Goal: Communication & Community: Answer question/provide support

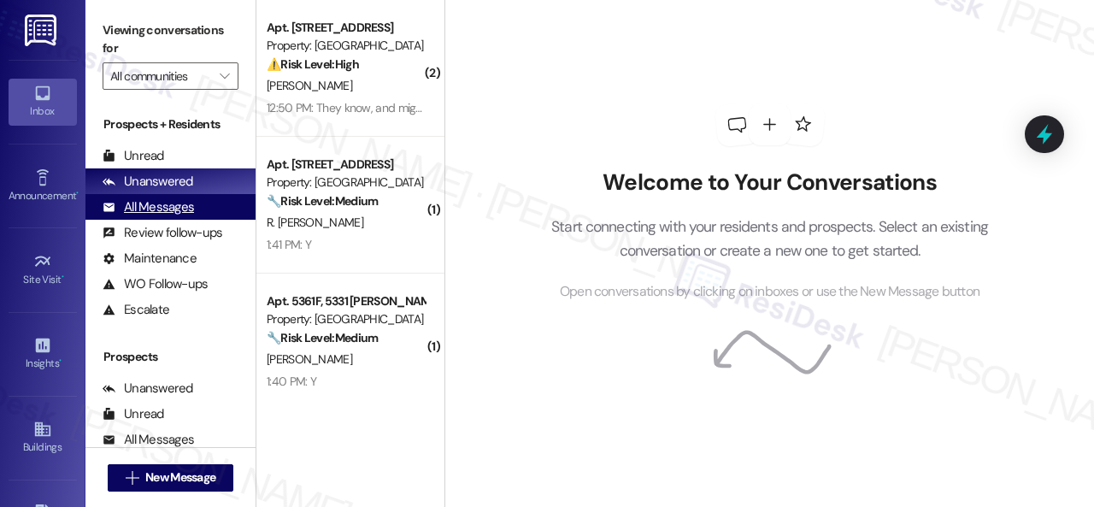
click at [130, 204] on div "All Messages" at bounding box center [148, 207] width 91 height 18
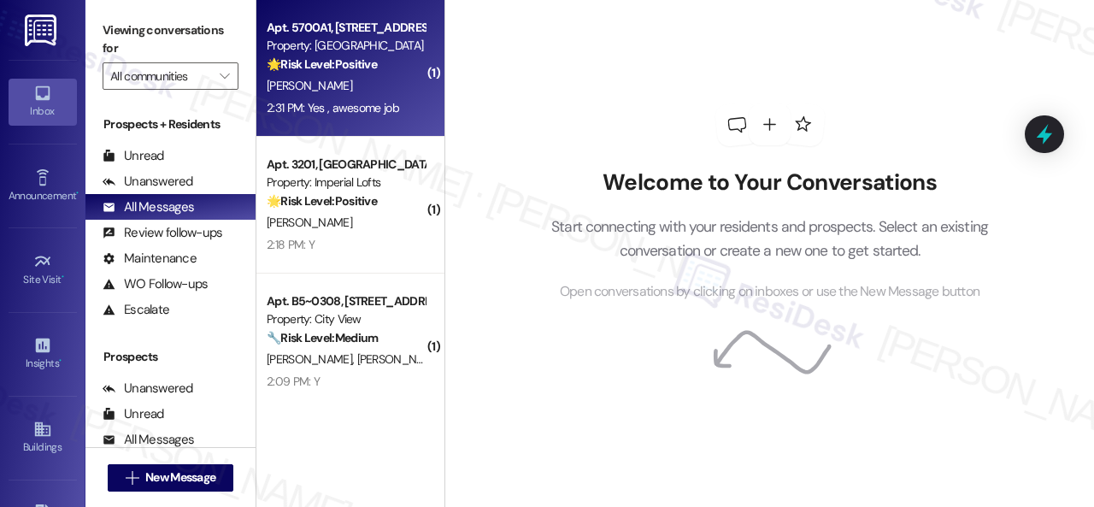
click at [388, 91] on div "[PERSON_NAME]" at bounding box center [345, 85] width 161 height 21
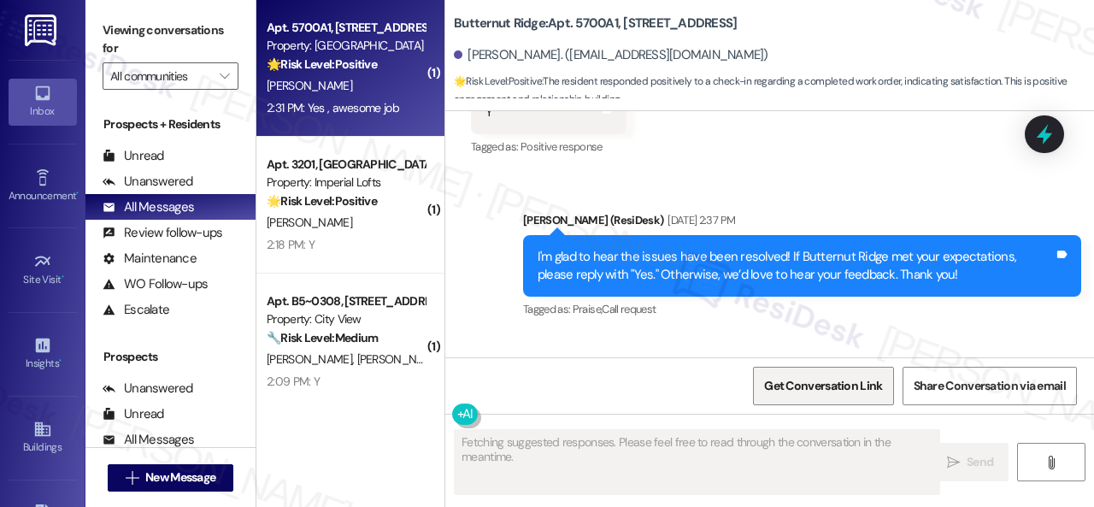
scroll to position [4841, 0]
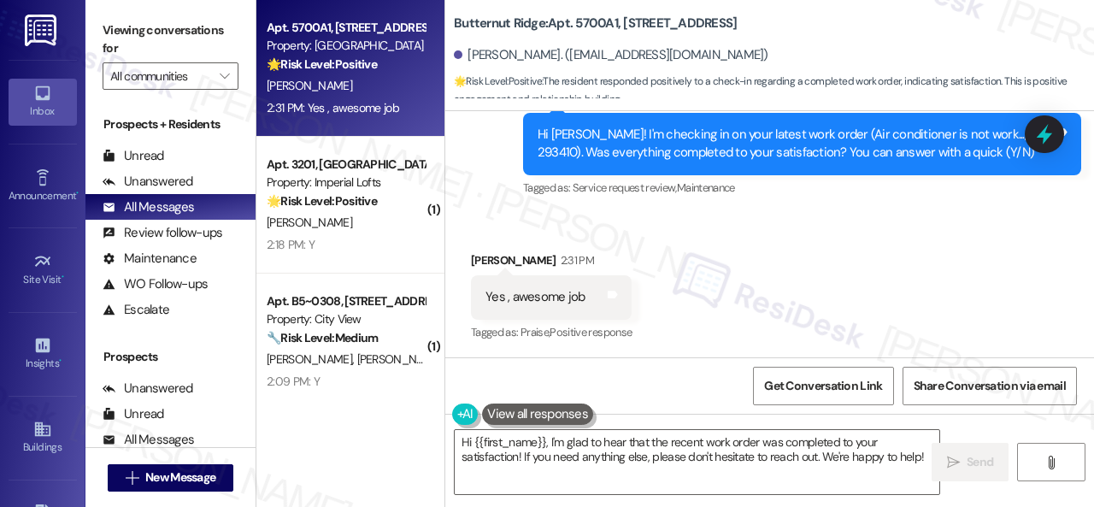
click at [567, 214] on div "Received via SMS [PERSON_NAME] 2:31 PM Yes , awesome job Tags and notes Tagged …" at bounding box center [769, 285] width 648 height 144
click at [683, 459] on textarea "Hi {{first_name}}, I'm glad to hear that the recent work order was completed to…" at bounding box center [697, 462] width 484 height 64
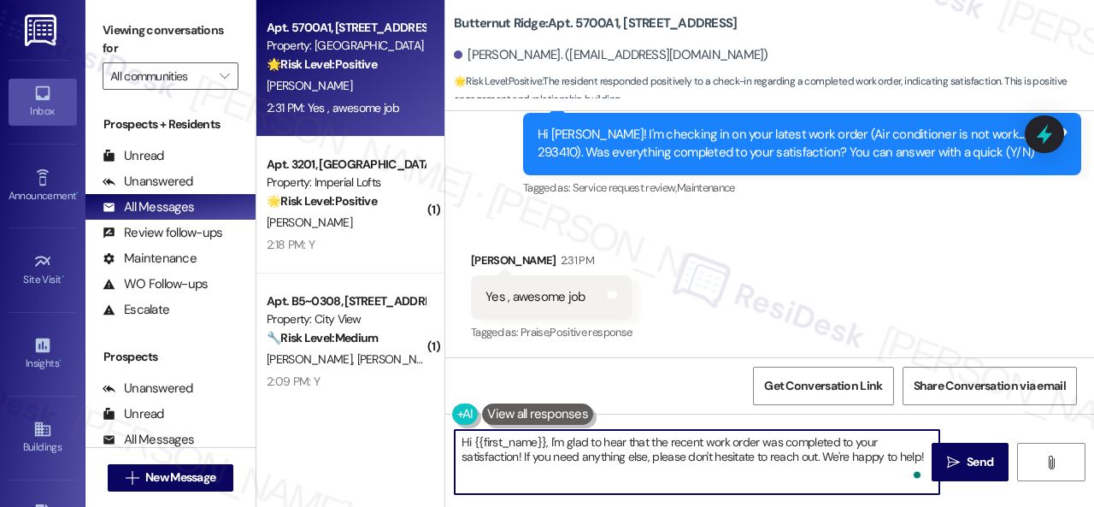
paste textarea "Glad to hear things are all set! If {{property}} met your expectations, please …"
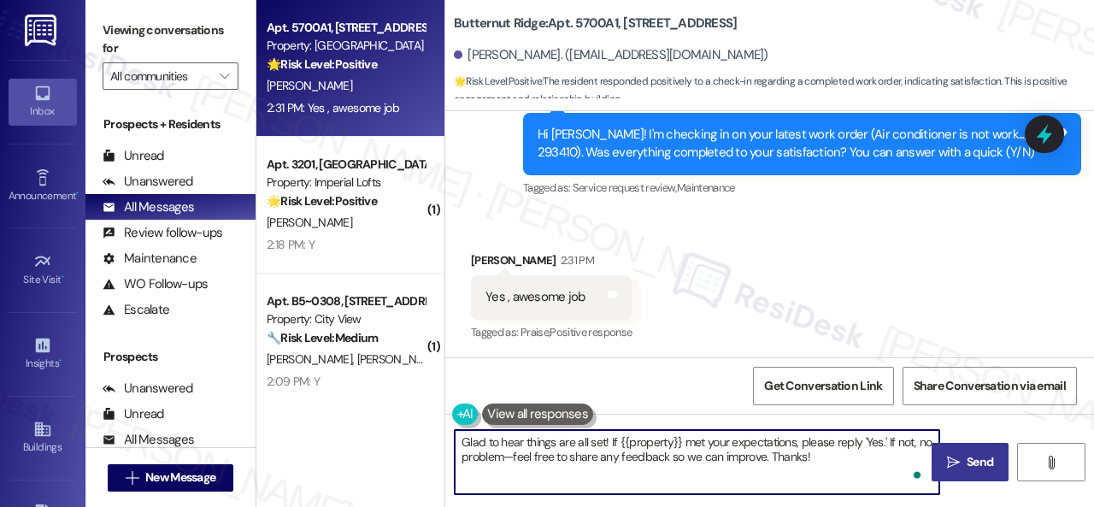
type textarea "Glad to hear things are all set! If {{property}} met your expectations, please …"
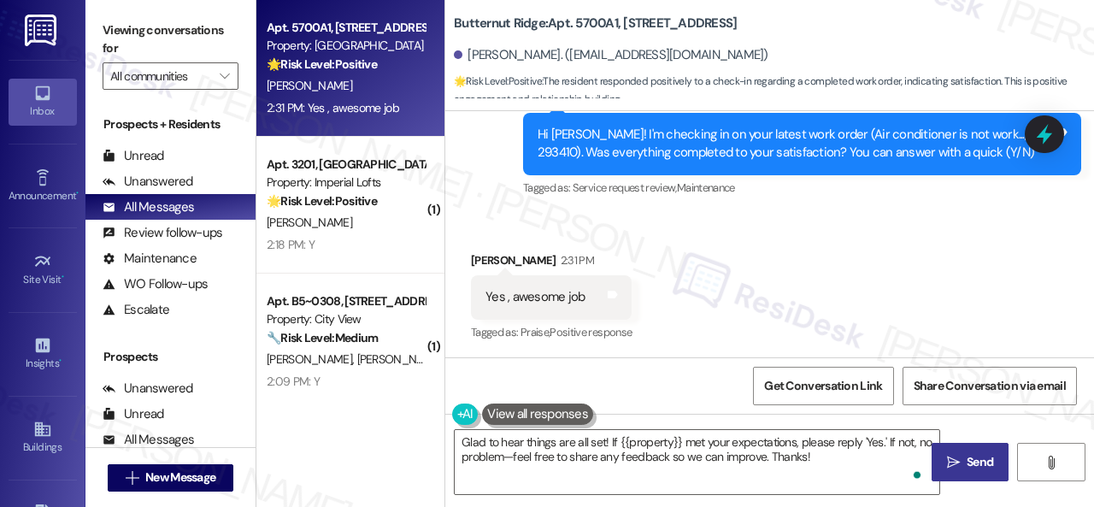
click at [966, 460] on span "Send" at bounding box center [979, 462] width 26 height 18
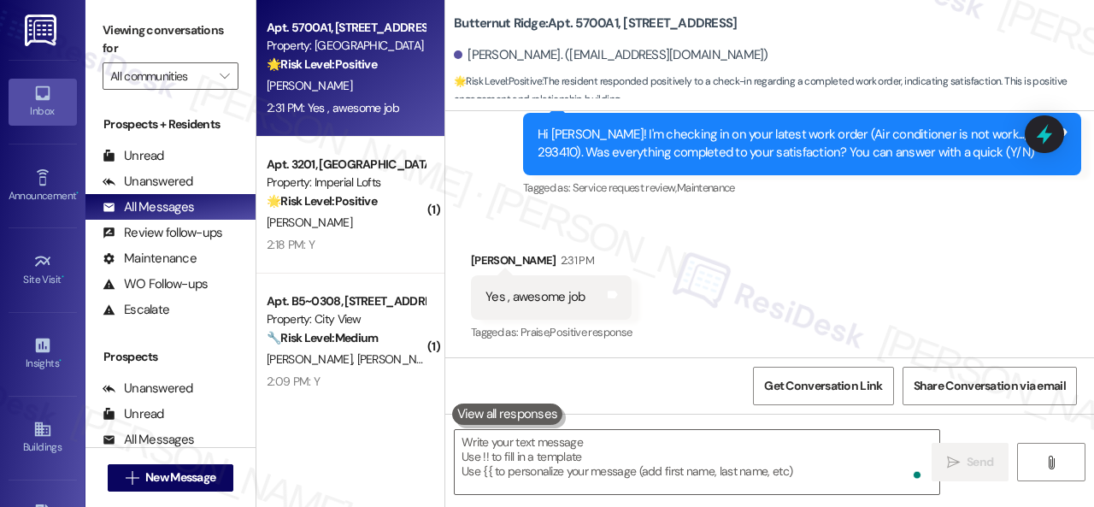
scroll to position [4979, 0]
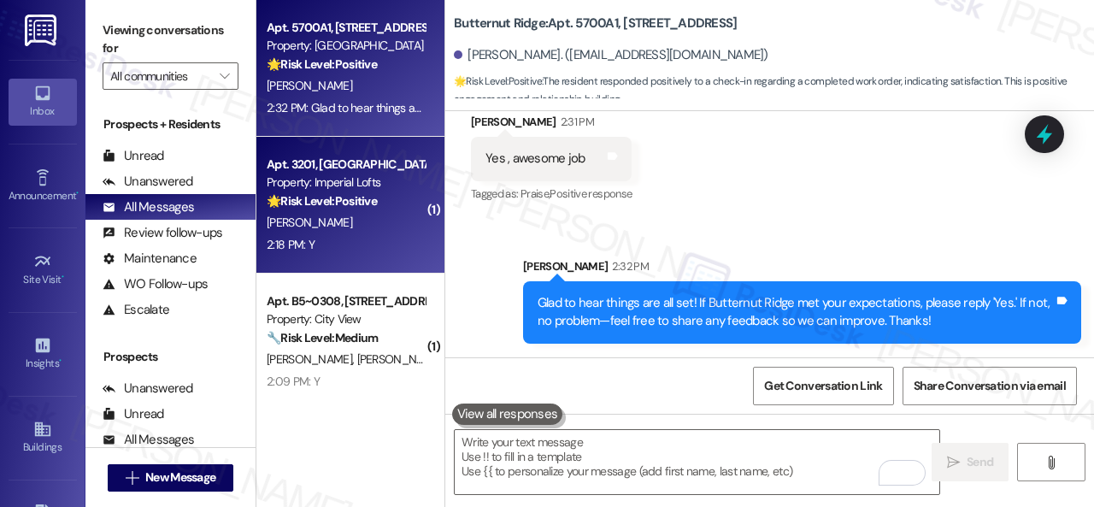
click at [398, 238] on div "2:18 PM: Y 2:18 PM: Y" at bounding box center [345, 244] width 161 height 21
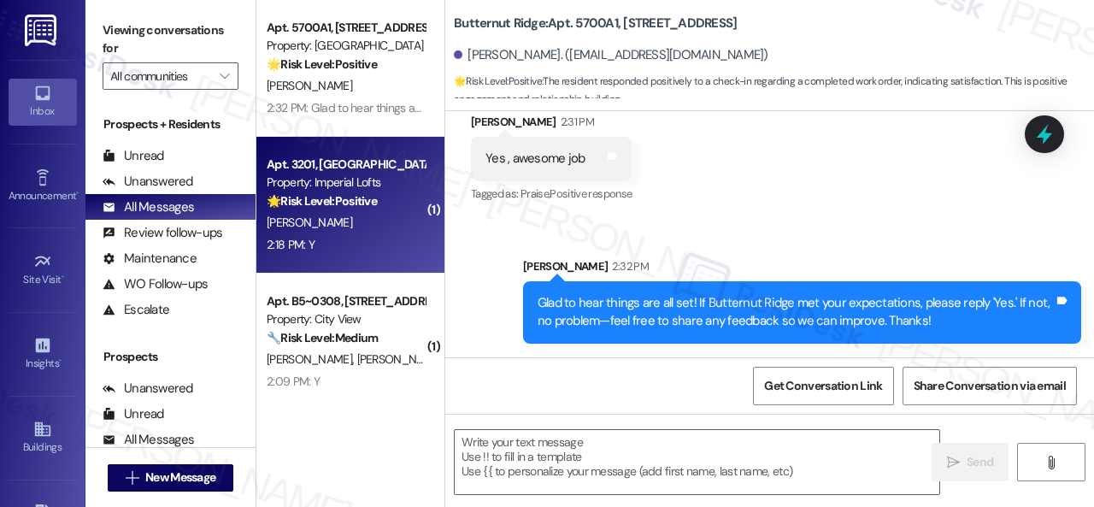
type textarea "Fetching suggested responses. Please feel free to read through the conversation…"
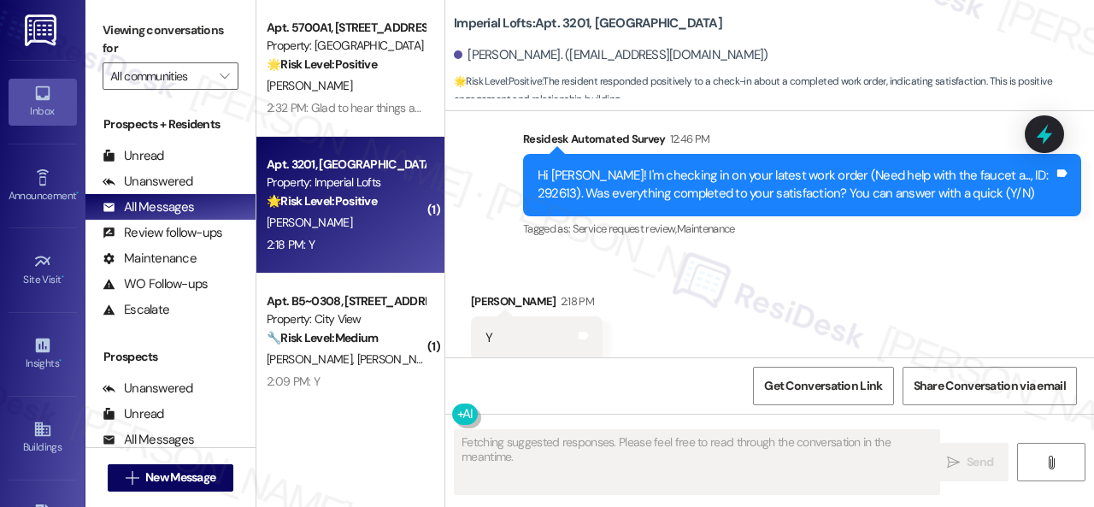
scroll to position [693, 0]
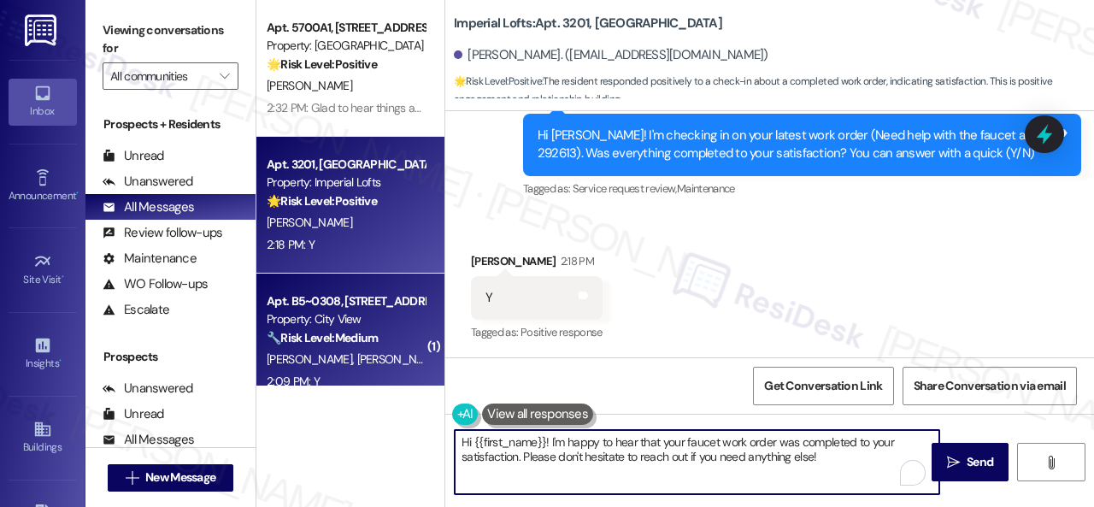
drag, startPoint x: 849, startPoint y: 466, endPoint x: 374, endPoint y: 372, distance: 484.2
click at [374, 372] on div "Apt. 5700A1, 5800 Great Northern Boulevard Property: Butternut Ridge 🌟 Risk Lev…" at bounding box center [674, 253] width 837 height 507
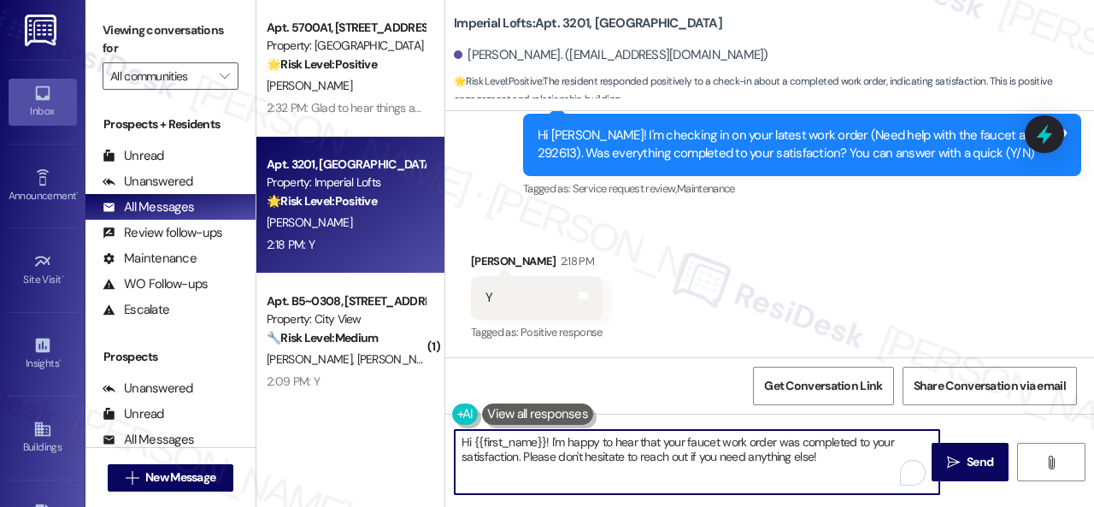
paste textarea "Glad to hear things are all set! If {{property}} met your expectations, please …"
type textarea "Glad to hear things are all set! If {{property}} met your expectations, please …"
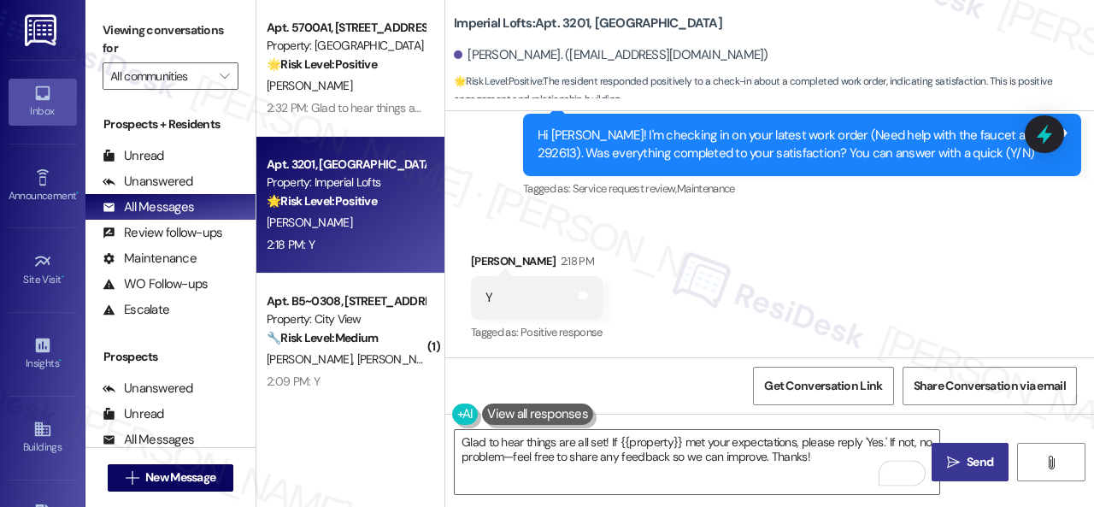
click at [963, 469] on span "Send" at bounding box center [979, 462] width 33 height 18
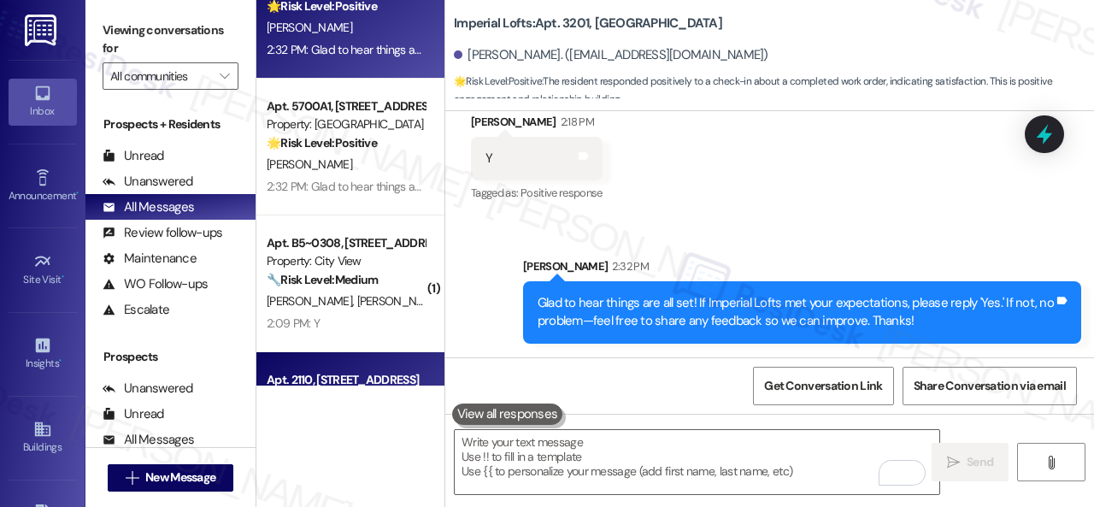
scroll to position [85, 0]
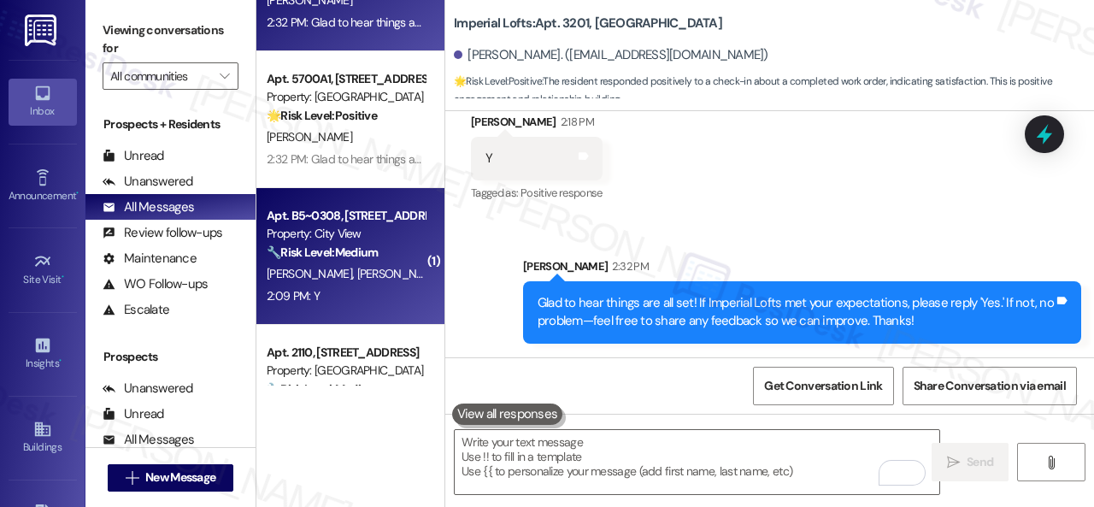
click at [395, 259] on div "🔧 Risk Level: Medium The message is a follow-up on a completed work order (air …" at bounding box center [346, 252] width 158 height 18
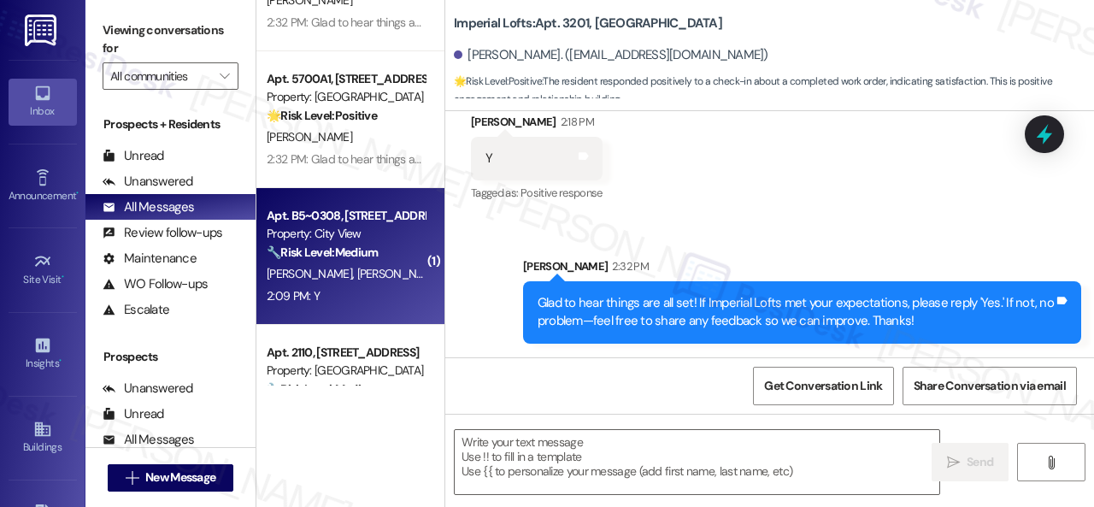
type textarea "Fetching suggested responses. Please feel free to read through the conversation…"
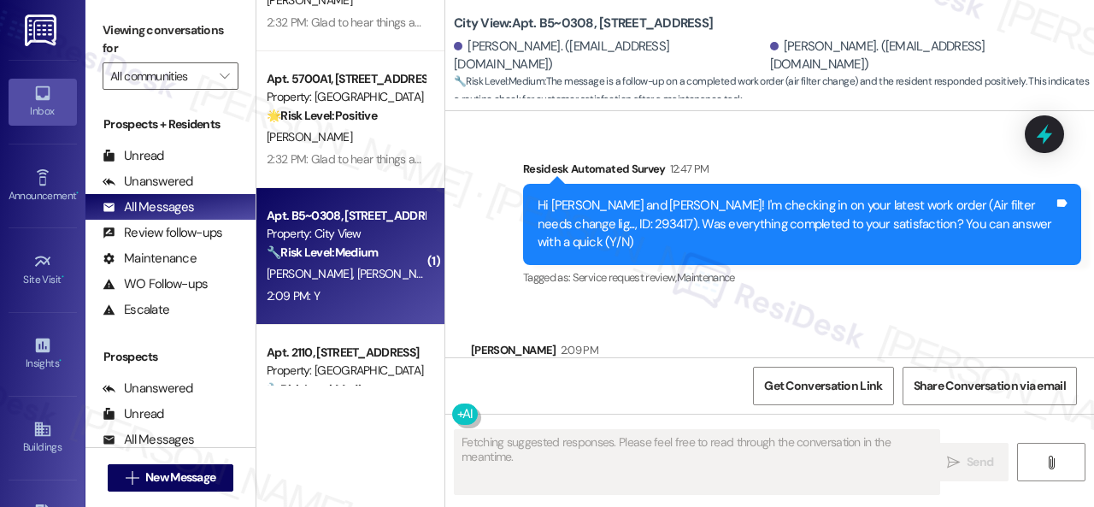
scroll to position [1712, 0]
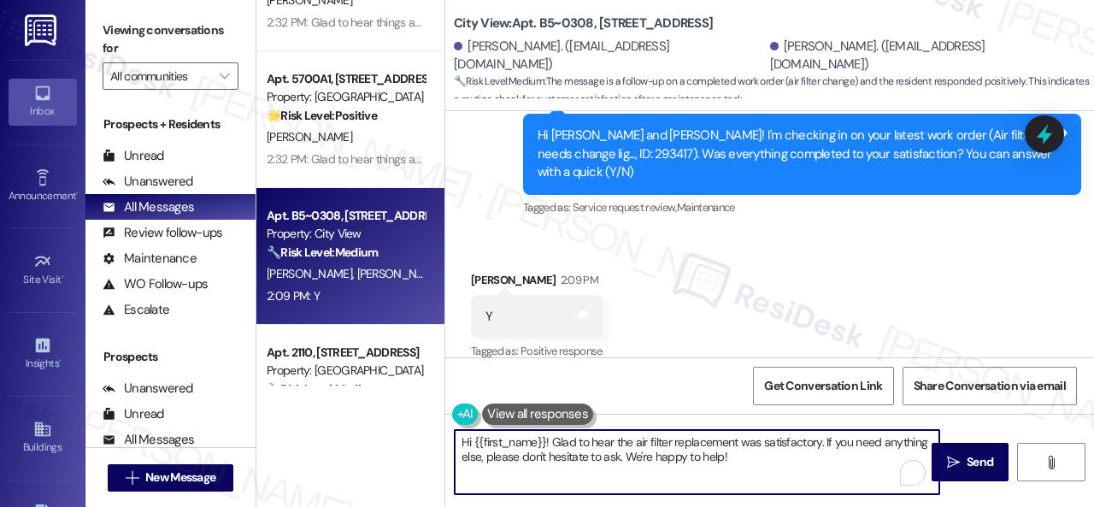
drag, startPoint x: 742, startPoint y: 454, endPoint x: 405, endPoint y: 390, distance: 342.5
click at [405, 390] on div "Apt. 3201, 2 Stadium Dr Property: Imperial Lofts 🌟 Risk Level: Positive The res…" at bounding box center [674, 253] width 837 height 507
paste textarea "Glad to hear things are all set! If {{property}} met your expectations, please …"
type textarea "Glad to hear things are all set! If {{property}} met your expectations, please …"
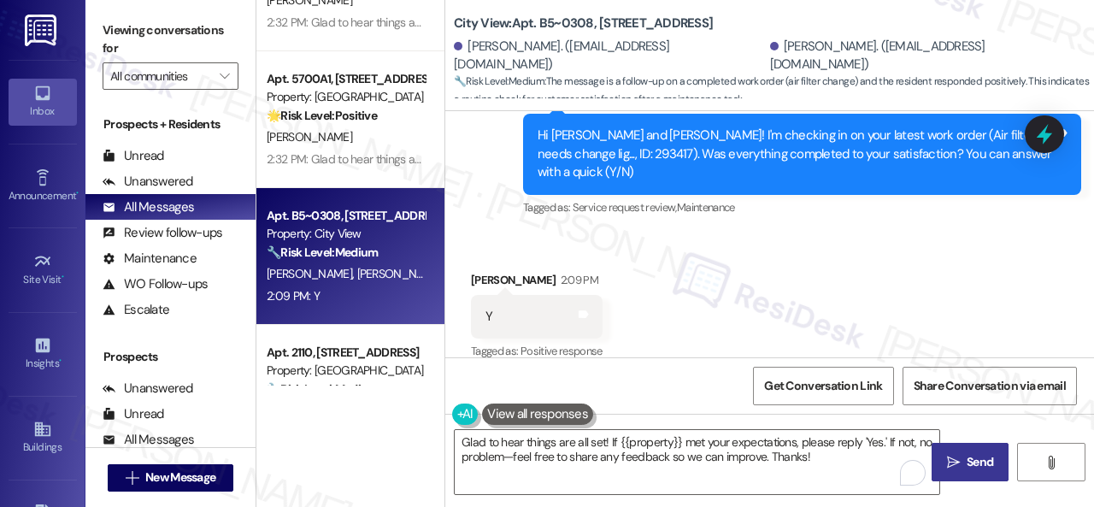
click at [953, 462] on icon "" at bounding box center [953, 462] width 13 height 14
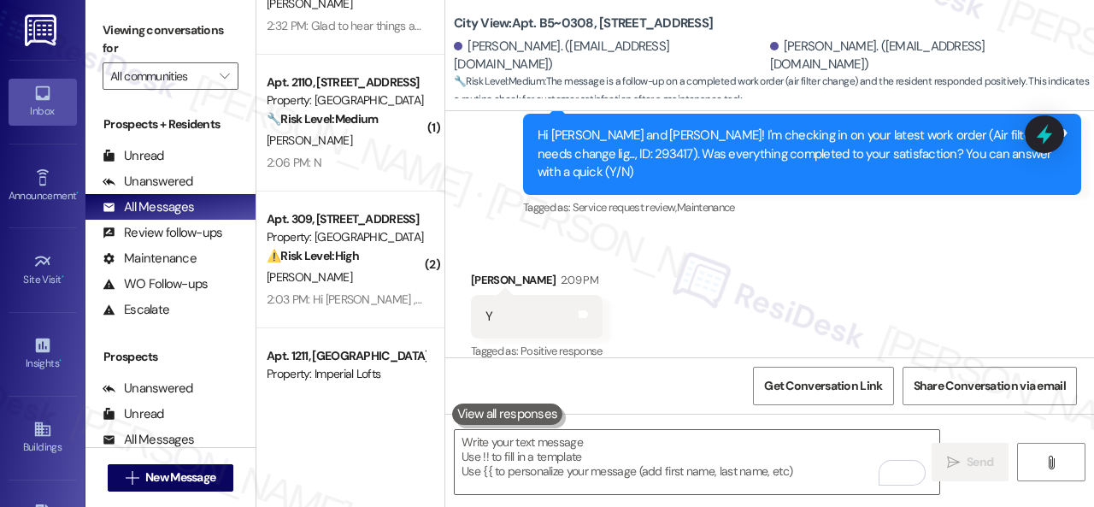
scroll to position [427, 0]
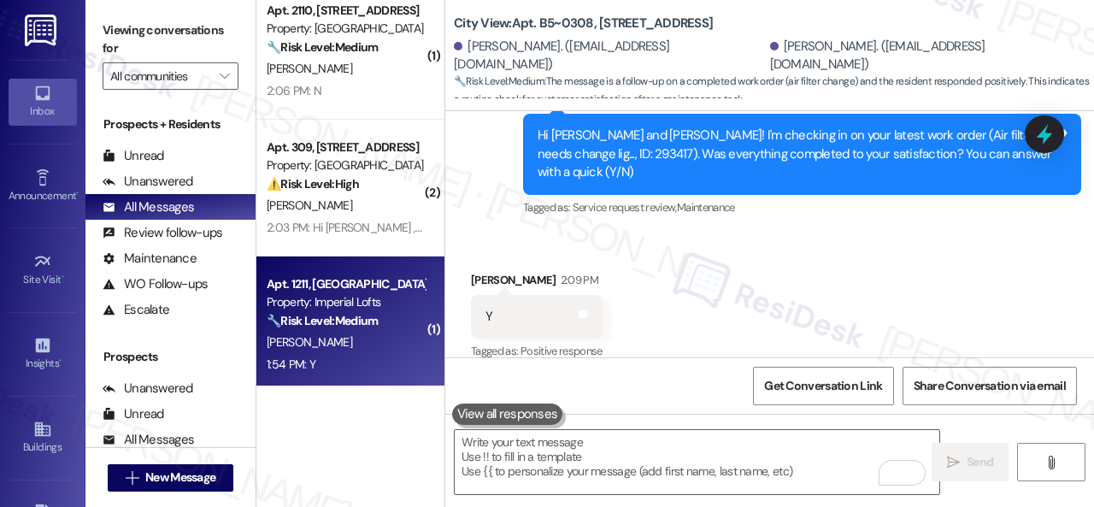
click at [354, 345] on div "T. Ardoin" at bounding box center [345, 341] width 161 height 21
type textarea "Fetching suggested responses. Please feel free to read through the conversation…"
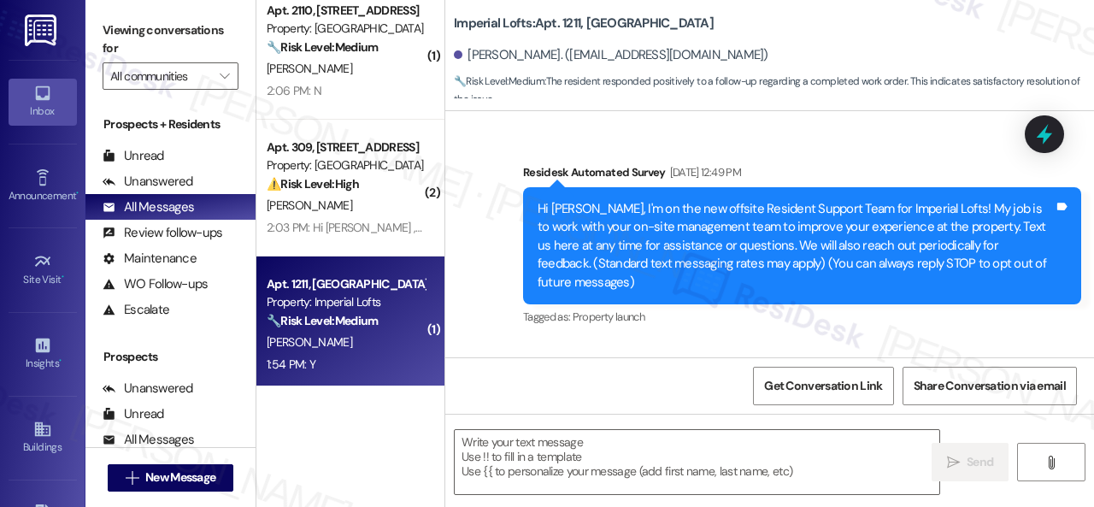
type textarea "Fetching suggested responses. Please feel free to read through the conversation…"
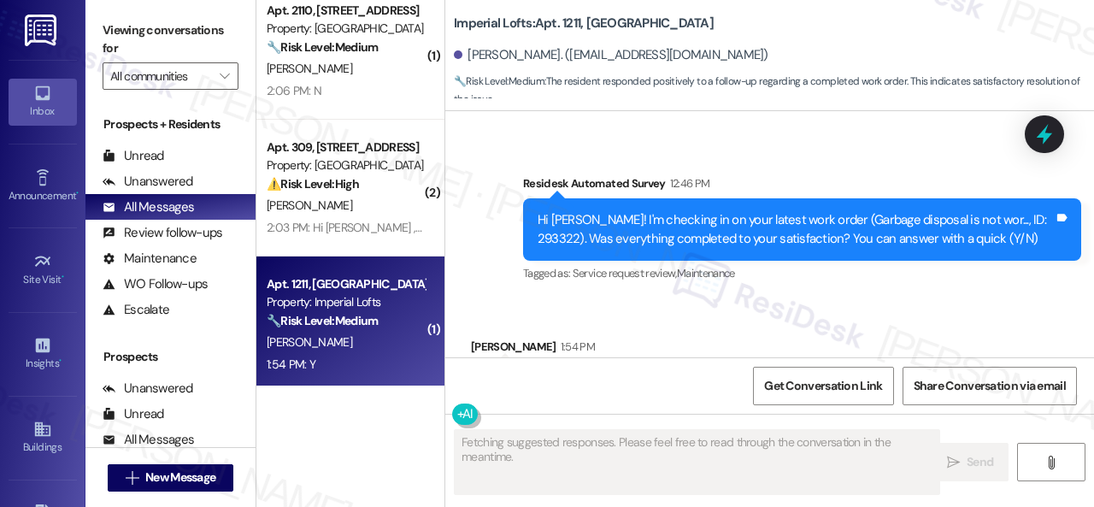
scroll to position [3573, 0]
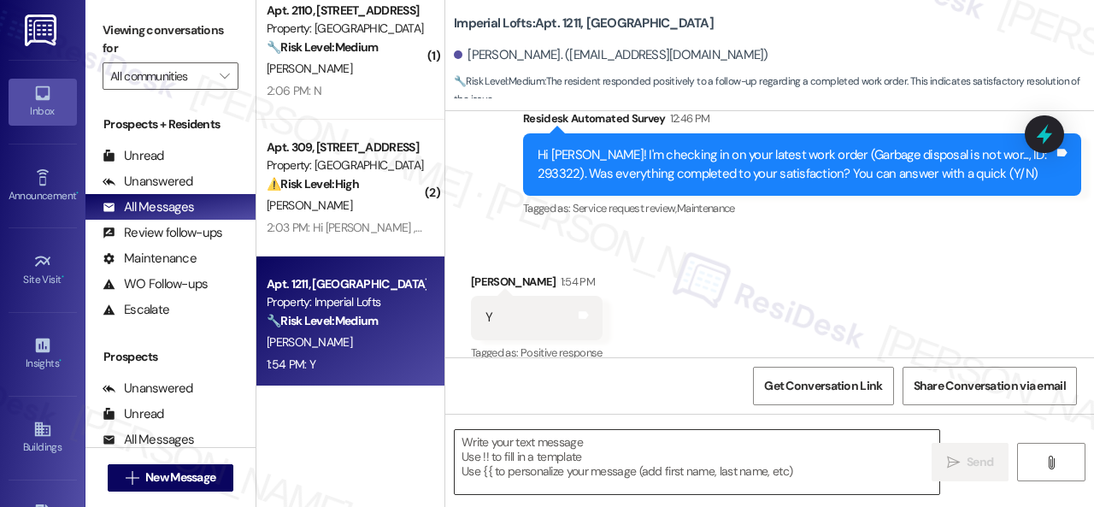
click at [600, 457] on textarea at bounding box center [697, 462] width 484 height 64
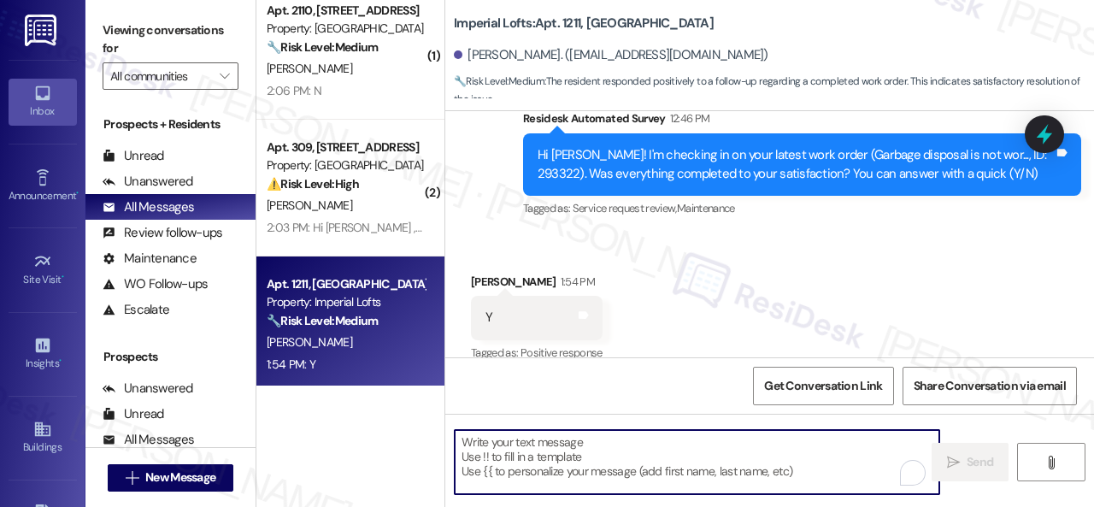
paste textarea "Glad to hear things are all set! If {{property}} met your expectations, please …"
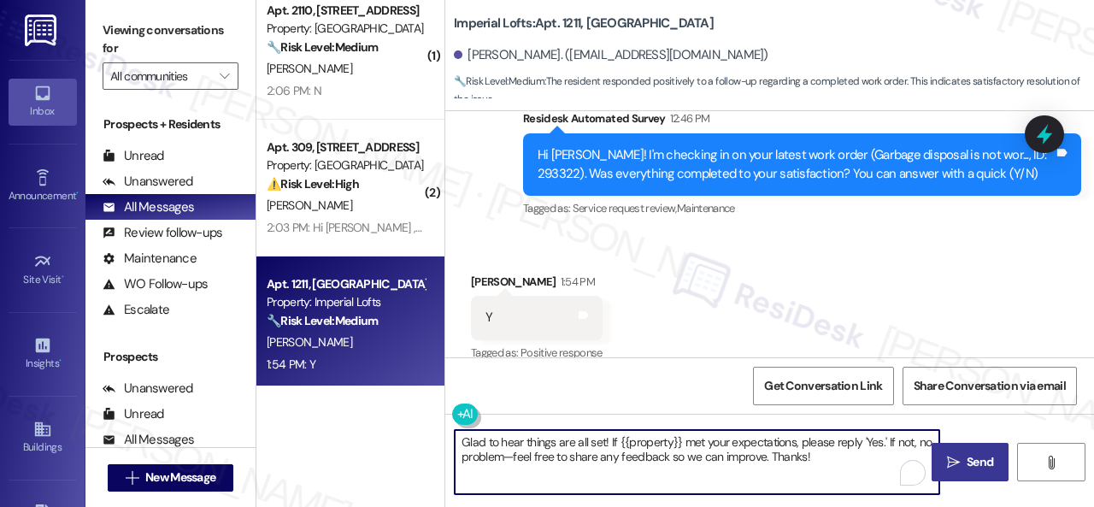
type textarea "Glad to hear things are all set! If {{property}} met your expectations, please …"
click at [971, 462] on span "Send" at bounding box center [979, 462] width 26 height 18
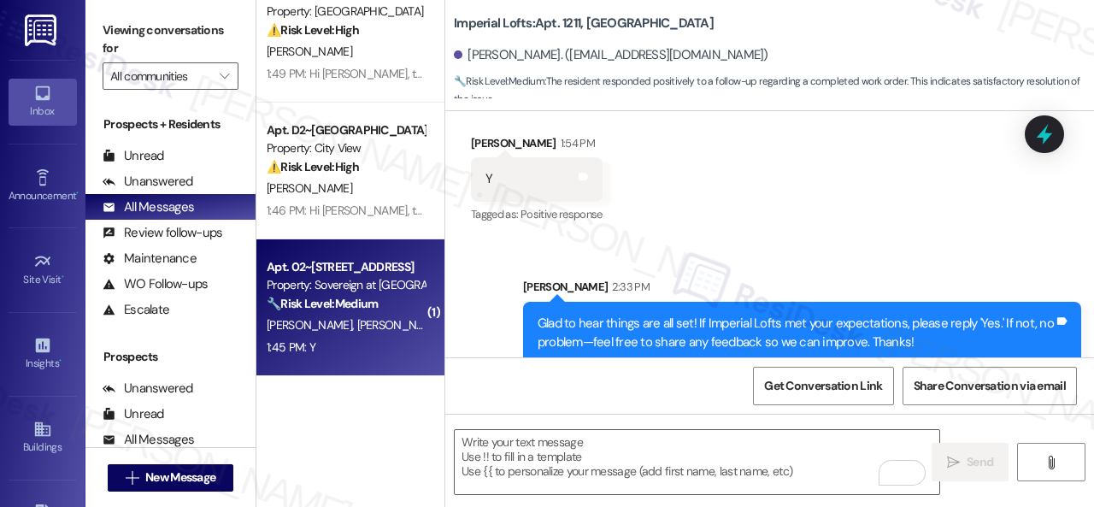
scroll to position [940, 0]
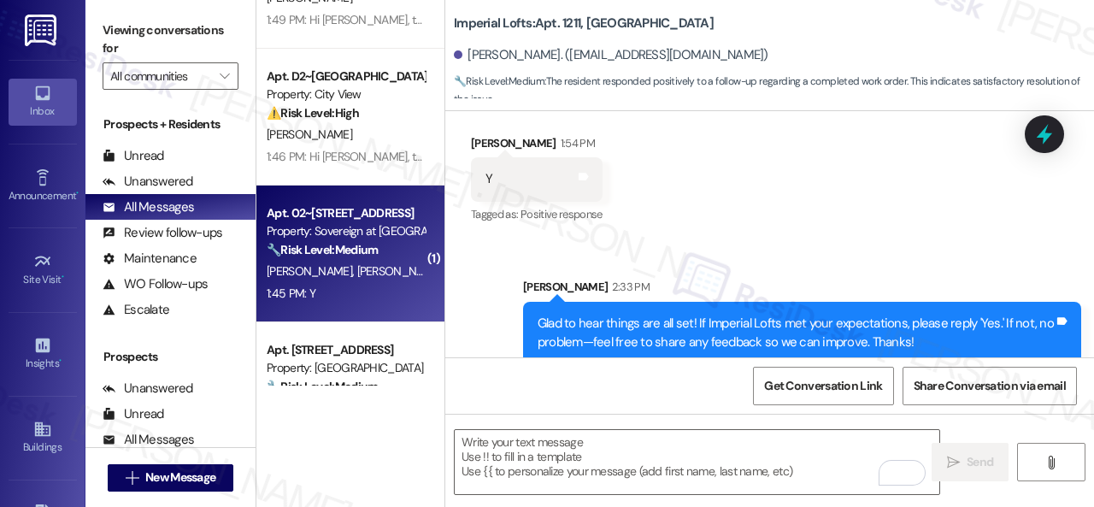
click at [364, 355] on div "( 2 ) Apt. 309, 1805 S Egret Bay Blvd Property: Tuscan Lakes II ⚠️ Risk Level: …" at bounding box center [350, 192] width 188 height 385
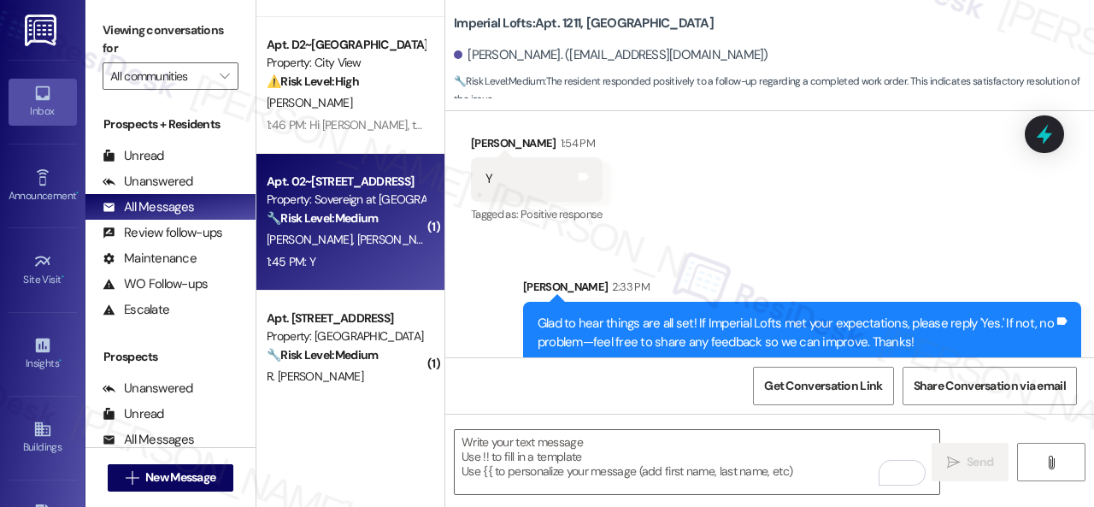
click at [396, 263] on div "1:45 PM: Y 1:45 PM: Y" at bounding box center [345, 261] width 161 height 21
type textarea "Fetching suggested responses. Please feel free to read through the conversation…"
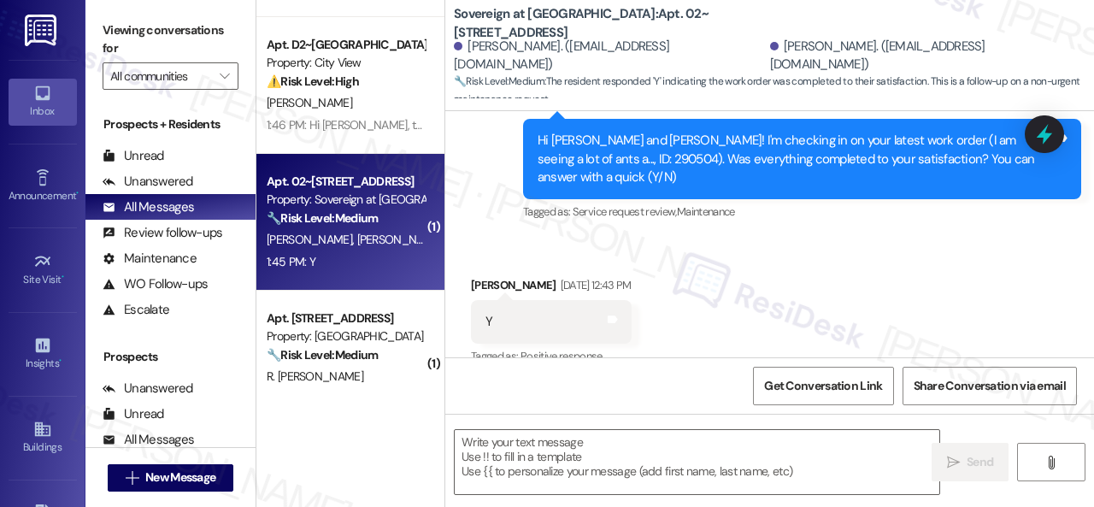
type textarea "Fetching suggested responses. Please feel free to read through the conversation…"
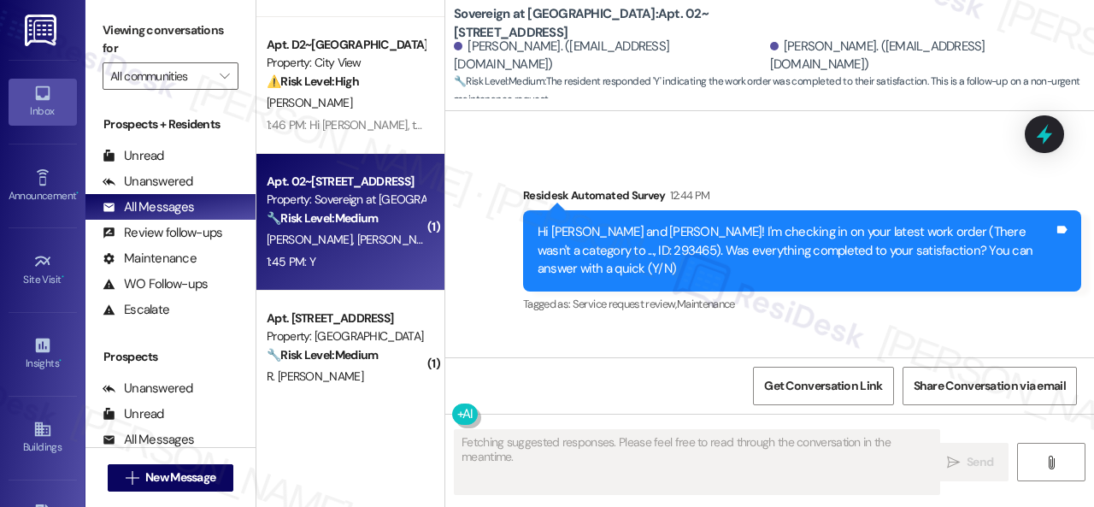
scroll to position [1073, 0]
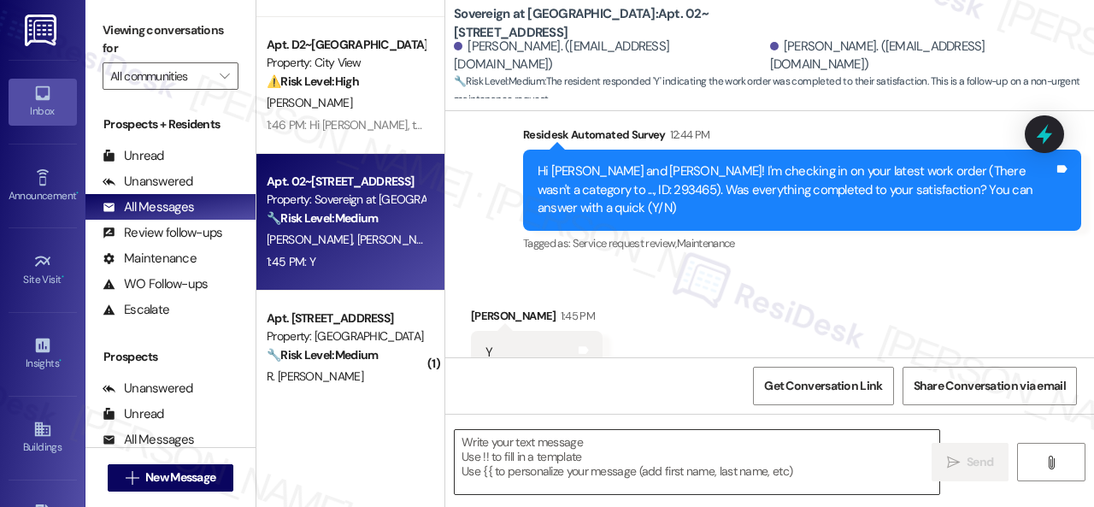
click at [607, 462] on textarea at bounding box center [697, 462] width 484 height 64
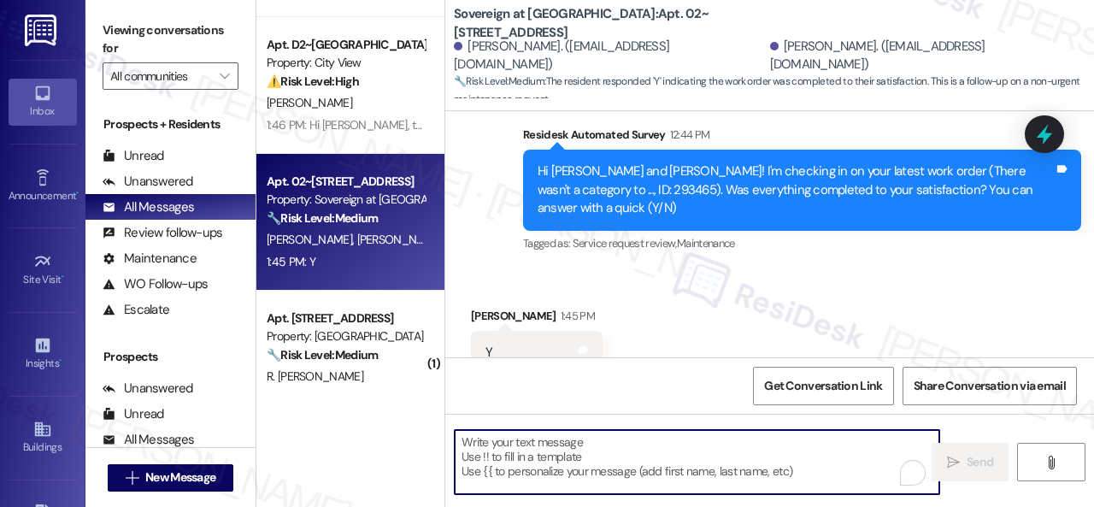
paste textarea "Glad to hear things are all set! If {{property}} met your expectations, please …"
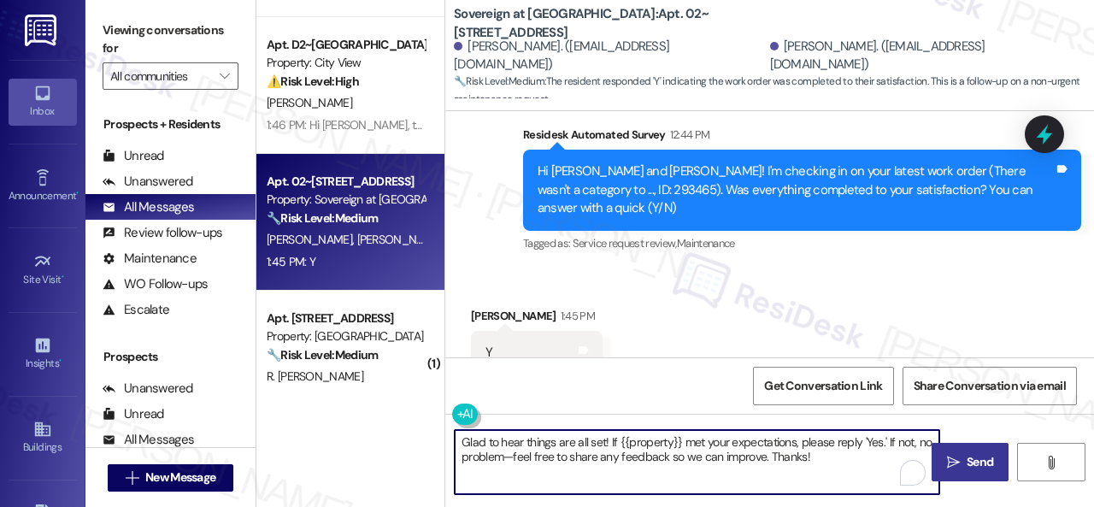
type textarea "Glad to hear things are all set! If {{property}} met your expectations, please …"
click at [963, 459] on span "Send" at bounding box center [979, 462] width 33 height 18
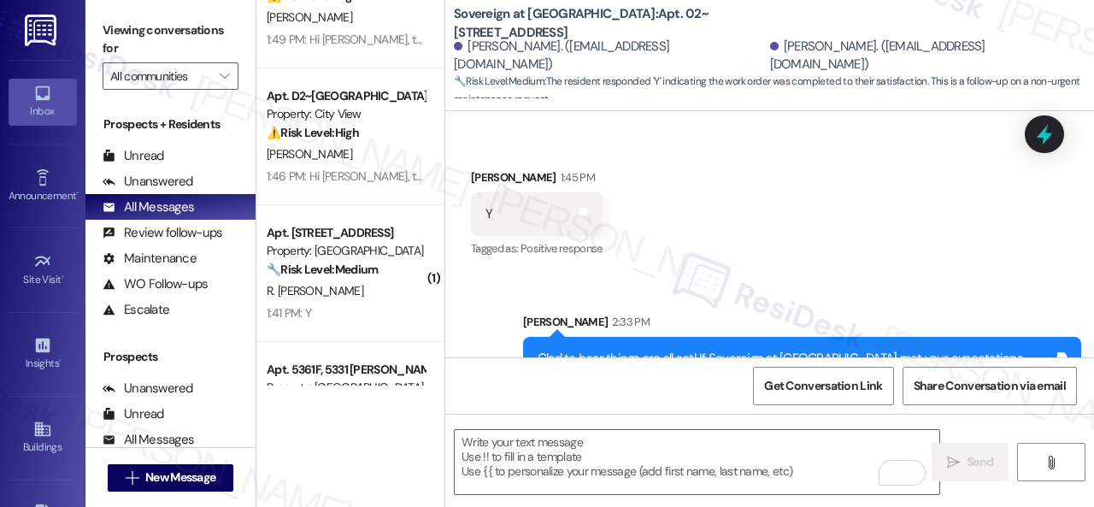
scroll to position [1111, 0]
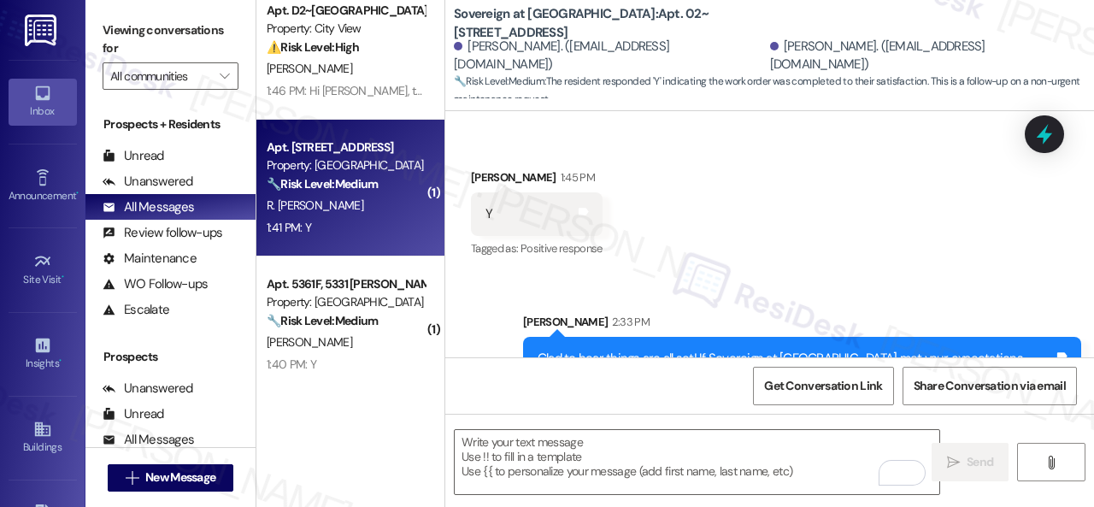
click at [349, 232] on div "1:41 PM: Y 1:41 PM: Y" at bounding box center [345, 227] width 161 height 21
type textarea "Fetching suggested responses. Please feel free to read through the conversation…"
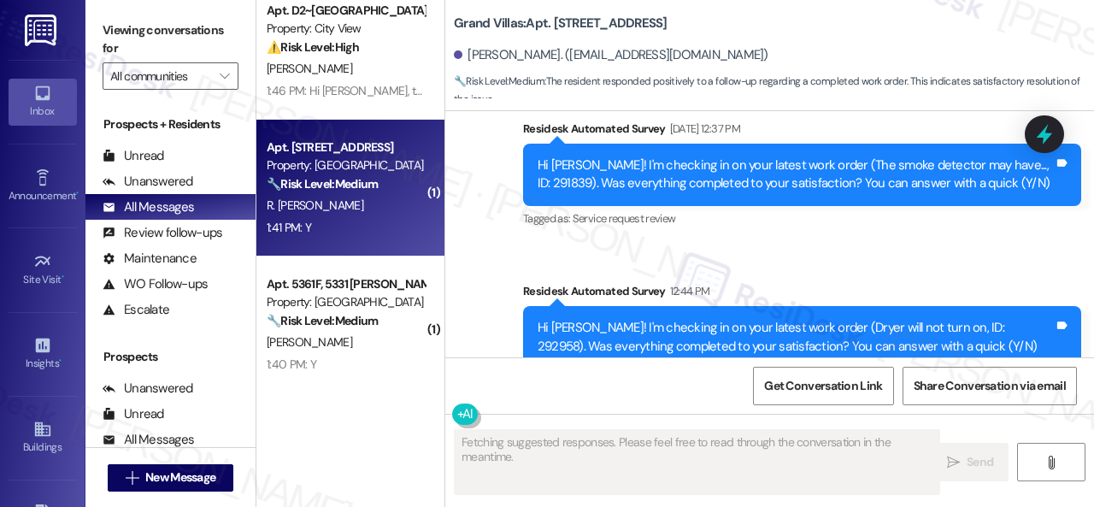
scroll to position [12431, 0]
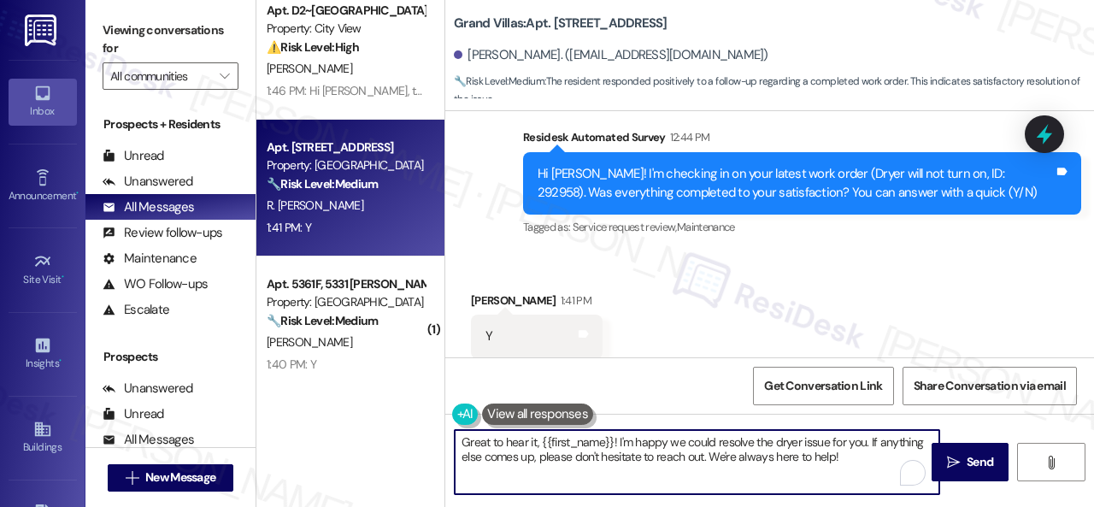
drag, startPoint x: 857, startPoint y: 462, endPoint x: 395, endPoint y: 438, distance: 462.8
click at [395, 438] on div "( 2 ) Apt. 309, 1805 S Egret Bay Blvd Property: Tuscan Lakes II ⚠️ Risk Level: …" at bounding box center [674, 253] width 837 height 507
paste textarea "lad to hear things are all set! If {{property}} met your expectations, please r…"
type textarea "Glad to hear things are all set! If {{property}} met your expectations, please …"
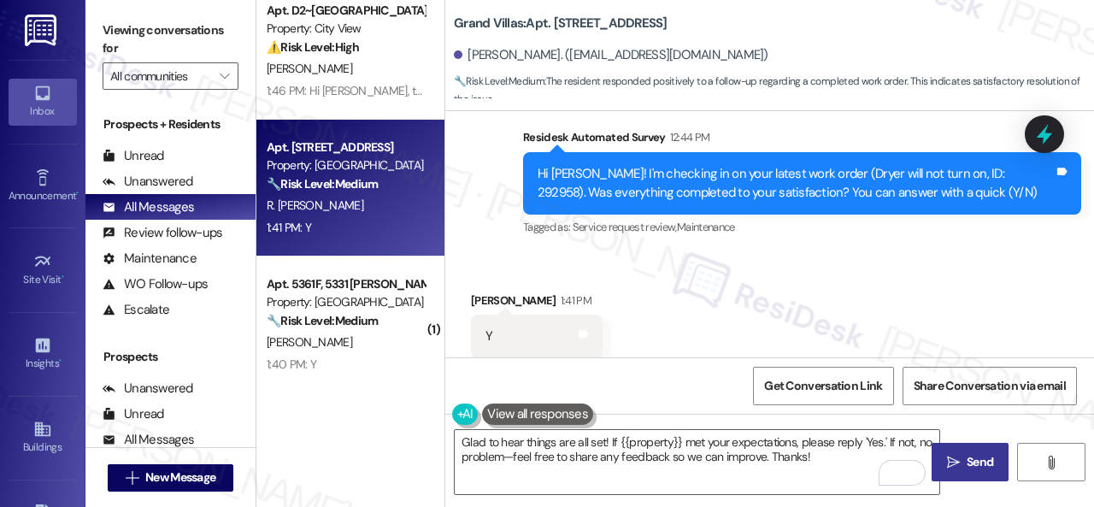
click at [977, 460] on span "Send" at bounding box center [979, 462] width 26 height 18
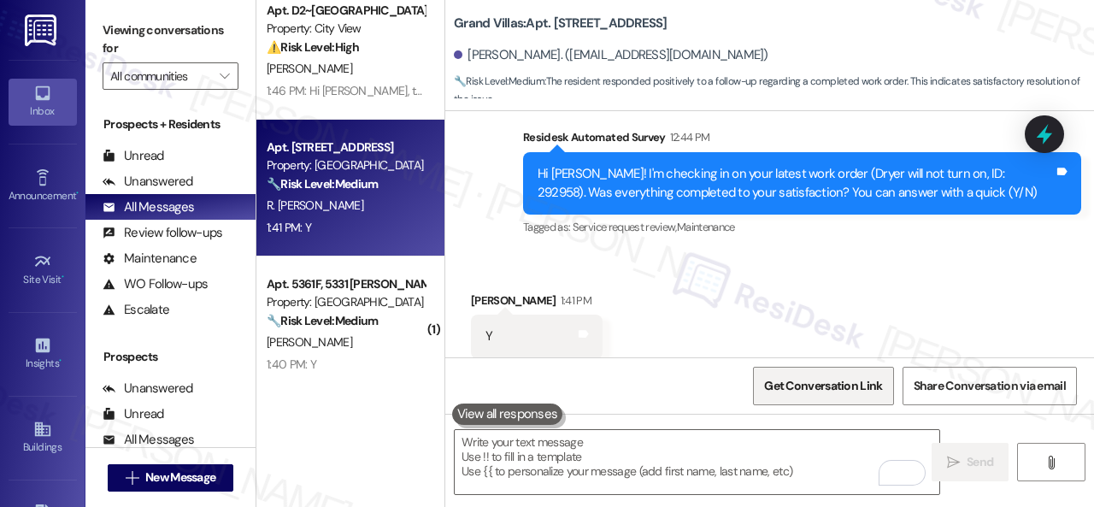
scroll to position [12430, 0]
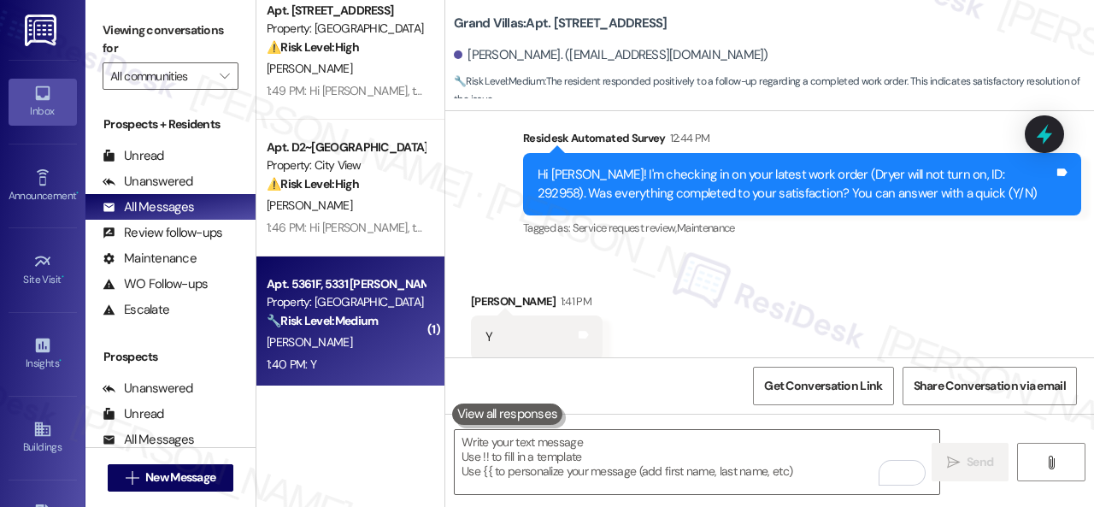
click at [342, 351] on div "S. Bemis" at bounding box center [345, 341] width 161 height 21
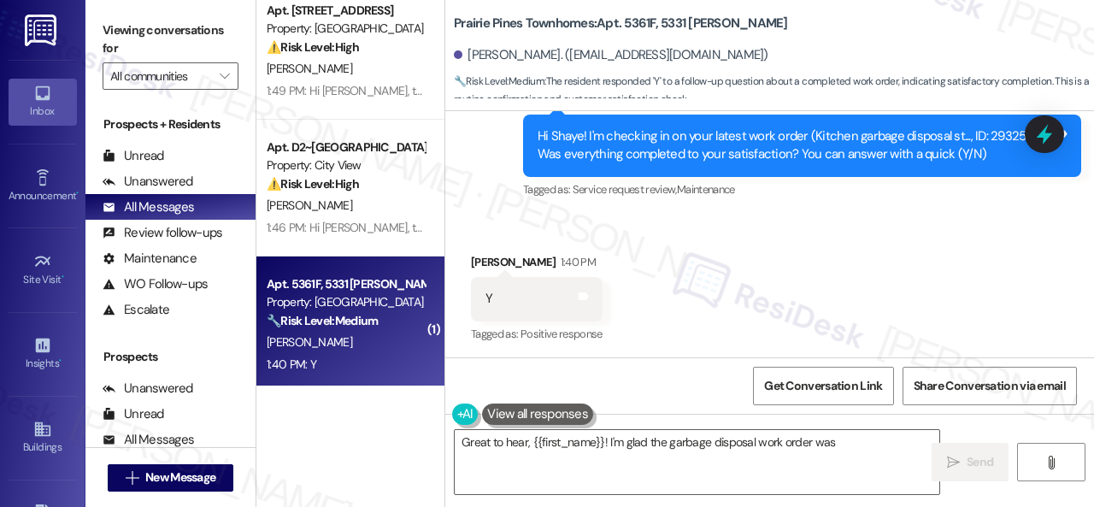
scroll to position [1054, 0]
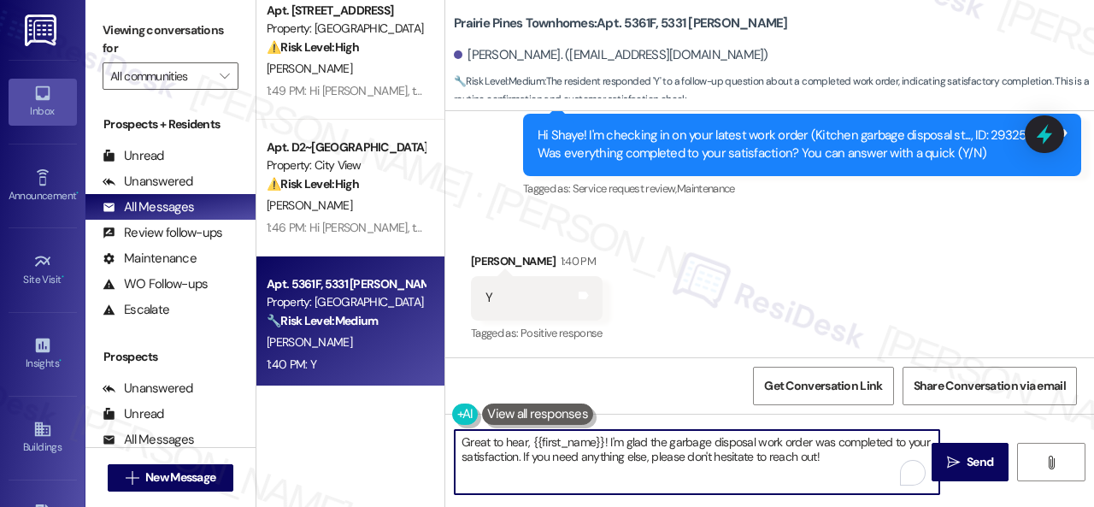
drag, startPoint x: 830, startPoint y: 459, endPoint x: 337, endPoint y: 404, distance: 496.8
click at [337, 404] on div "( 1 ) Apt. 2110, 1550 Katy Gap Rd Property: Grand Villas 🔧 Risk Level: Medium T…" at bounding box center [674, 253] width 837 height 507
paste textarea "lad to hear things are all set! If {{property}} met your expectations, please r…"
type textarea "Glad to hear things are all set! If {{property}} met your expectations, please …"
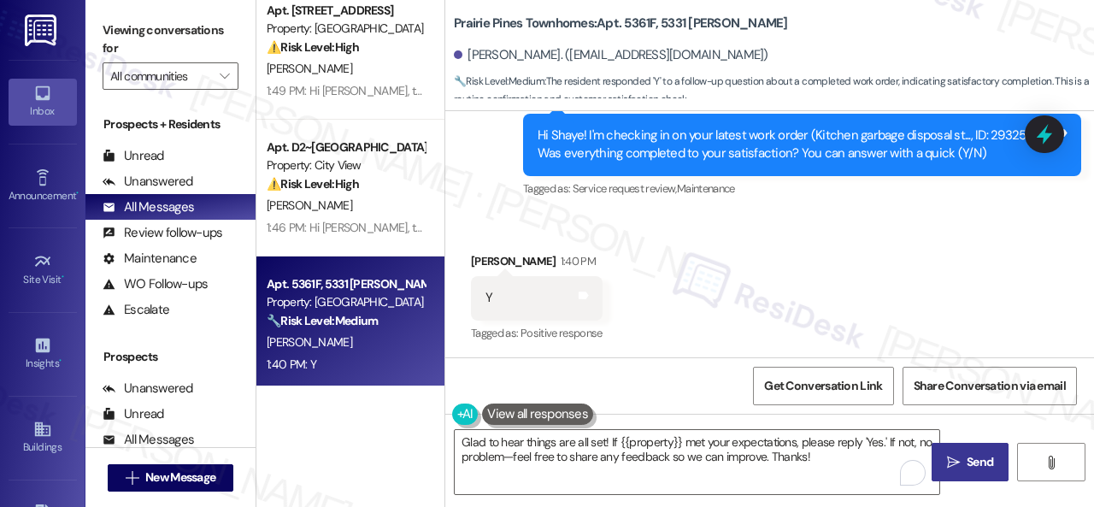
click at [947, 460] on icon "" at bounding box center [953, 462] width 13 height 14
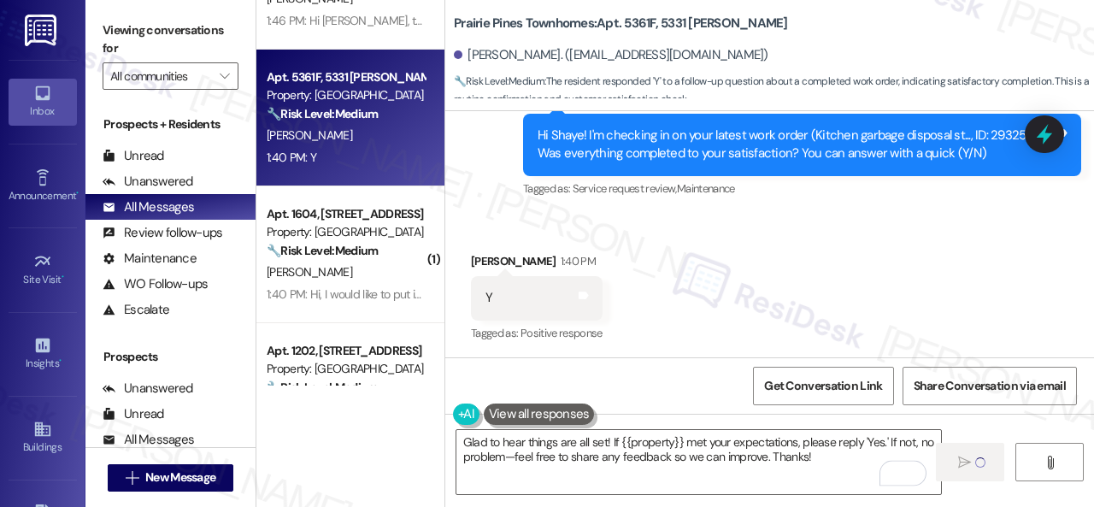
scroll to position [1367, 0]
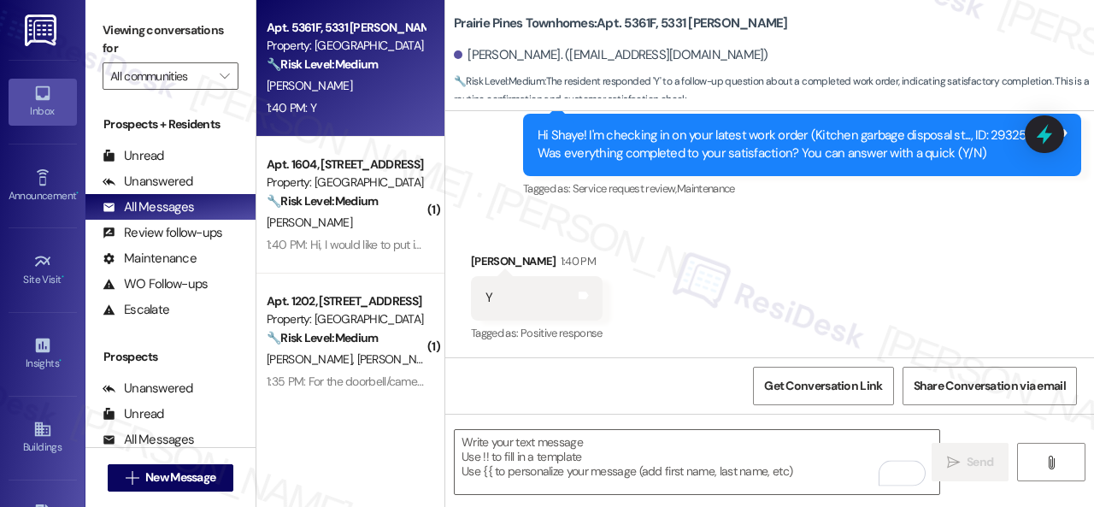
type textarea "Fetching suggested responses. Please feel free to read through the conversation…"
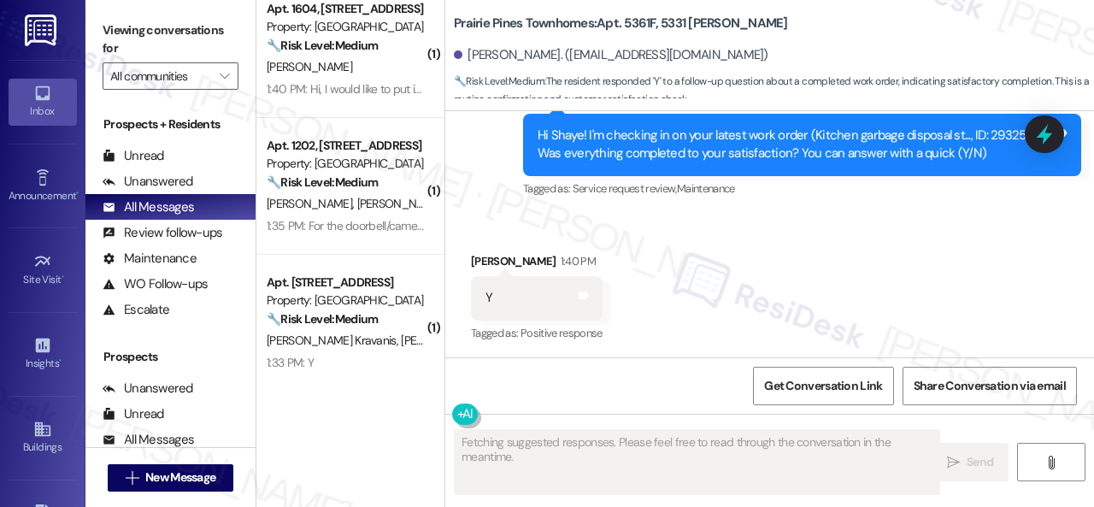
scroll to position [1538, 0]
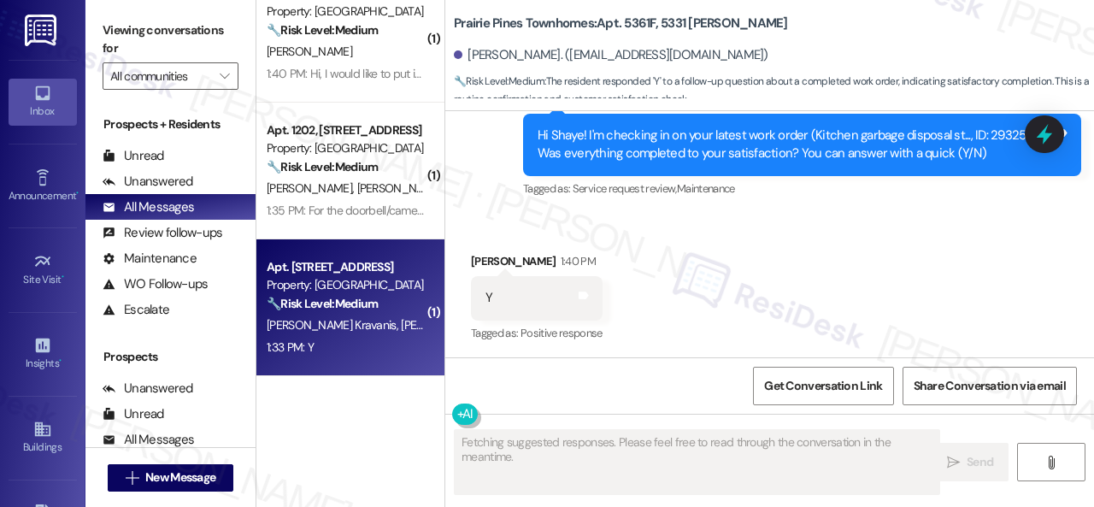
click at [369, 342] on div "1:33 PM: Y 1:33 PM: Y" at bounding box center [345, 347] width 161 height 21
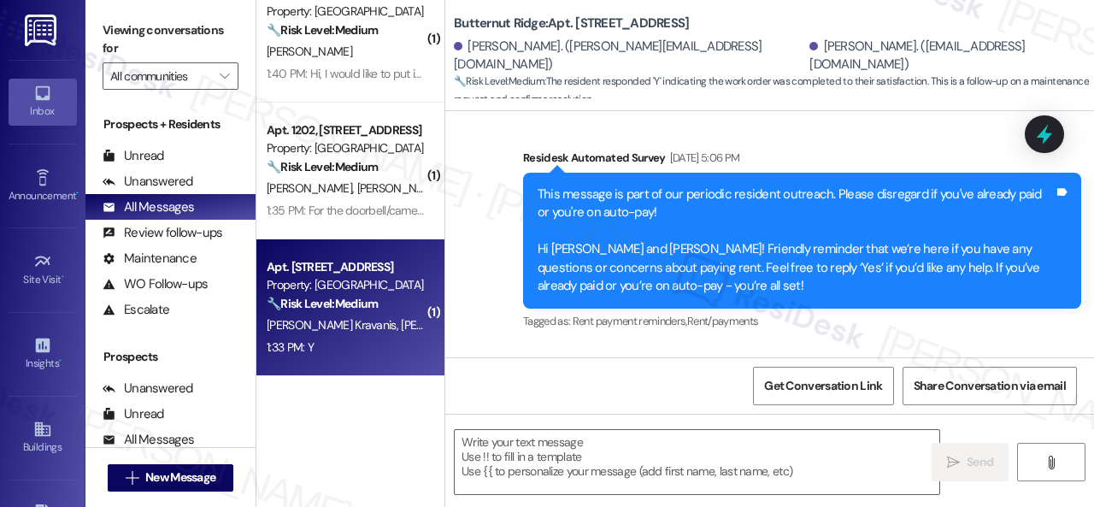
type textarea "Fetching suggested responses. Please feel free to read through the conversation…"
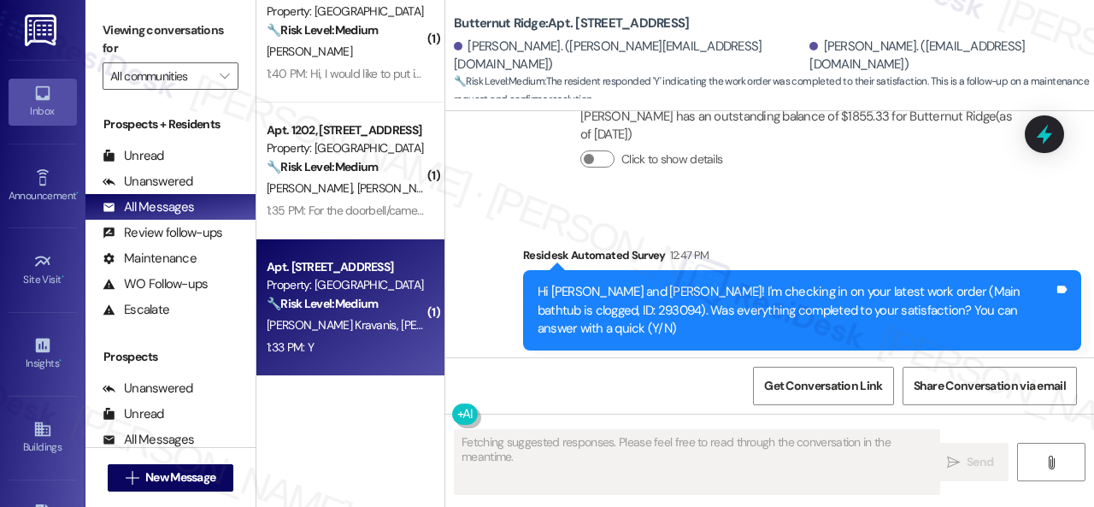
scroll to position [1796, 0]
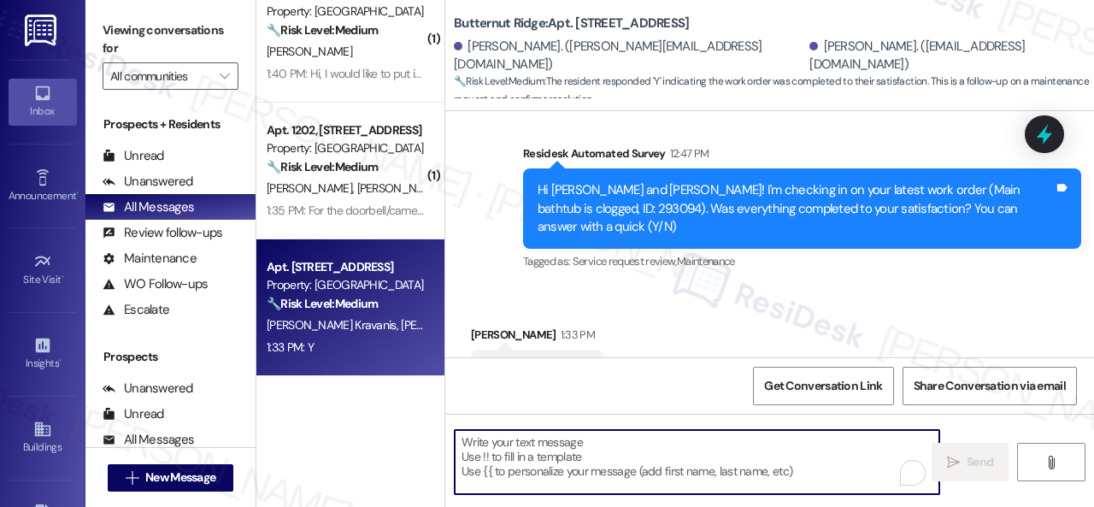
click at [626, 456] on textarea "To enrich screen reader interactions, please activate Accessibility in Grammarl…" at bounding box center [697, 462] width 484 height 64
paste textarea "Glad to hear things are all set! If {{property}} met your expectations, please …"
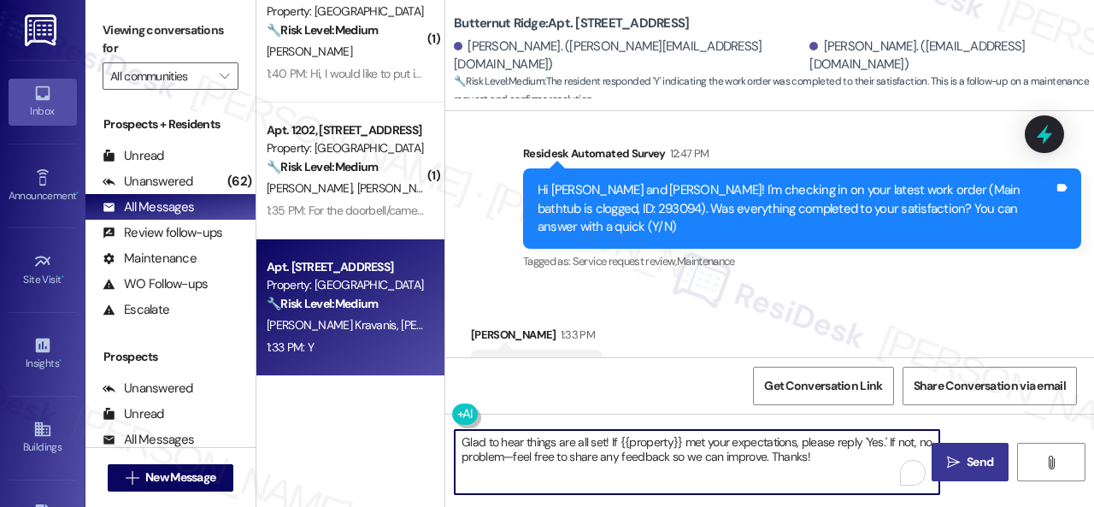
type textarea "Glad to hear things are all set! If {{property}} met your expectations, please …"
click at [977, 458] on span "Send" at bounding box center [979, 462] width 26 height 18
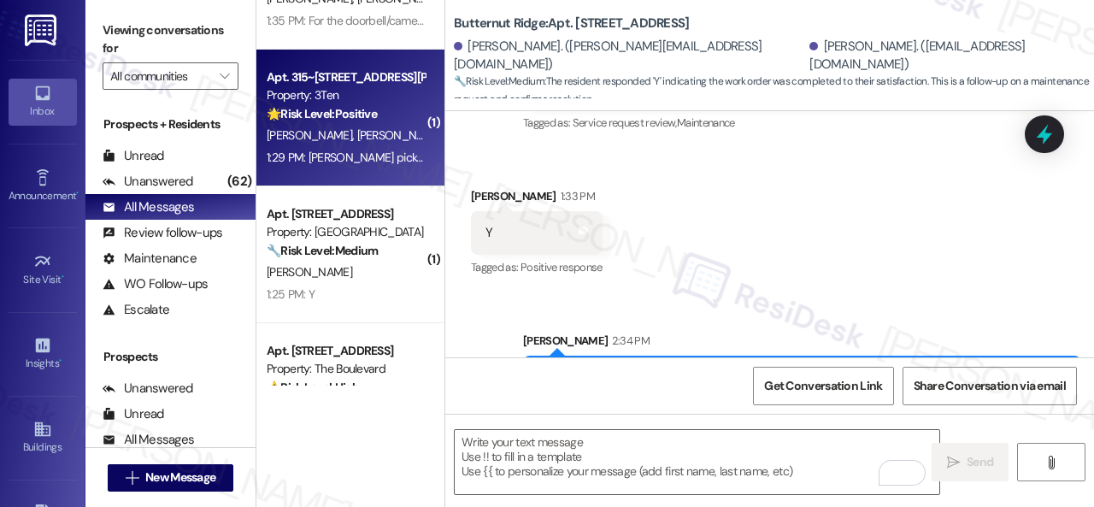
scroll to position [1880, 0]
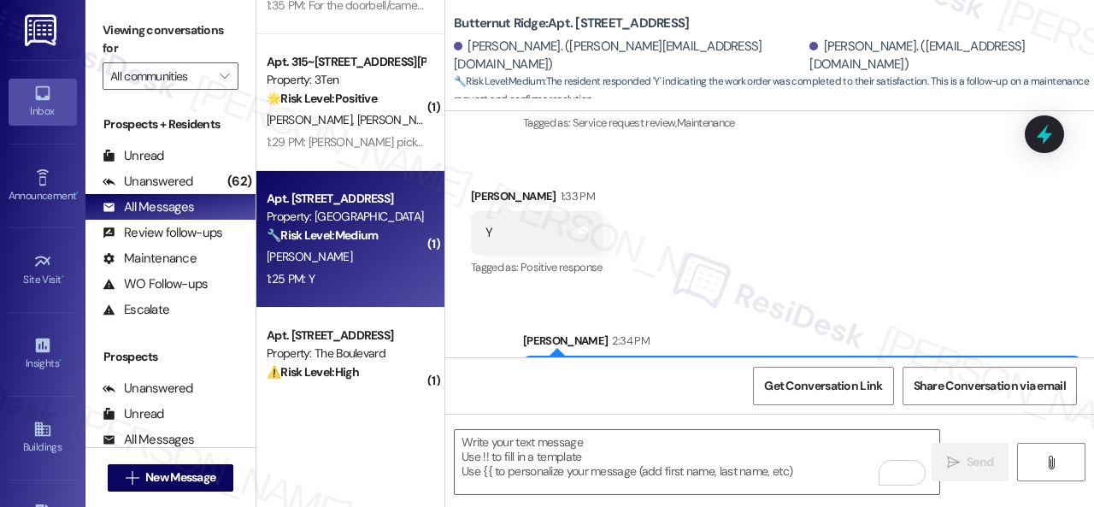
click at [361, 296] on div "Apt. 5650I1, 5800 Great Northern Boulevard Property: Butternut Ridge 🔧 Risk Lev…" at bounding box center [350, 239] width 188 height 137
type textarea "Fetching suggested responses. Please feel free to read through the conversation…"
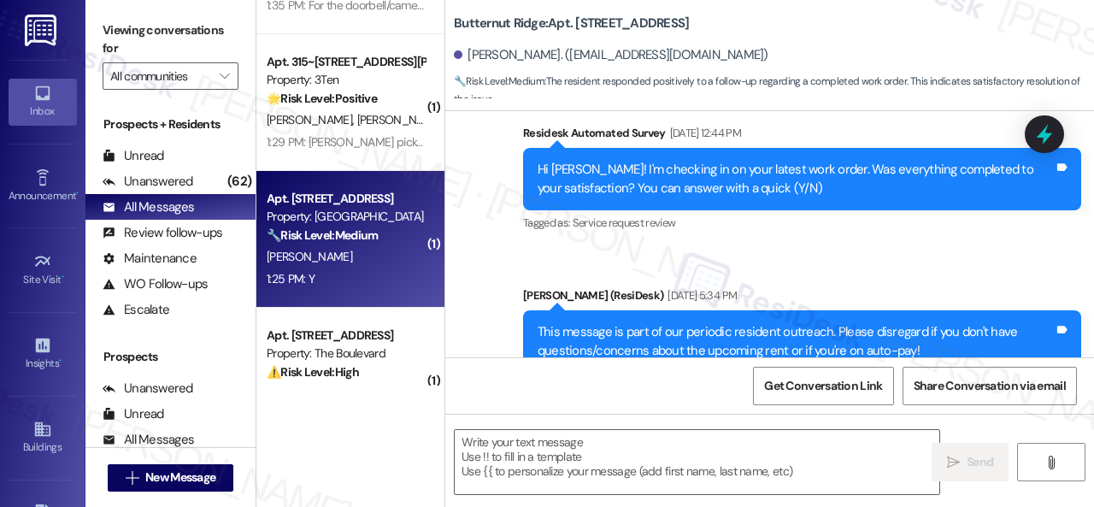
type textarea "Fetching suggested responses. Please feel free to read through the conversation…"
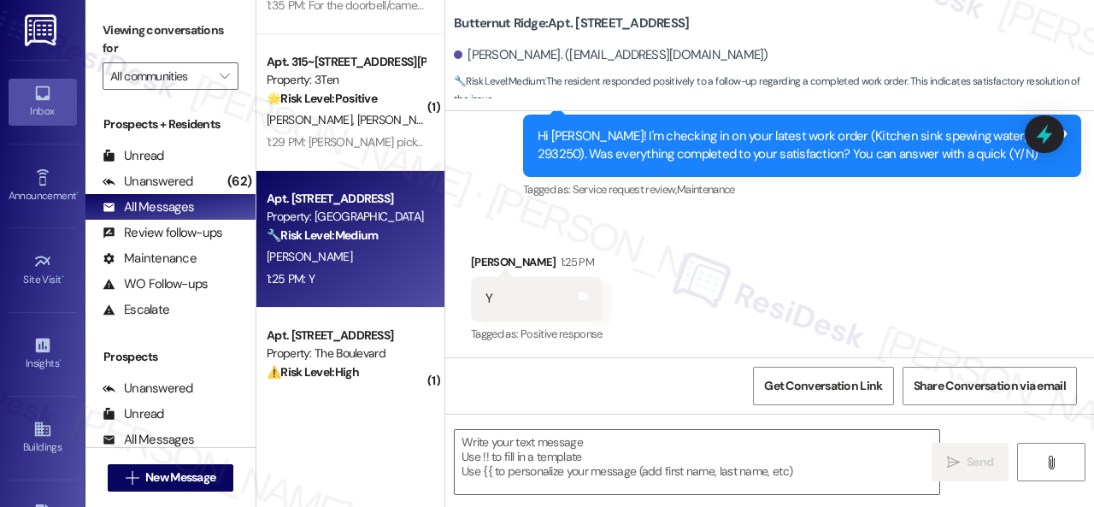
scroll to position [5, 0]
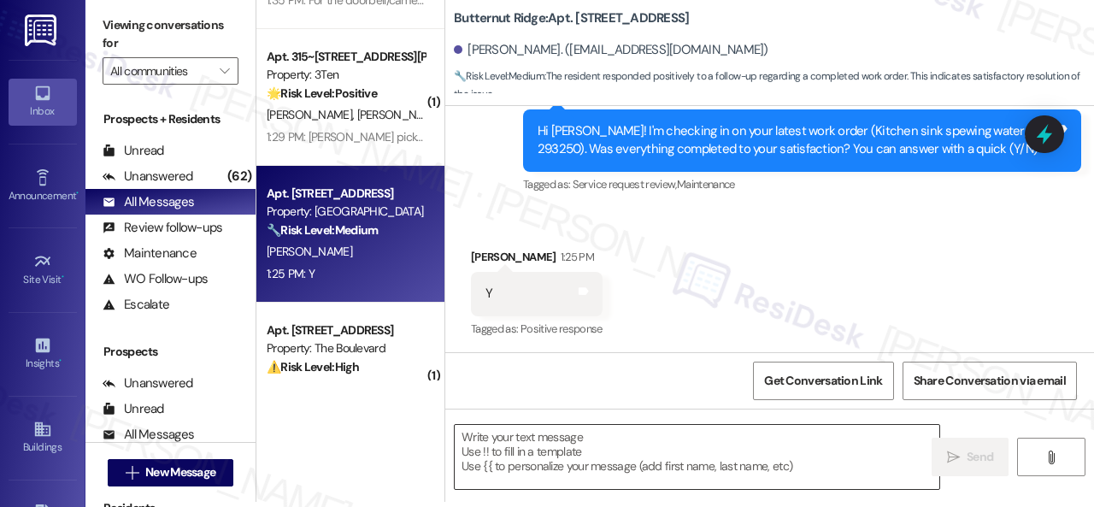
click at [603, 446] on textarea at bounding box center [697, 457] width 484 height 64
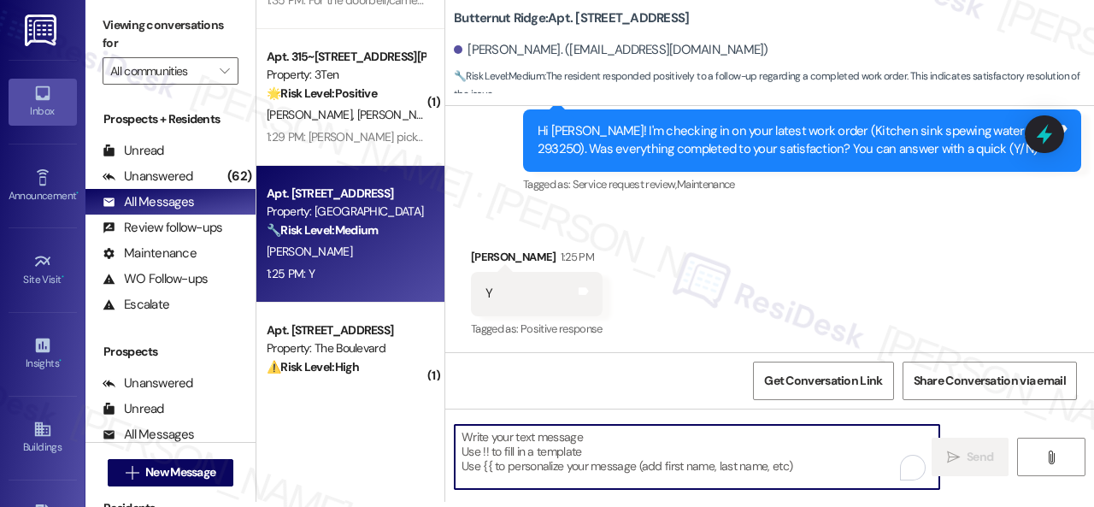
paste textarea "Glad to hear things are all set! If {{property}} met your expectations, please …"
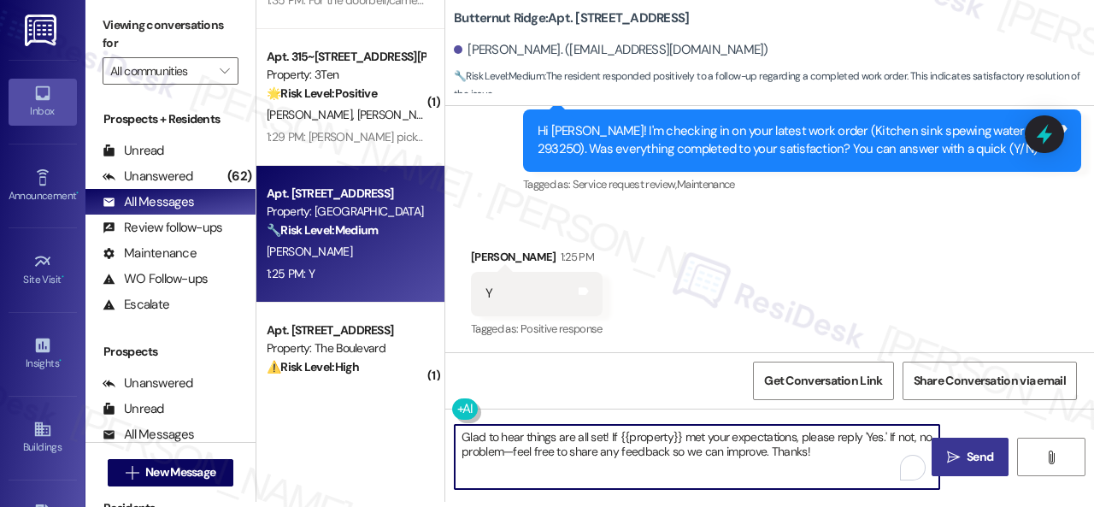
type textarea "Glad to hear things are all set! If {{property}} met your expectations, please …"
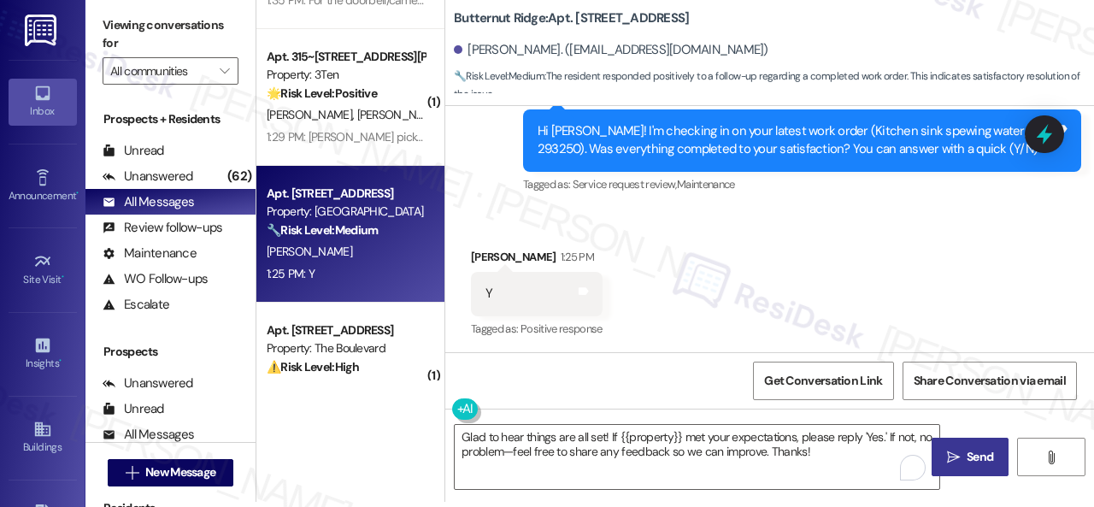
click at [981, 451] on span "Send" at bounding box center [979, 457] width 26 height 18
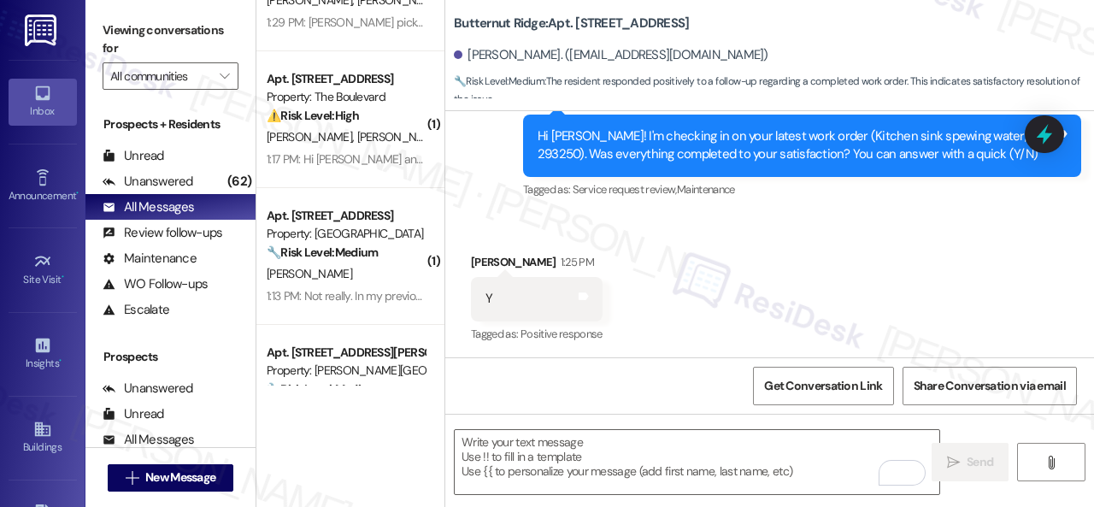
scroll to position [2221, 0]
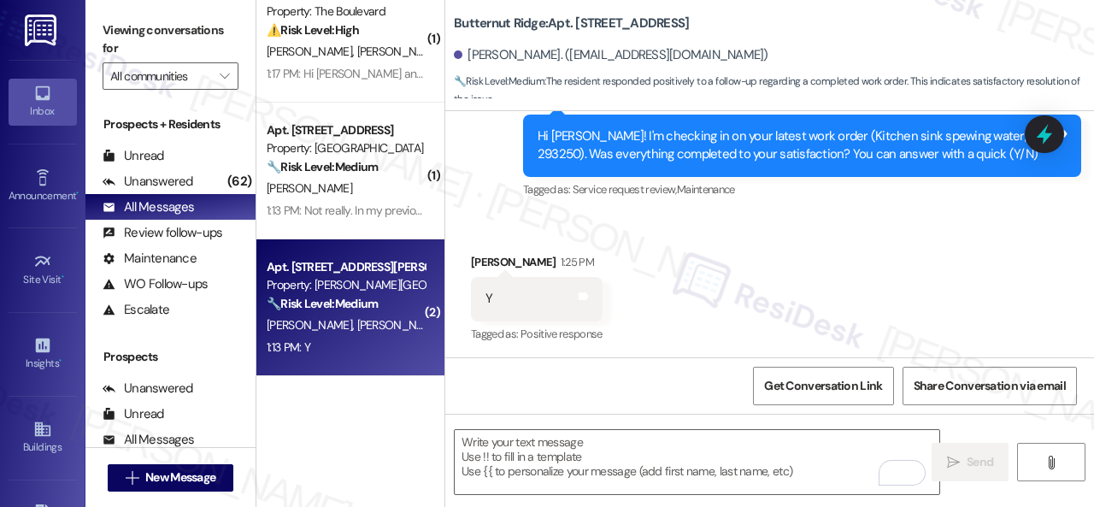
click at [363, 352] on div "1:13 PM: Y 1:13 PM: Y" at bounding box center [345, 347] width 161 height 21
type textarea "Fetching suggested responses. Please feel free to read through the conversation…"
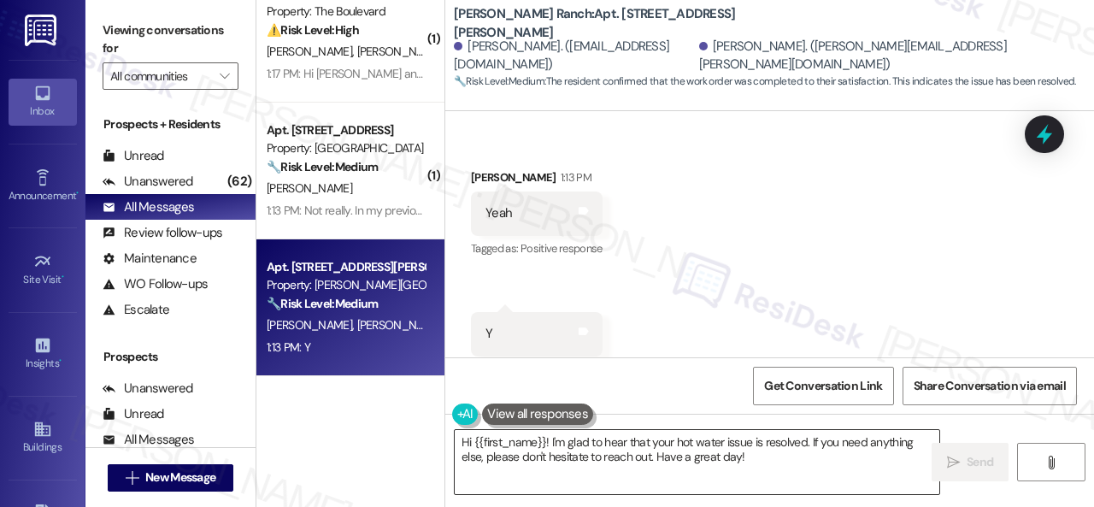
scroll to position [1289, 0]
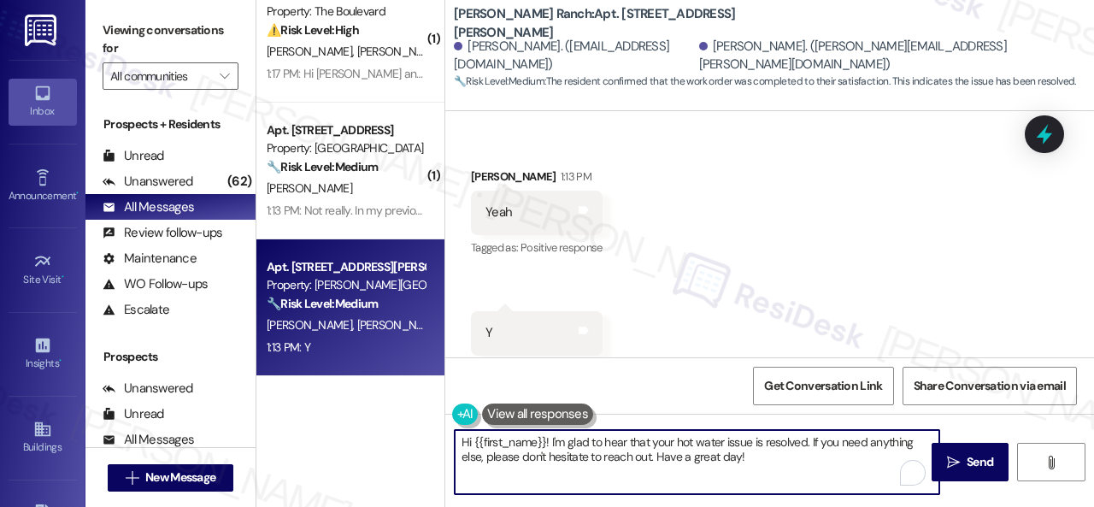
drag, startPoint x: 658, startPoint y: 449, endPoint x: 410, endPoint y: 409, distance: 251.0
click at [410, 409] on div "( 1 ) Apt. 1202, 1805 S Egret Bay Blvd Property: Tuscan Lakes II 🔧 Risk Level: …" at bounding box center [674, 253] width 837 height 507
paste textarea "Glad to hear things are all set! If {{property}} met your expectations, please …"
type textarea "Glad to hear things are all set! If {{property}} met your expectations, please …"
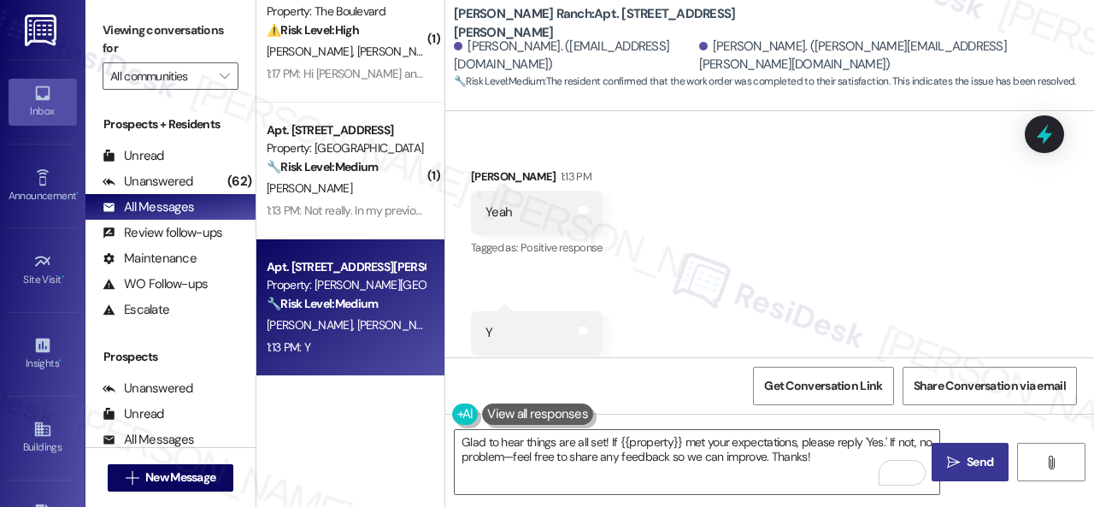
click at [975, 458] on span "Send" at bounding box center [979, 462] width 26 height 18
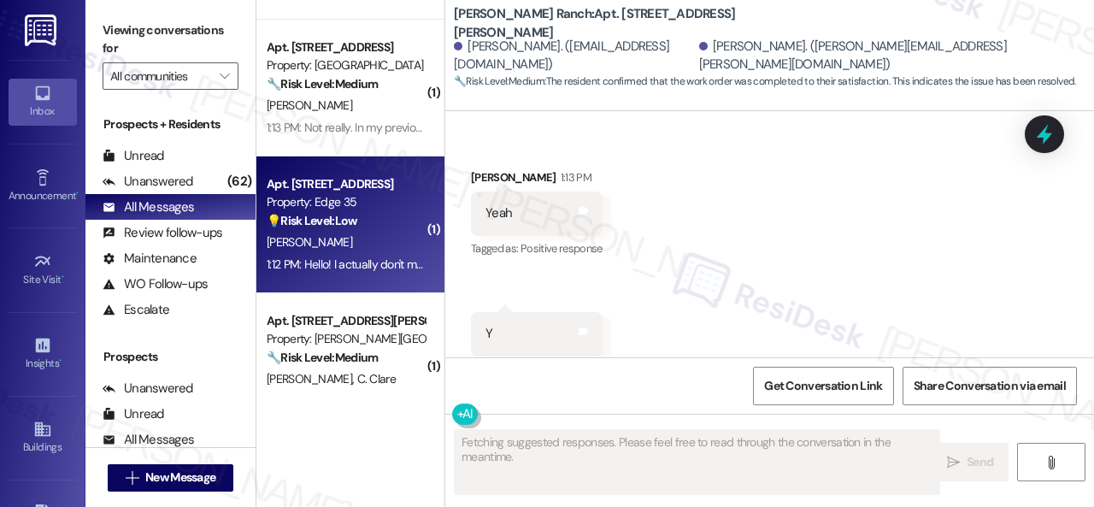
scroll to position [2478, 0]
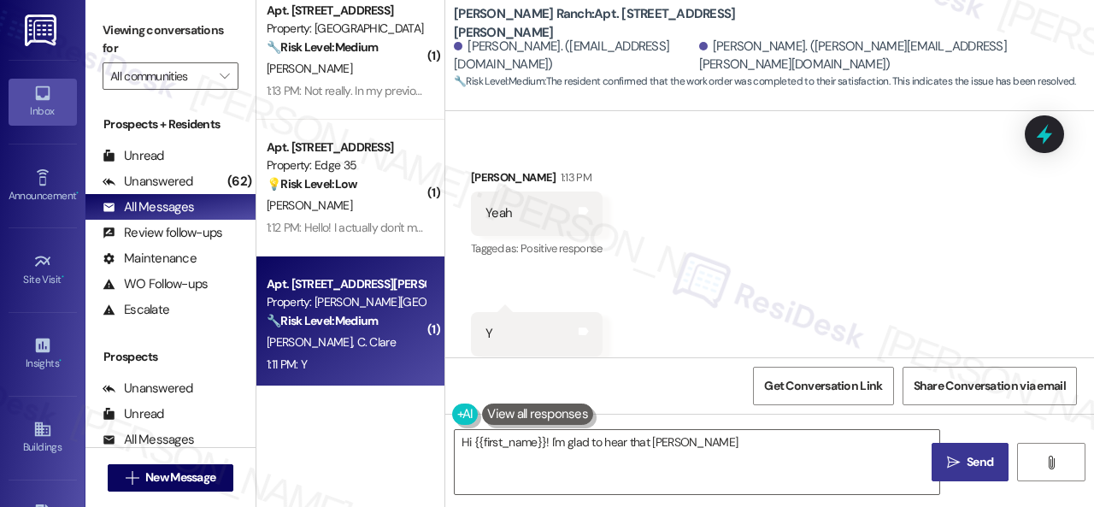
type textarea "Hi {{first_name}}! I'm glad to hear that Craig"
click at [378, 343] on div "J. Rafael C. Clare" at bounding box center [345, 341] width 161 height 21
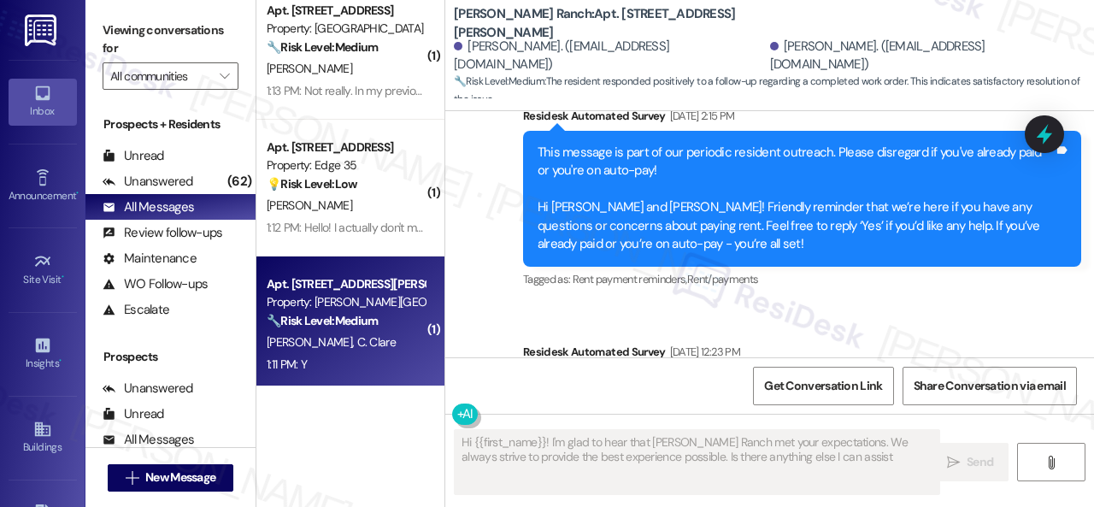
scroll to position [3687, 0]
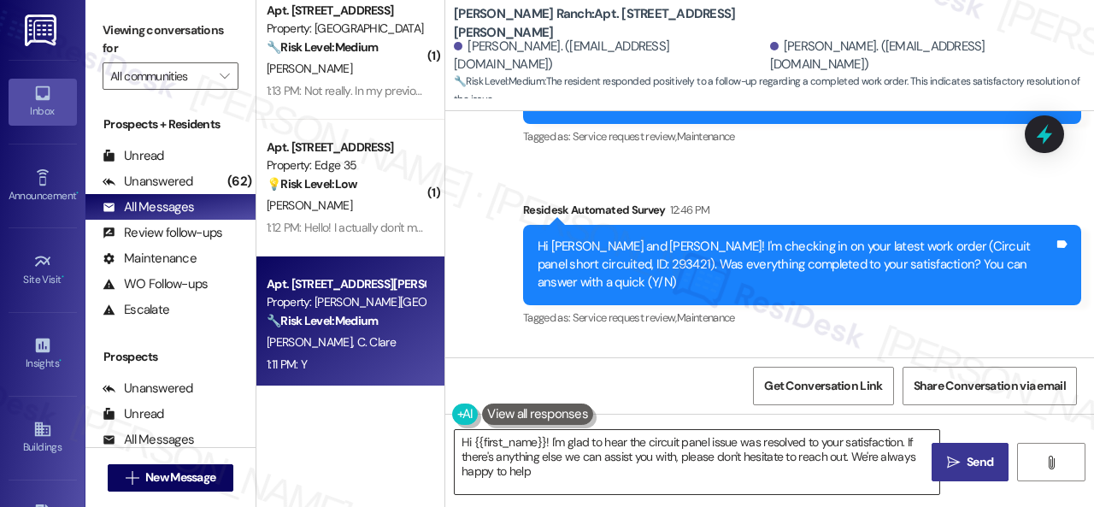
type textarea "Hi {{first_name}}! I'm glad to hear the circuit panel issue was resolved to you…"
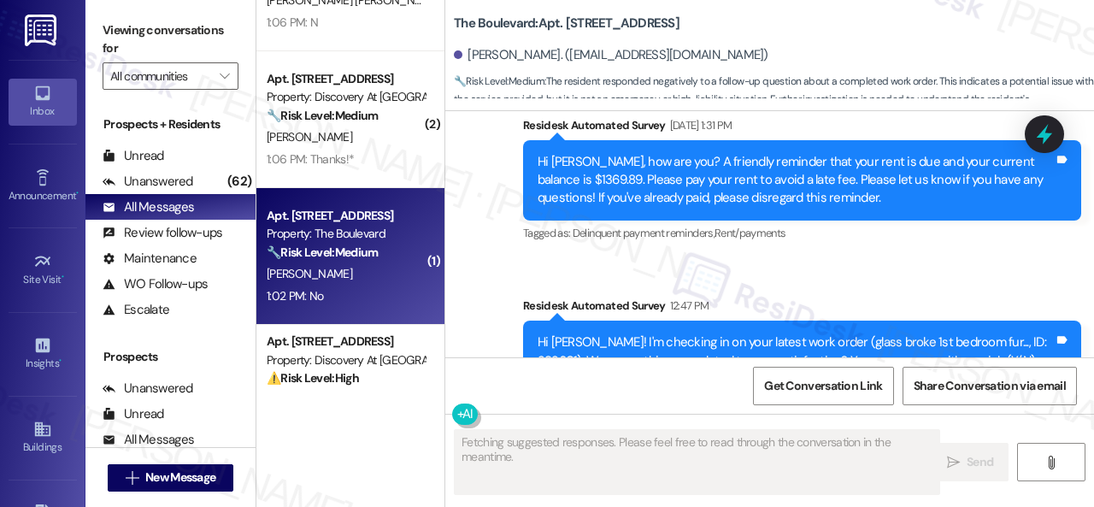
scroll to position [3664, 0]
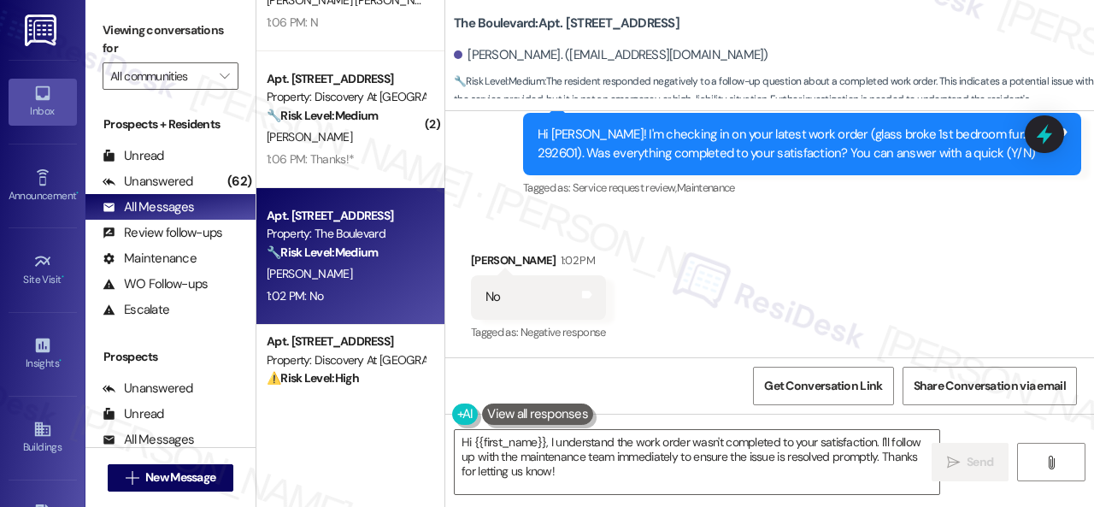
click at [489, 220] on div "Received via SMS [PERSON_NAME] 1:02 PM No Tags and notes Tagged as: Negative re…" at bounding box center [769, 285] width 648 height 144
click at [531, 465] on textarea "Hi {{first_name}}, I understand the work order wasn't completed to your satisfa…" at bounding box center [697, 462] width 484 height 64
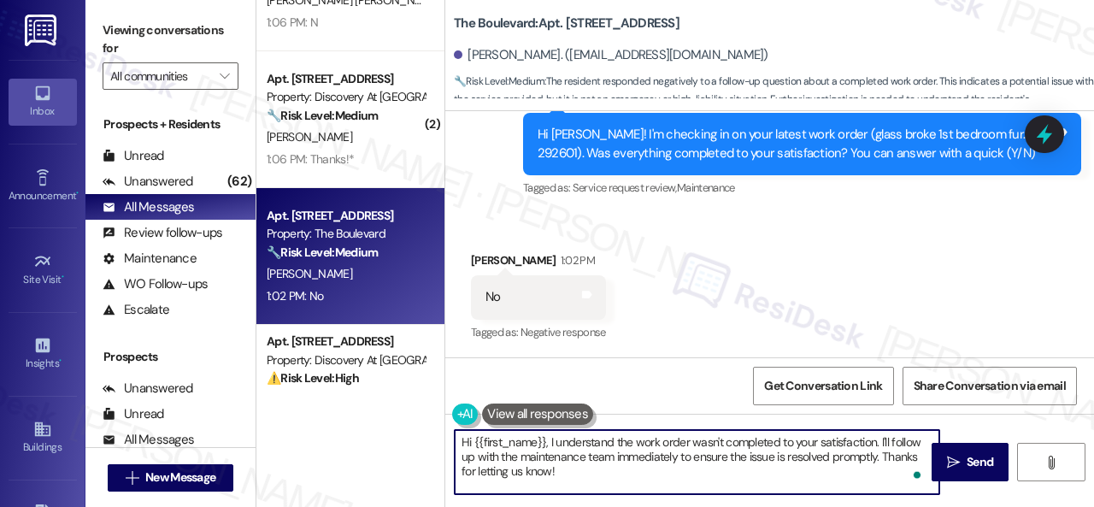
paste textarea "I'm sorry that the work order wasn't completed to your satisfaction. Can you pl…"
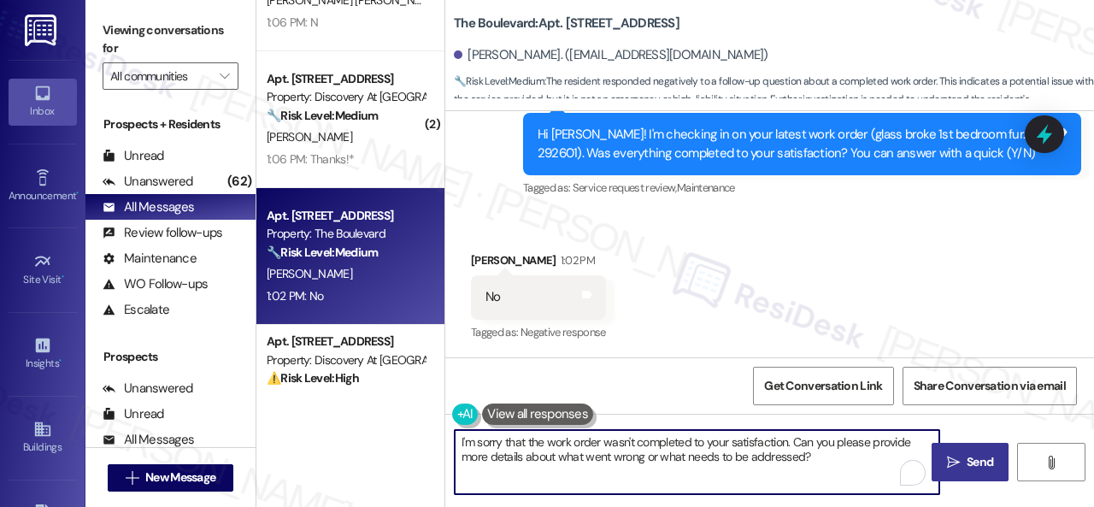
type textarea "I'm sorry that the work order wasn't completed to your satisfaction. Can you pl…"
click at [947, 455] on icon "" at bounding box center [953, 462] width 13 height 14
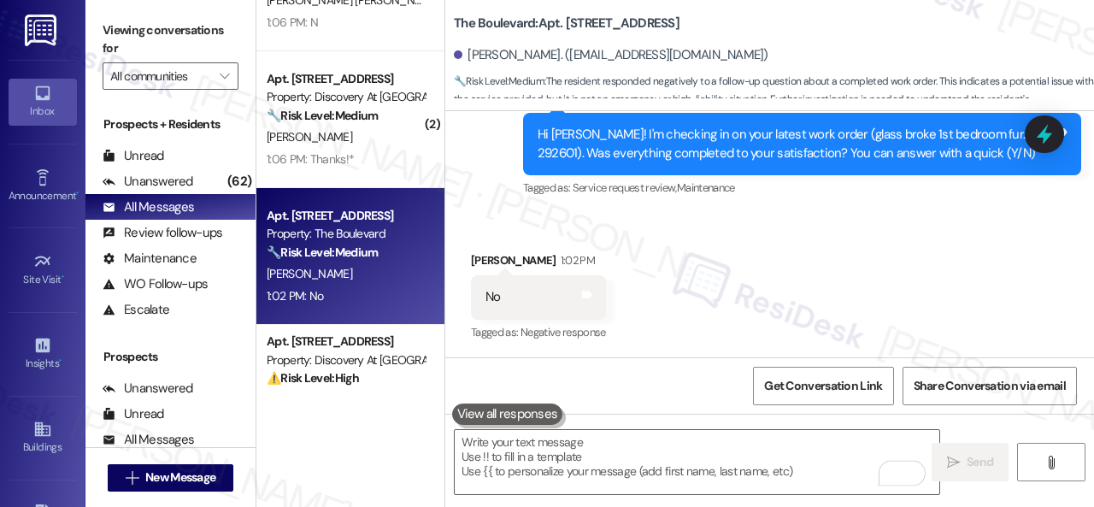
scroll to position [4015, 0]
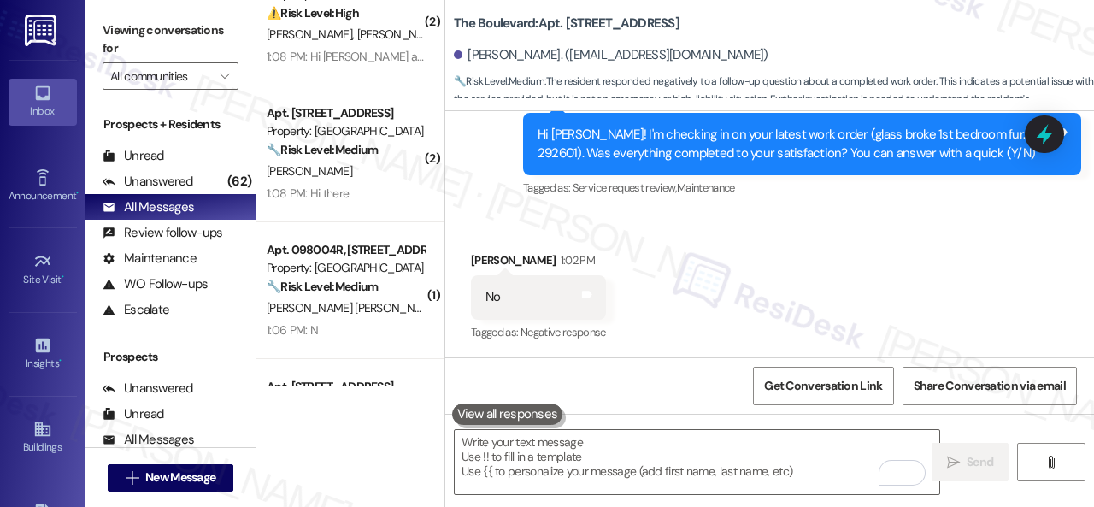
click at [352, 201] on div "1:08 PM: Hi there 1:08 PM: Hi there" at bounding box center [345, 193] width 161 height 21
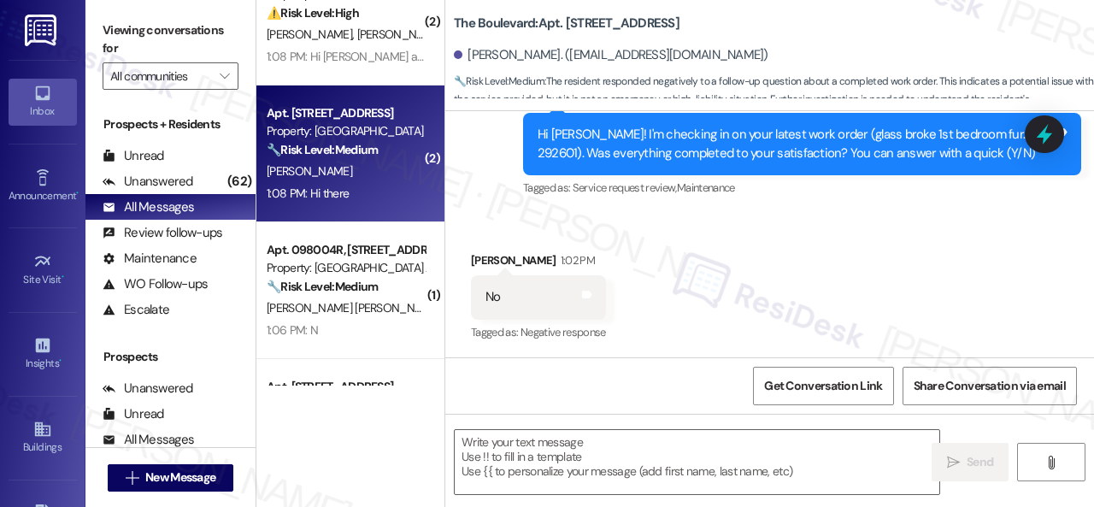
type textarea "Fetching suggested responses. Please feel free to read through the conversation…"
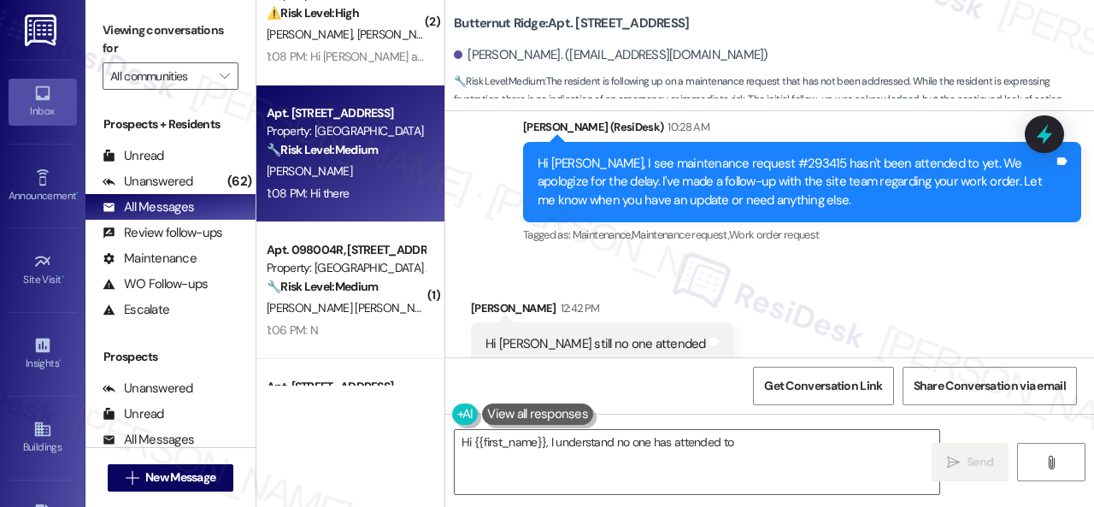
scroll to position [9752, 0]
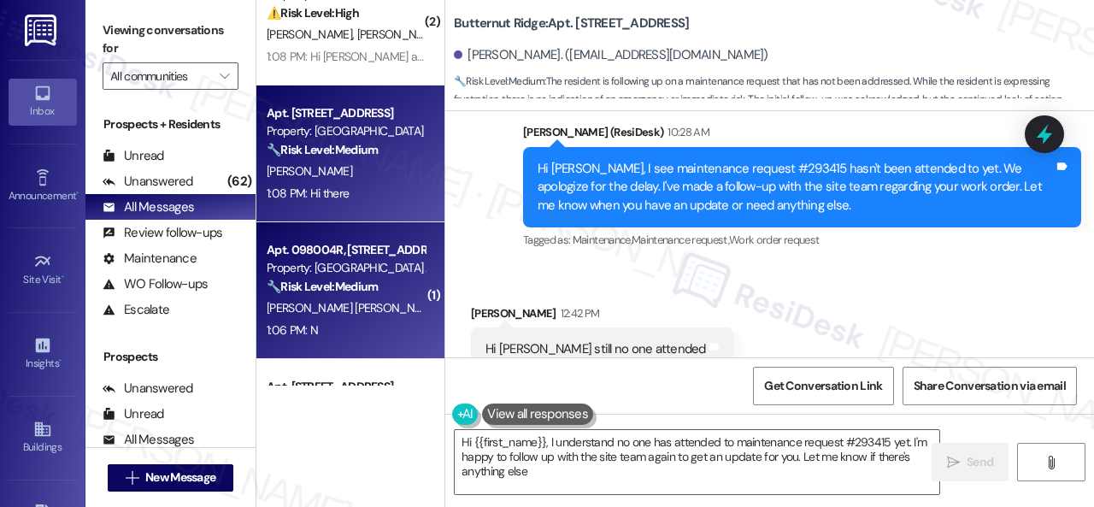
type textarea "Hi {{first_name}}, I understand no one has attended to maintenance request #293…"
click at [381, 332] on div "1:06 PM: N 1:06 PM: N" at bounding box center [345, 330] width 161 height 21
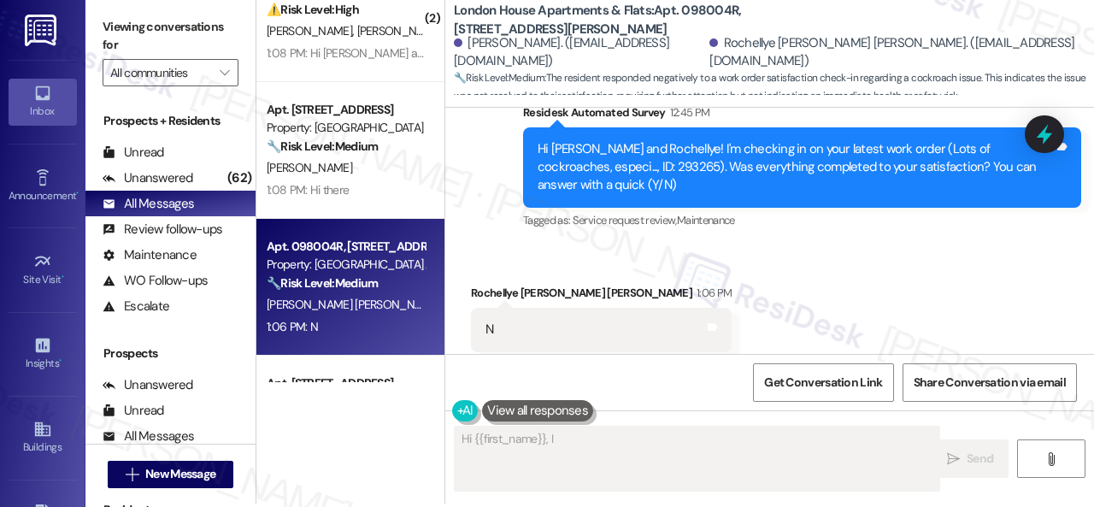
scroll to position [5, 0]
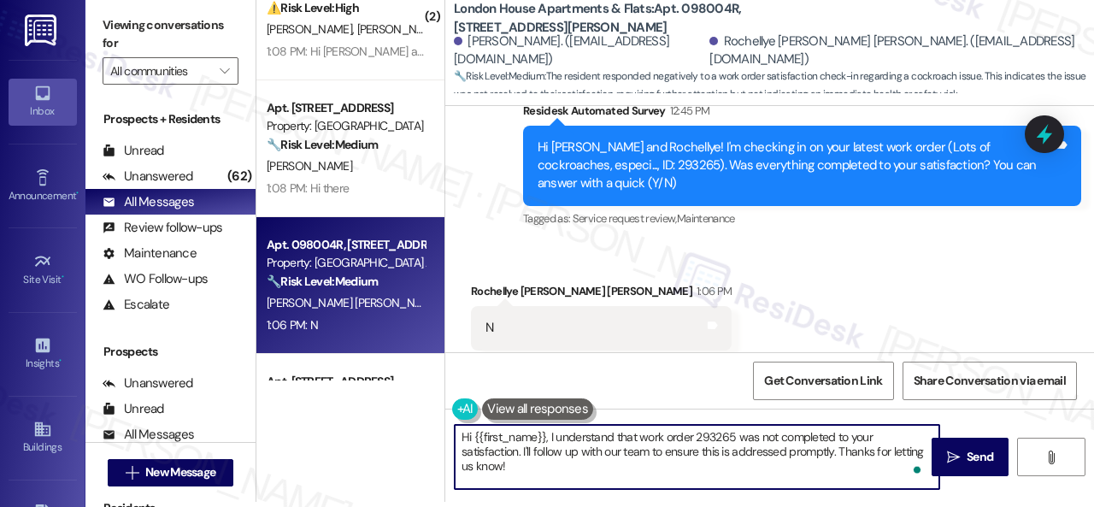
drag, startPoint x: 521, startPoint y: 460, endPoint x: 408, endPoint y: 410, distance: 123.2
click at [408, 410] on div "( 1 ) Apt. 5760D3, 5800 Great Northern Boulevard Property: Butternut Ridge 🔧 Ri…" at bounding box center [674, 248] width 837 height 507
paste textarea "I'm sorry that the work order wasn't completed to your satisfaction. Can you pl…"
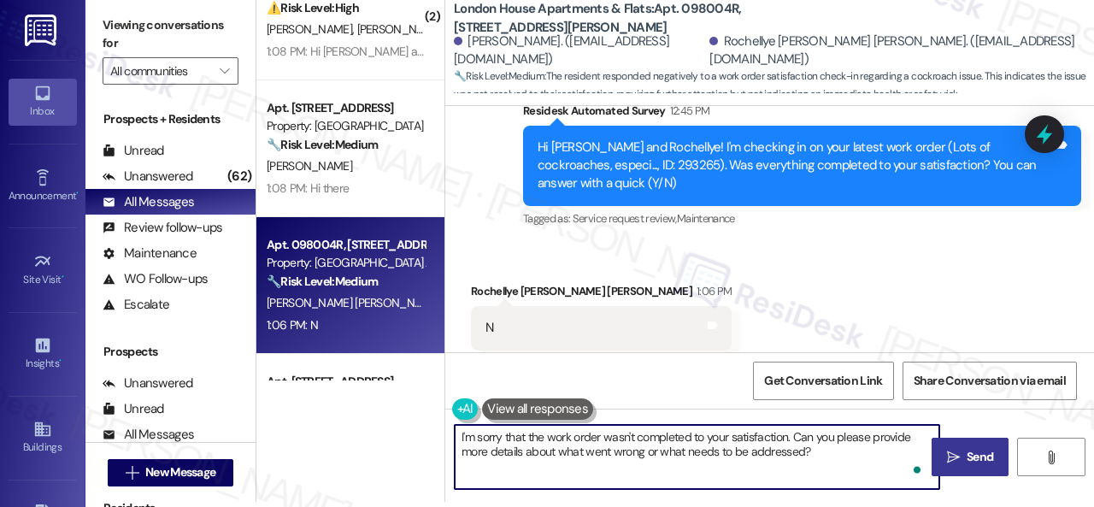
type textarea "I'm sorry that the work order wasn't completed to your satisfaction. Can you pl…"
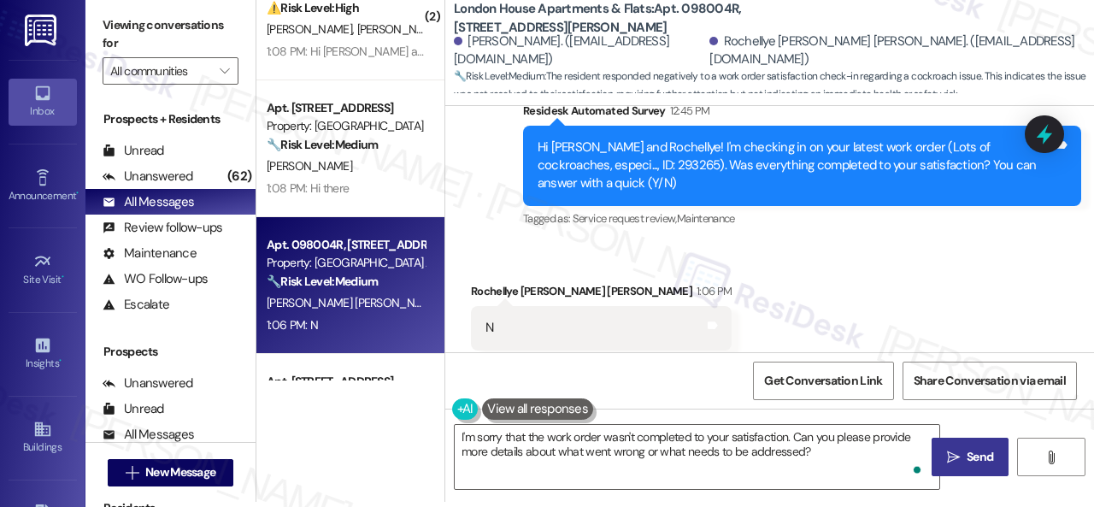
click at [947, 453] on icon "" at bounding box center [953, 457] width 13 height 14
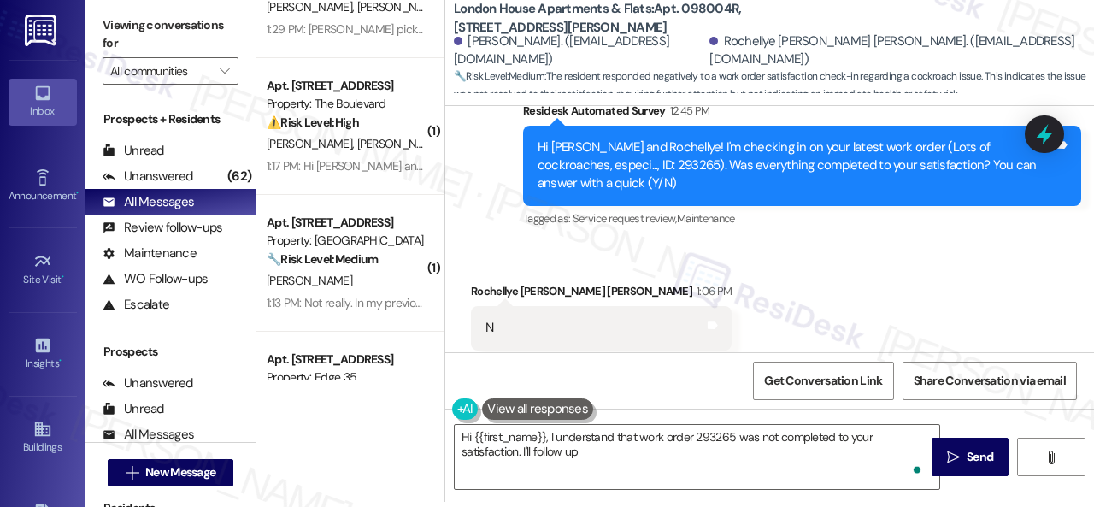
scroll to position [3588, 0]
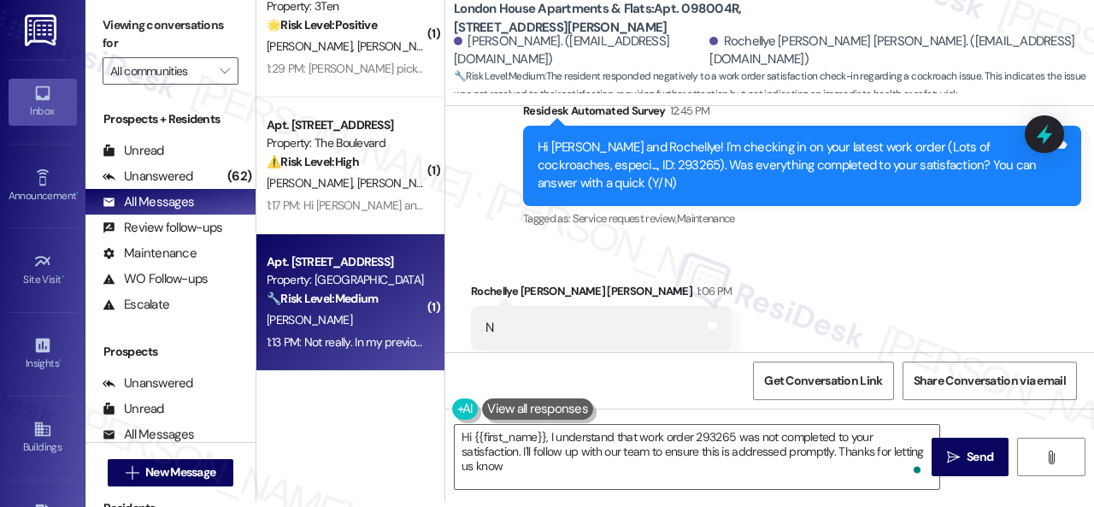
type textarea "Hi {{first_name}}, I understand that work order 293265 was not completed to you…"
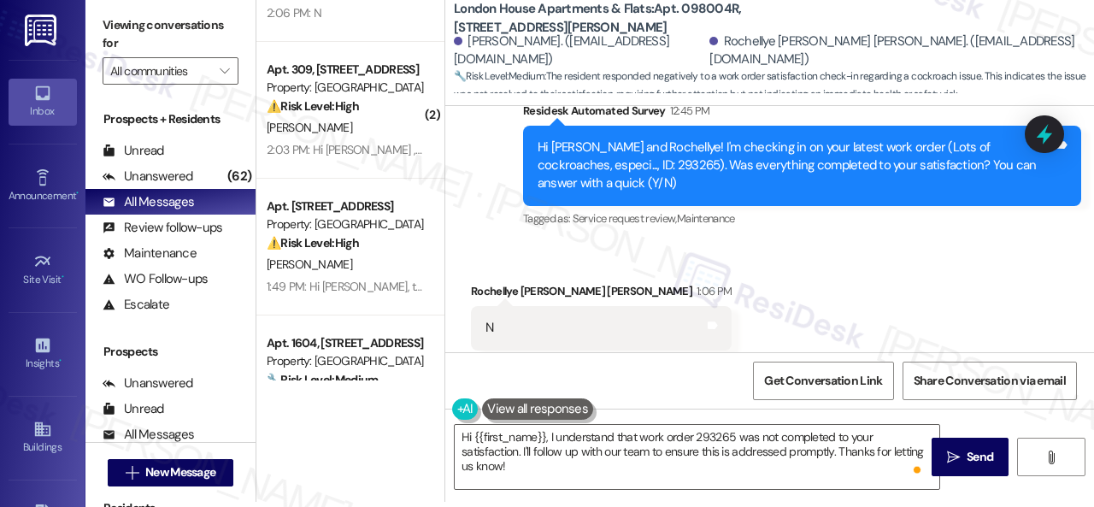
scroll to position [2905, 0]
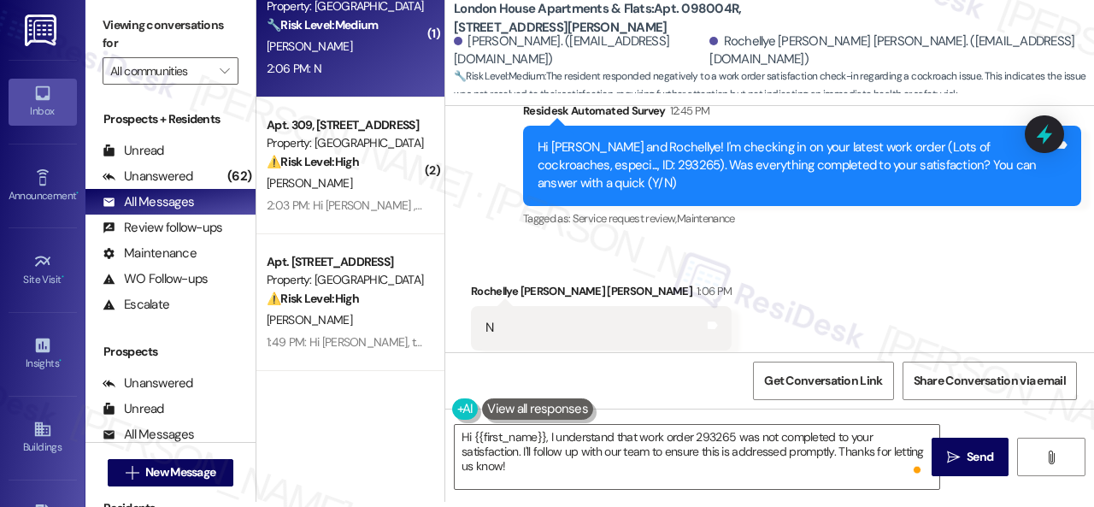
click at [346, 73] on div "2:06 PM: N 2:06 PM: N" at bounding box center [345, 68] width 161 height 21
type textarea "Fetching suggested responses. Please feel free to read through the conversation…"
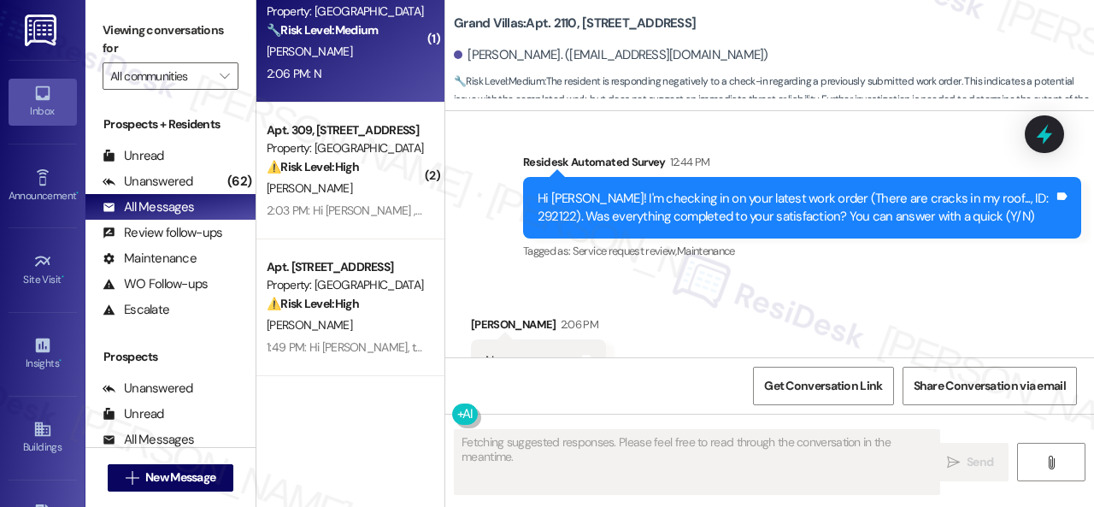
scroll to position [3433, 0]
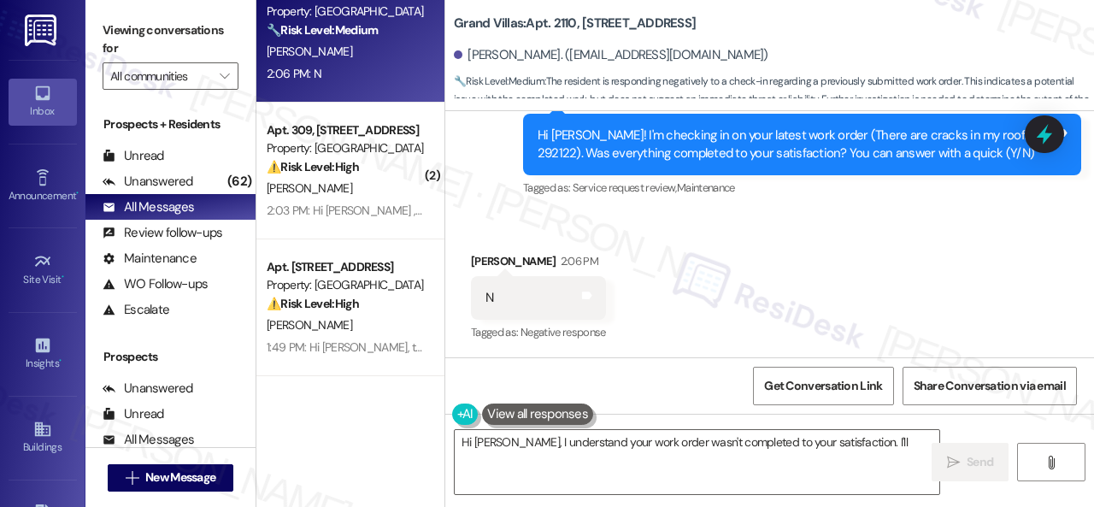
click at [653, 254] on div "Received via SMS Charles Davis 2:06 PM N Tags and notes Tagged as: Negative res…" at bounding box center [769, 286] width 648 height 144
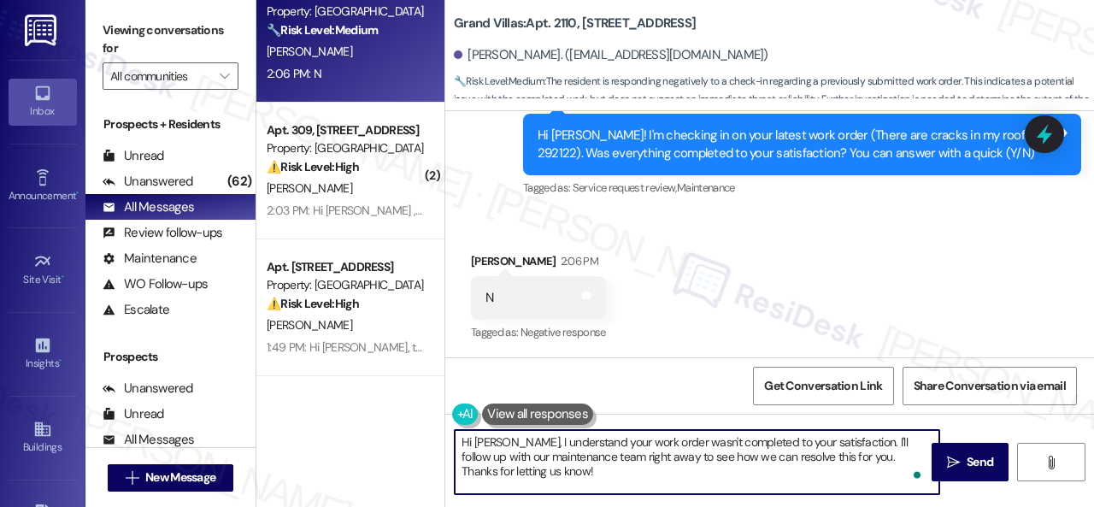
drag, startPoint x: 567, startPoint y: 472, endPoint x: 402, endPoint y: 391, distance: 184.2
click at [402, 391] on div "Apt. 3201, 2 Stadium Dr Property: Imperial Lofts 🌟 Risk Level: Positive The res…" at bounding box center [674, 253] width 837 height 507
paste textarea "I'm sorry that the work order wasn't completed to your satisfaction. Can you pl…"
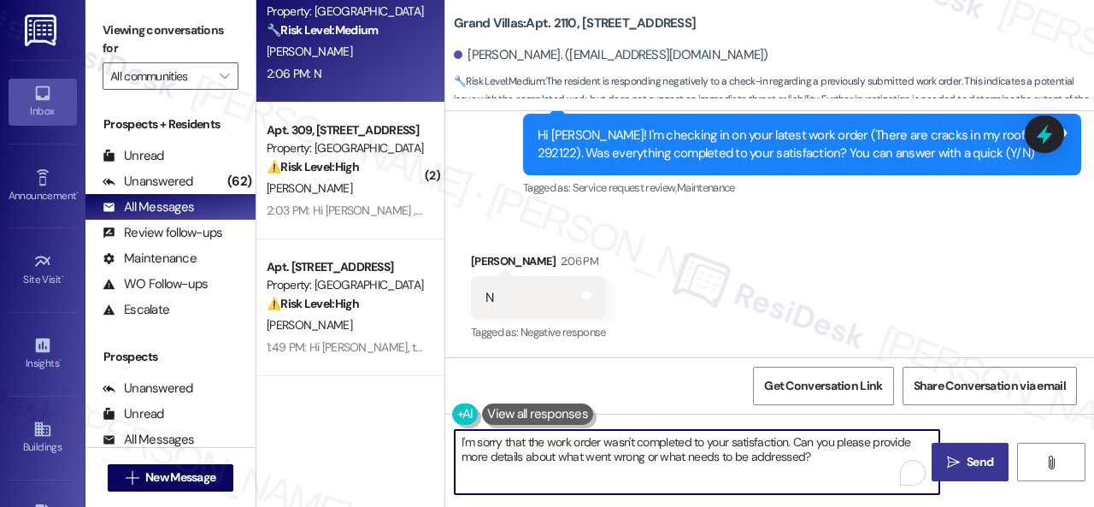
type textarea "I'm sorry that the work order wasn't completed to your satisfaction. Can you pl…"
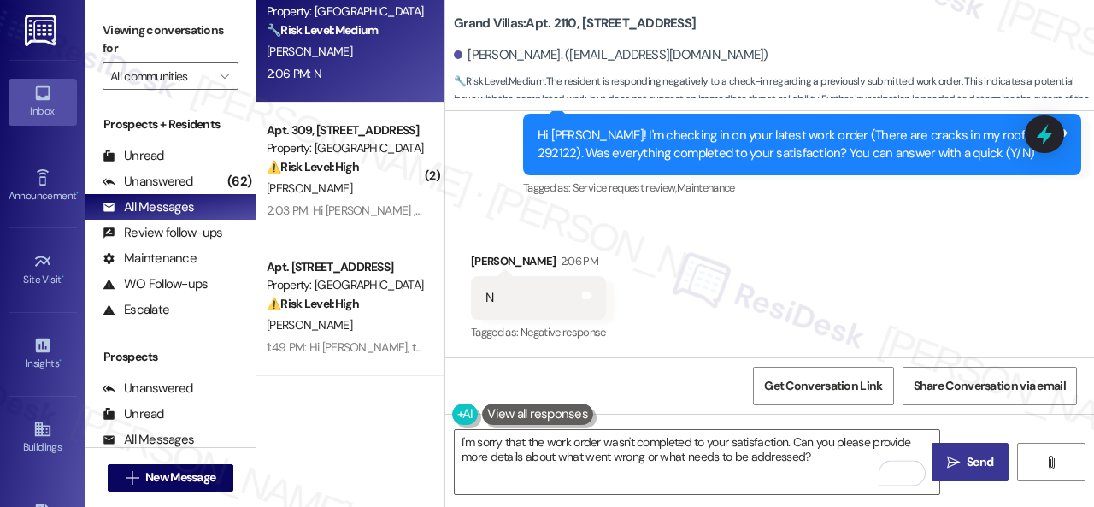
click at [968, 466] on span "Send" at bounding box center [979, 462] width 26 height 18
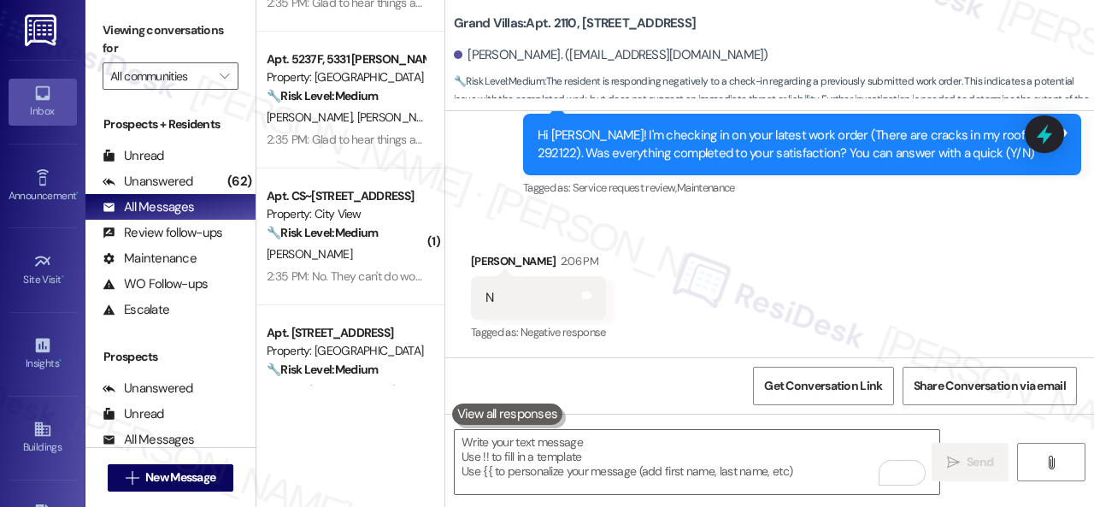
scroll to position [1196, 0]
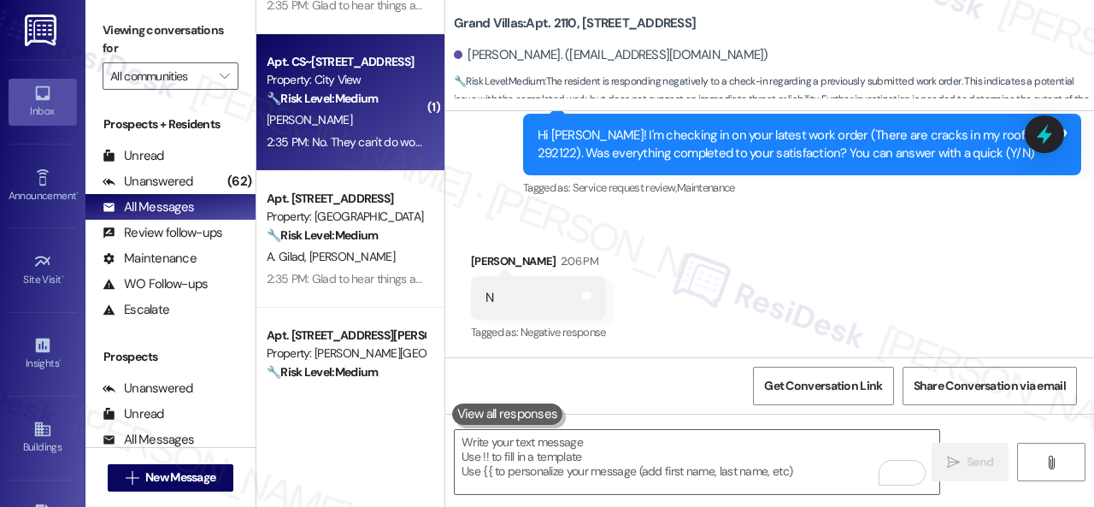
click at [309, 124] on div "M. Focht" at bounding box center [345, 119] width 161 height 21
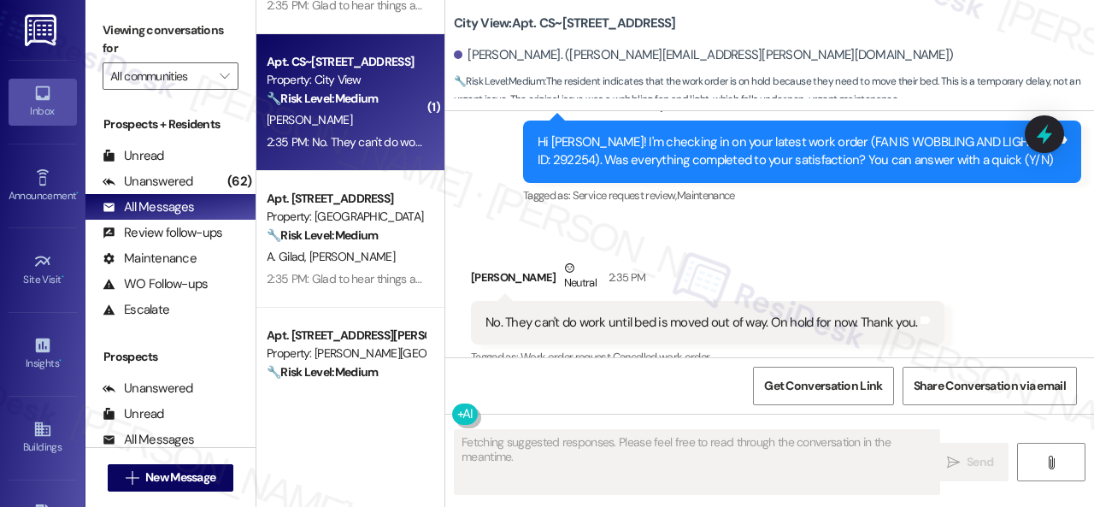
scroll to position [8016, 0]
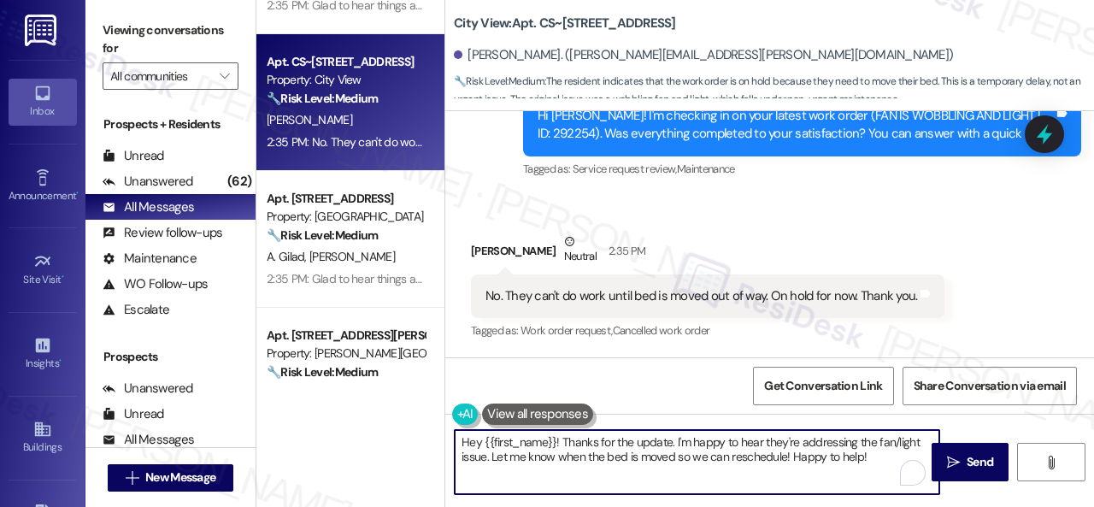
drag, startPoint x: 887, startPoint y: 460, endPoint x: 186, endPoint y: 362, distance: 707.4
click at [226, 399] on div "Viewing conversations for All communities  Prospects + Residents Unread (0) Un…" at bounding box center [589, 253] width 1008 height 507
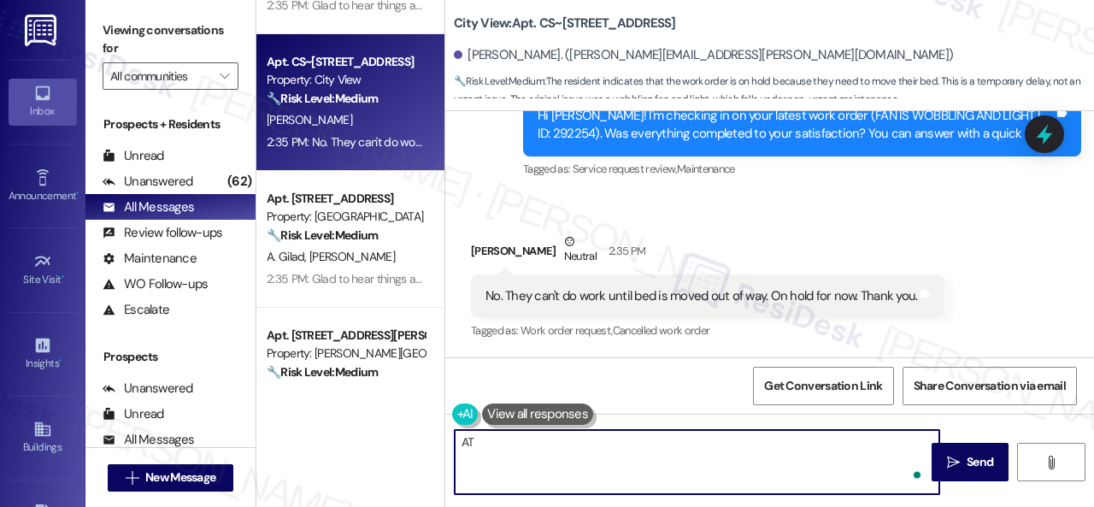
type textarea "A"
type textarea "t"
type textarea "Thank you for your patience, Mary! Enjoy your day!"
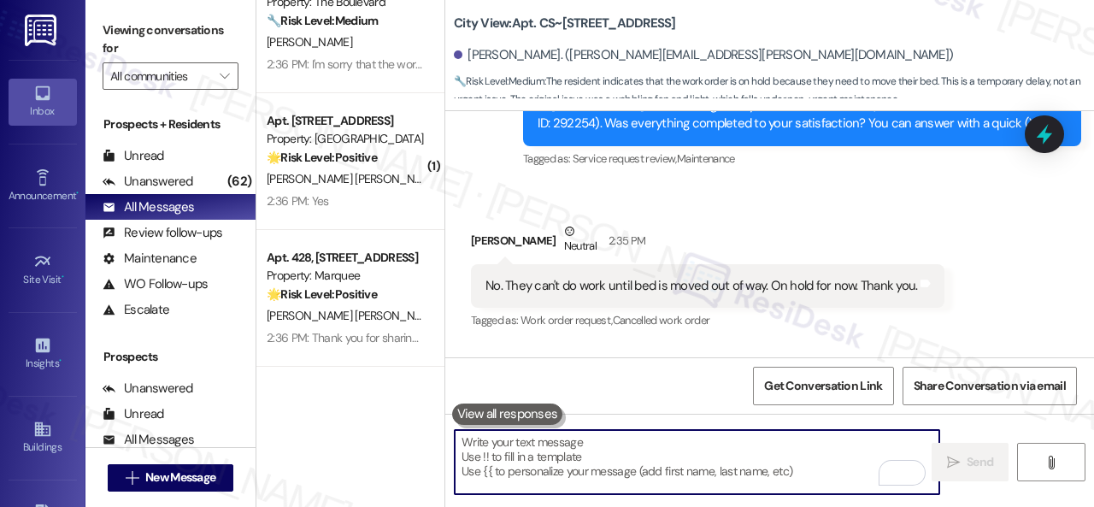
scroll to position [427, 0]
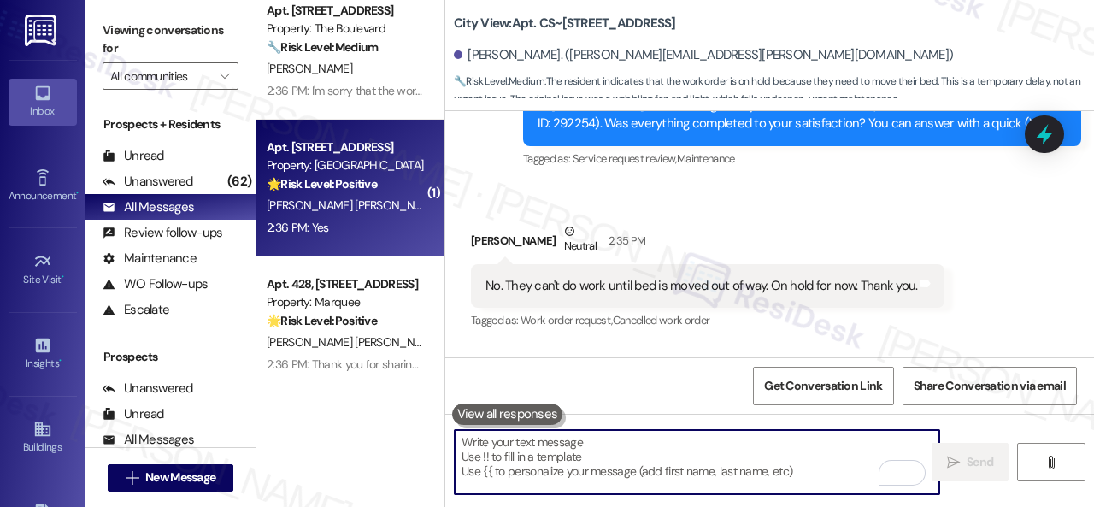
click at [384, 223] on div "2:36 PM: Yes 2:36 PM: Yes" at bounding box center [345, 227] width 161 height 21
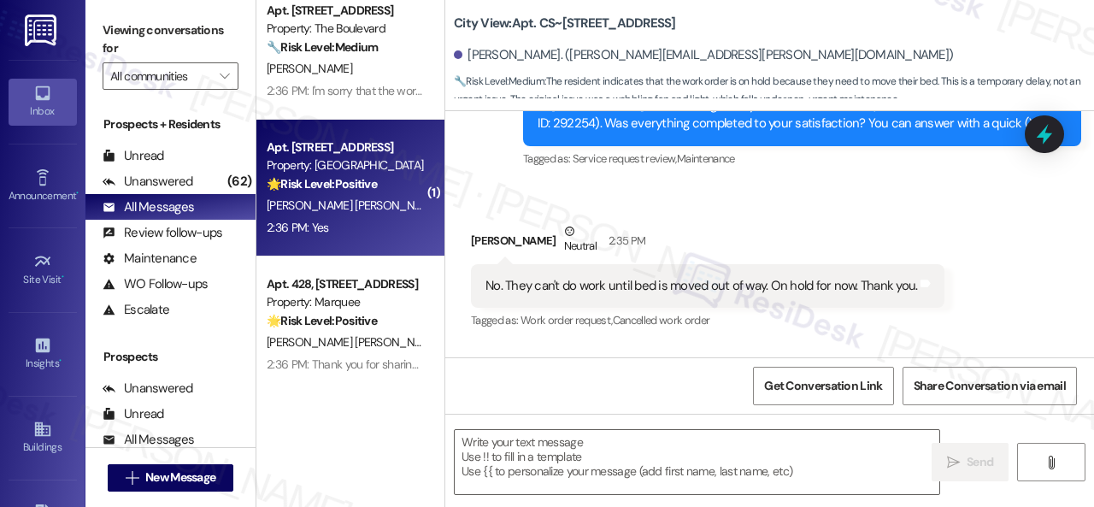
type textarea "Fetching suggested responses. Please feel free to read through the conversation…"
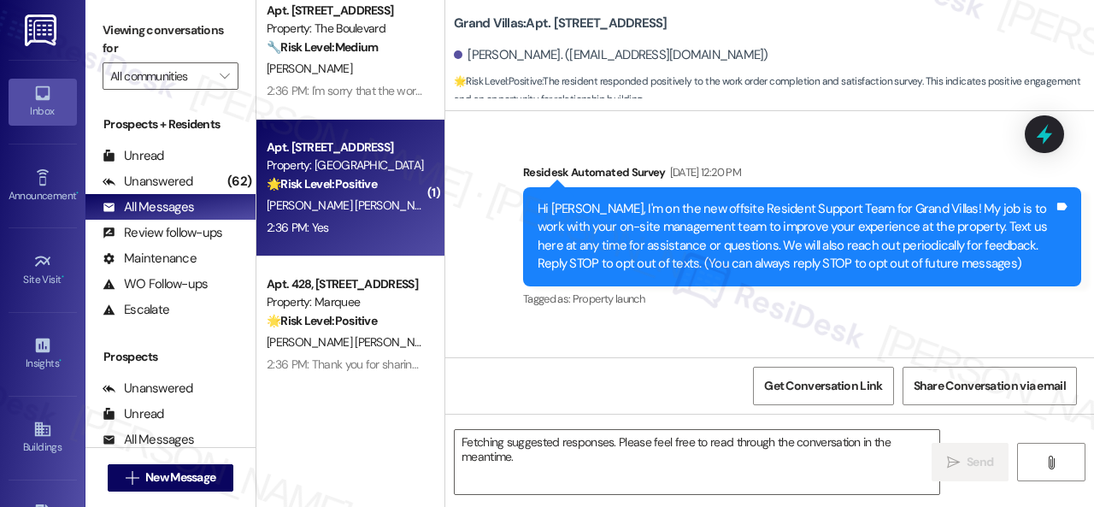
scroll to position [11091, 0]
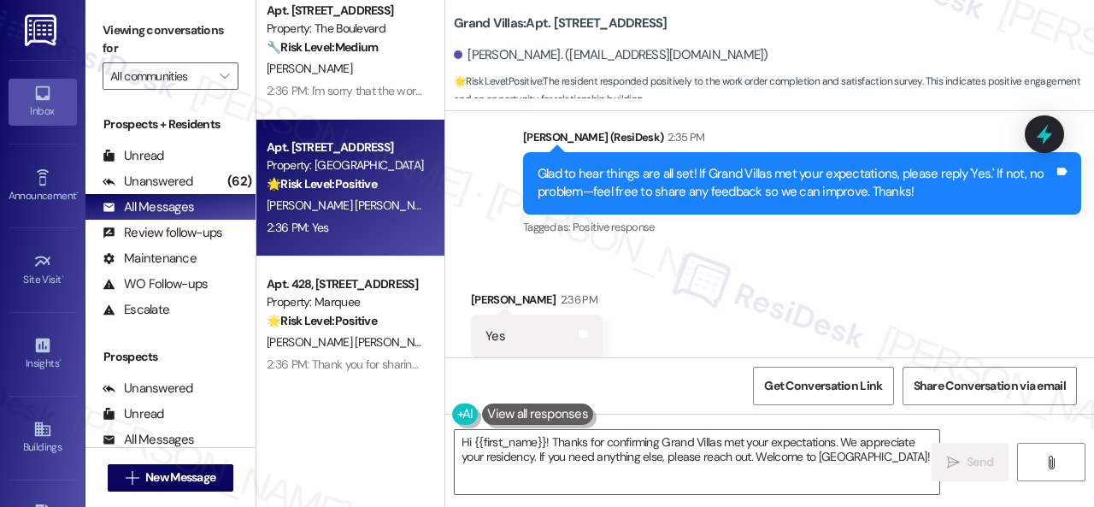
click at [492, 252] on div "Received via SMS Luis Pabon Martinez 2:36 PM Yes Tags and notes Tagged as: Posi…" at bounding box center [769, 324] width 648 height 144
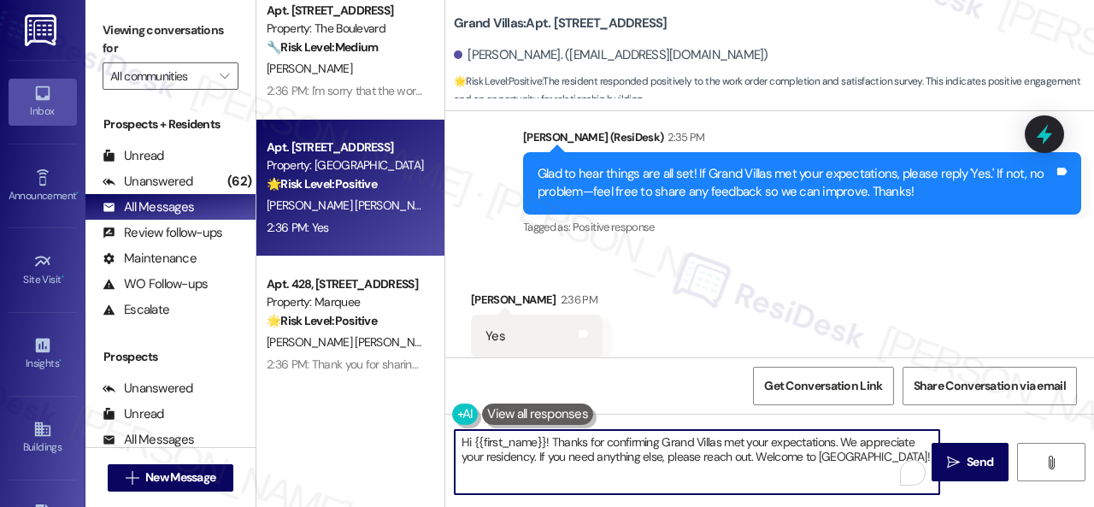
drag, startPoint x: 887, startPoint y: 455, endPoint x: 381, endPoint y: 410, distance: 507.8
click at [381, 410] on div "Apt. 2110, 1550 Katy Gap Rd Property: Grand Villas 🔧 Risk Level: Medium The res…" at bounding box center [674, 253] width 837 height 507
paste textarea "I'm glad you are satisfied with your home. Have you written a review for us bef…"
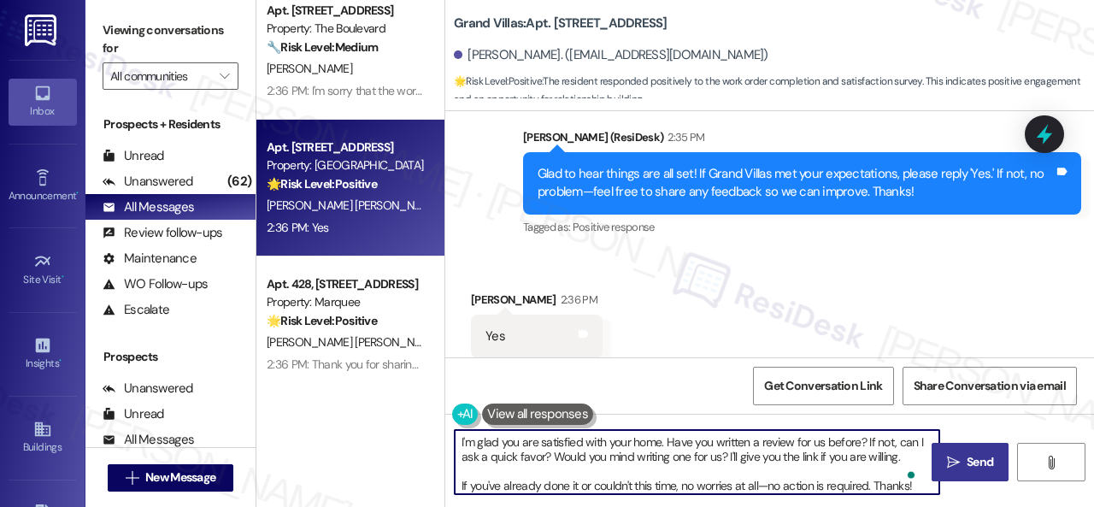
type textarea "I'm glad you are satisfied with your home. Have you written a review for us bef…"
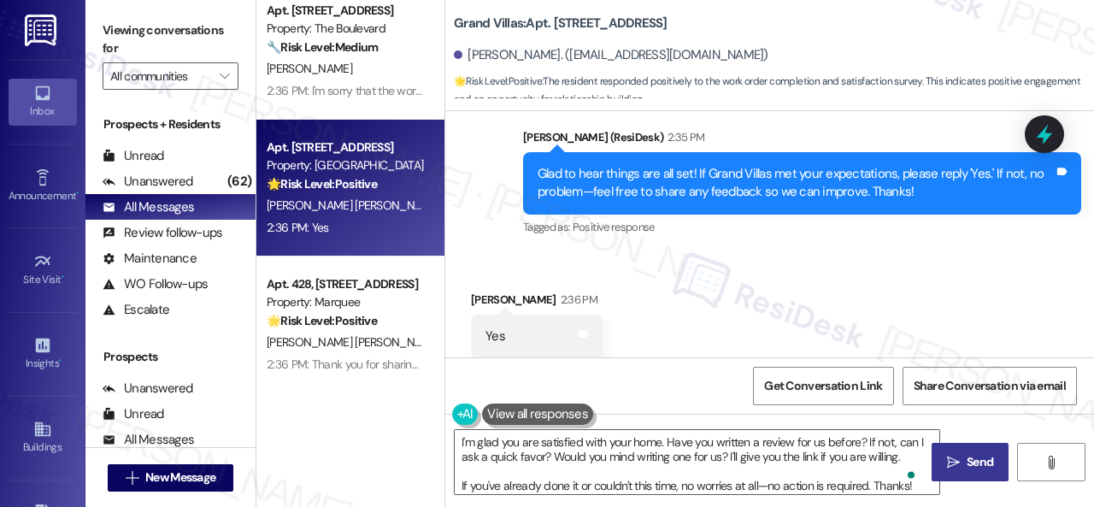
click at [963, 454] on span "Send" at bounding box center [979, 462] width 33 height 18
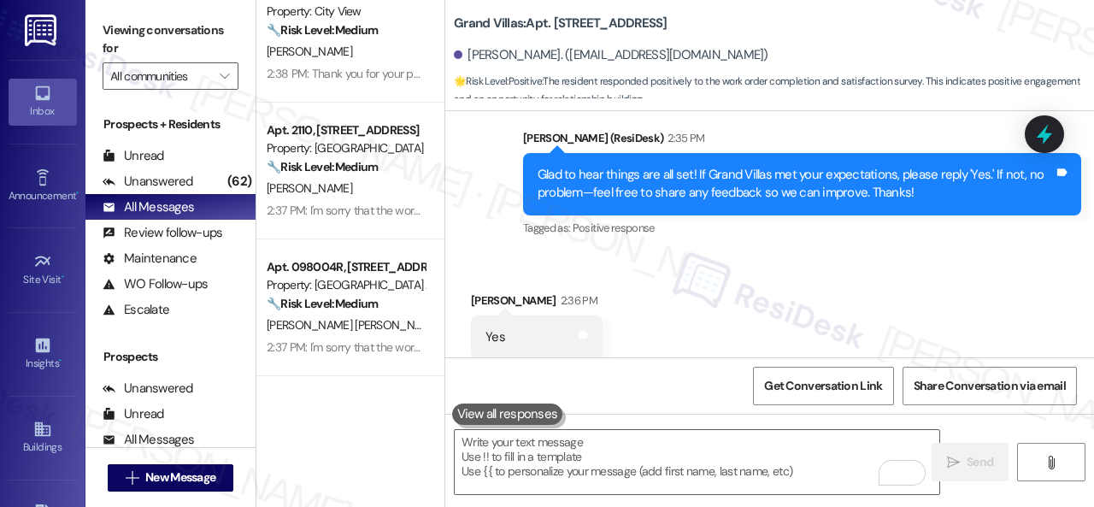
scroll to position [0, 0]
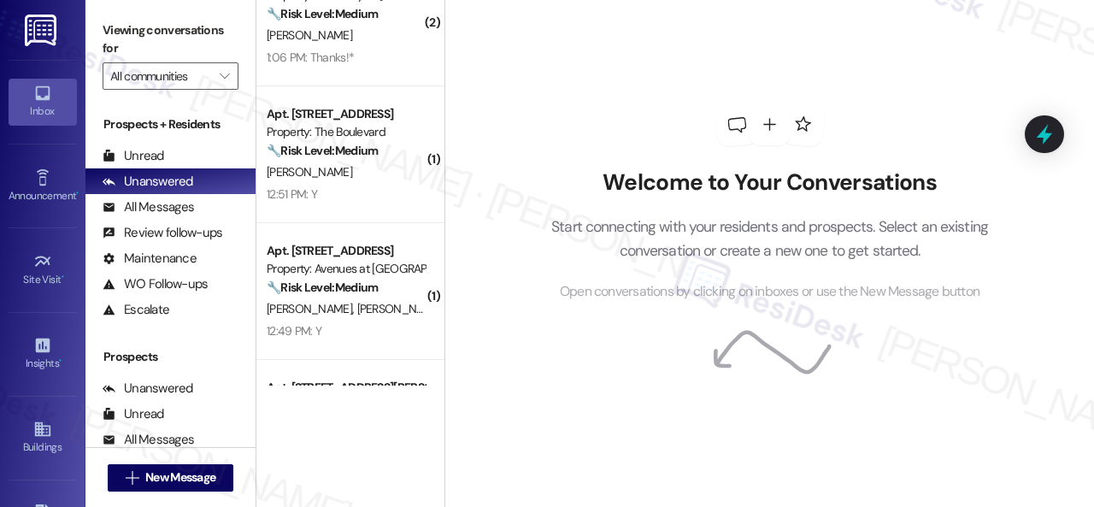
scroll to position [598, 0]
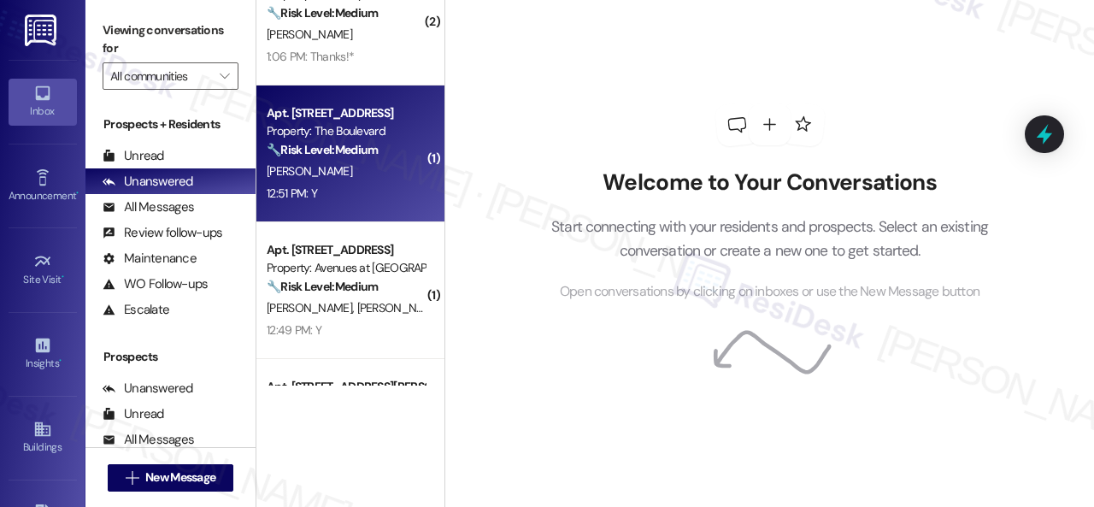
click at [350, 184] on div "12:51 PM: Y 12:51 PM: Y" at bounding box center [345, 193] width 161 height 21
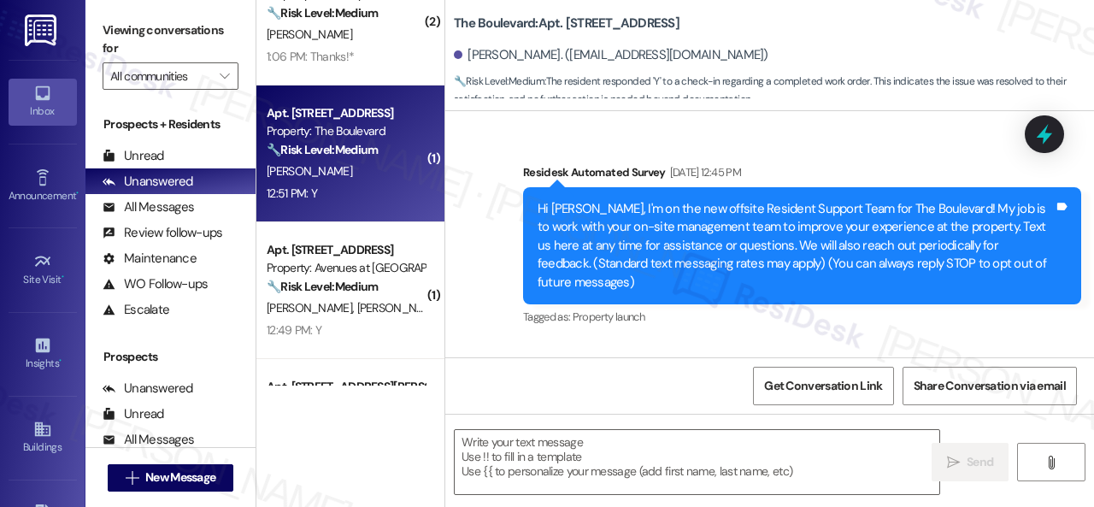
type textarea "Fetching suggested responses. Please feel free to read through the conversation…"
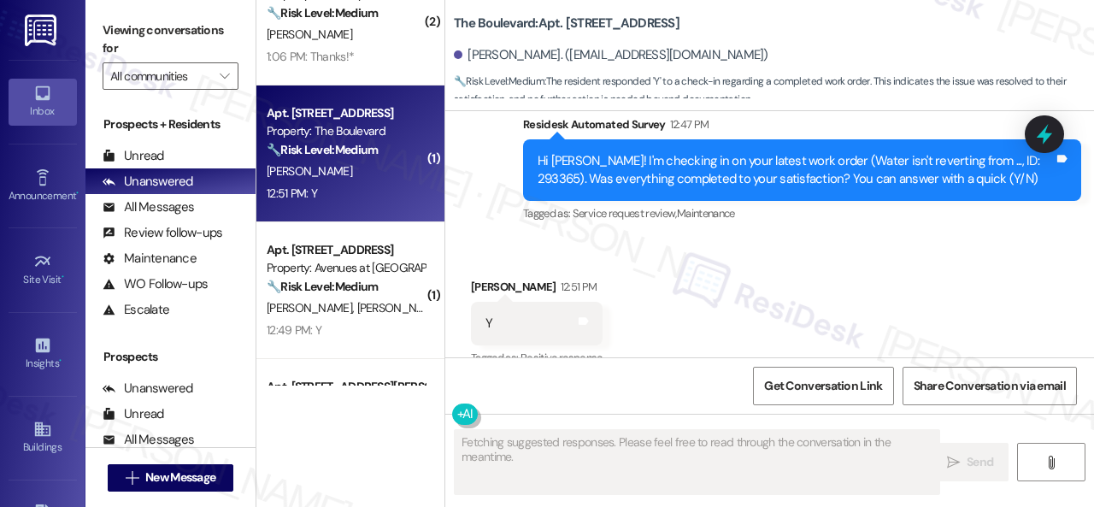
scroll to position [2575, 0]
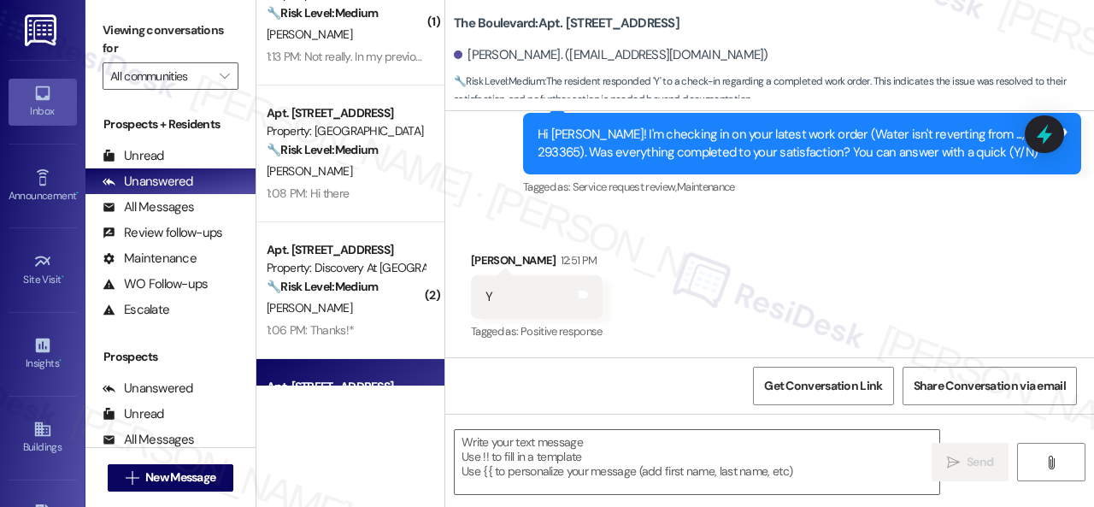
click at [560, 241] on div "Received via SMS Michael Woodcox 12:51 PM Y Tags and notes Tagged as: Positive …" at bounding box center [536, 297] width 157 height 119
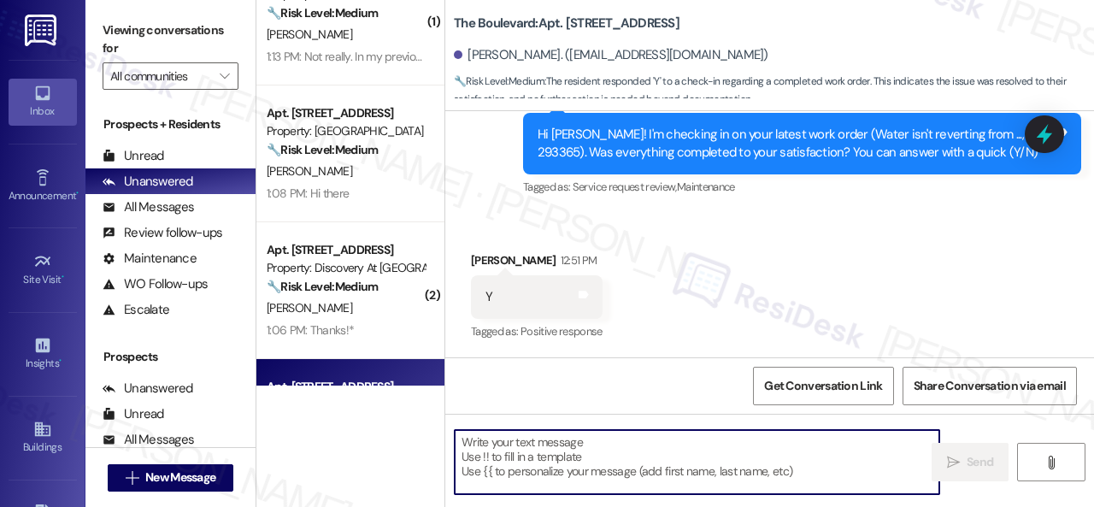
paste textarea "Glad to hear things are all set! If {{property}} met your expectations, please …"
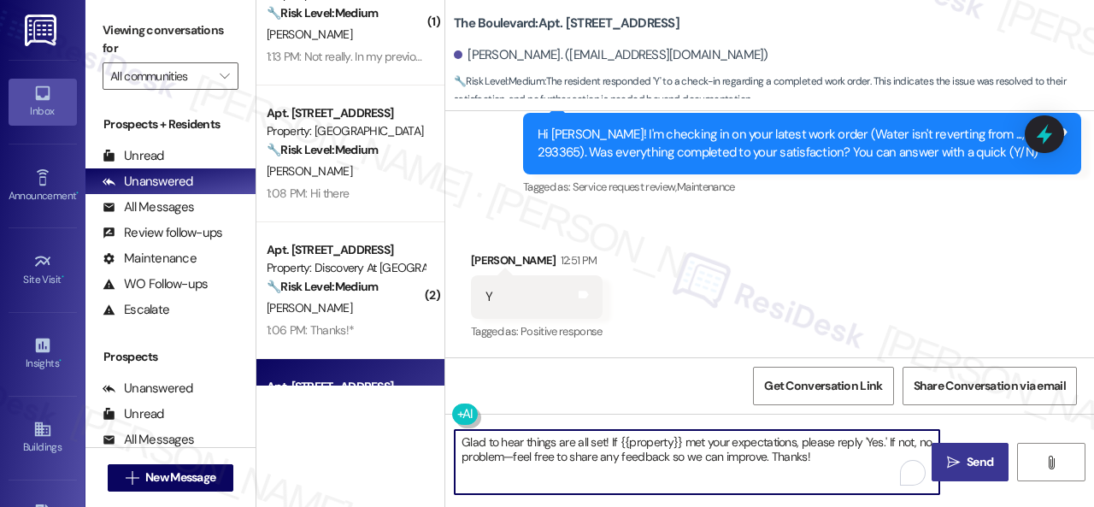
type textarea "Glad to hear things are all set! If {{property}} met your expectations, please …"
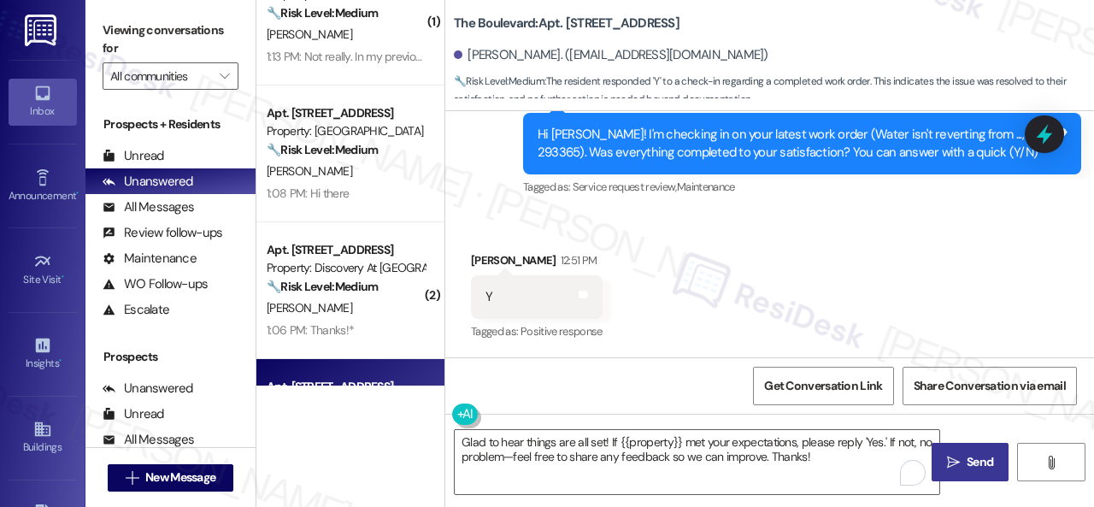
click at [953, 459] on span " Send" at bounding box center [970, 462] width 54 height 18
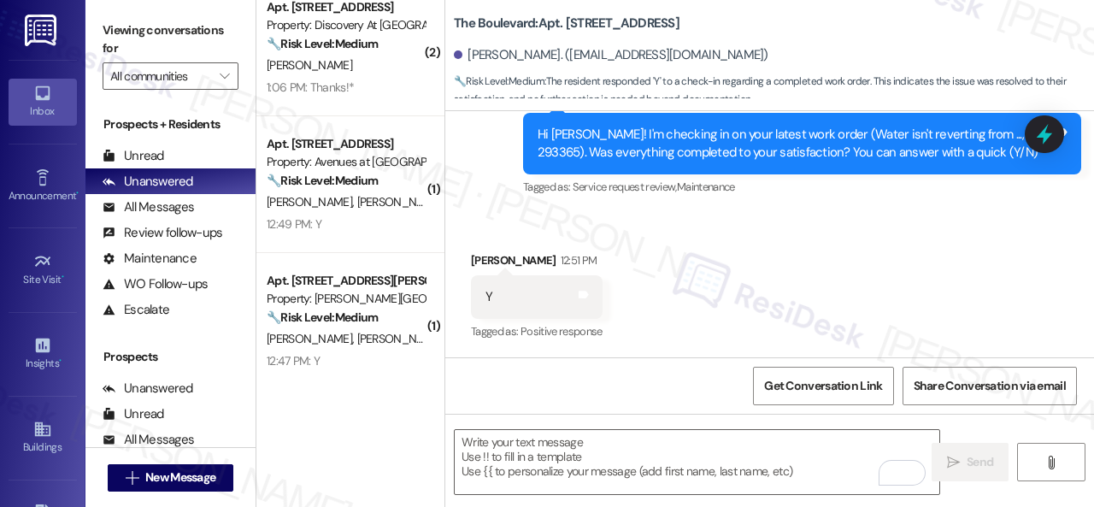
scroll to position [854, 0]
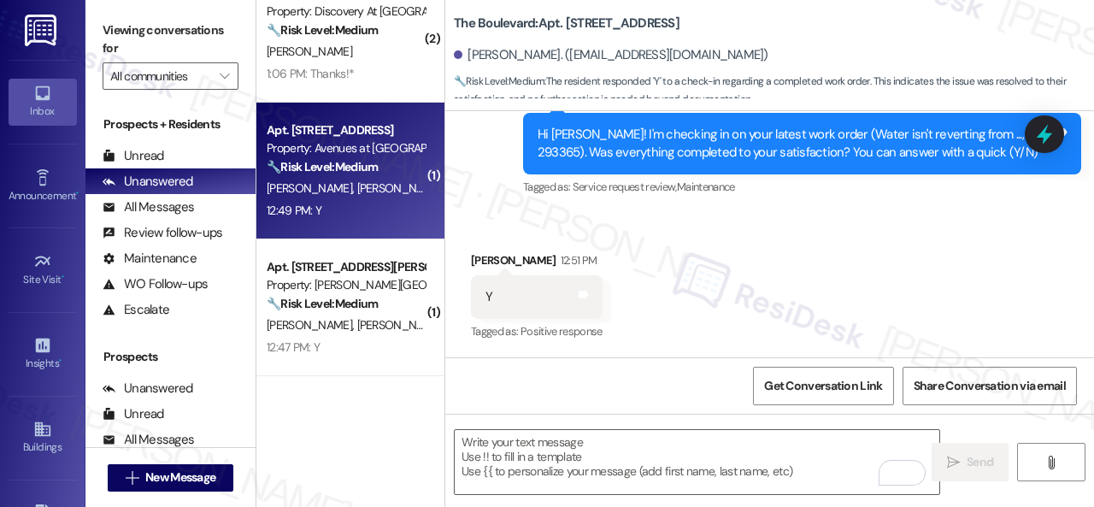
click at [394, 203] on div "12:49 PM: Y 12:49 PM: Y" at bounding box center [345, 210] width 161 height 21
type textarea "Fetching suggested responses. Please feel free to read through the conversation…"
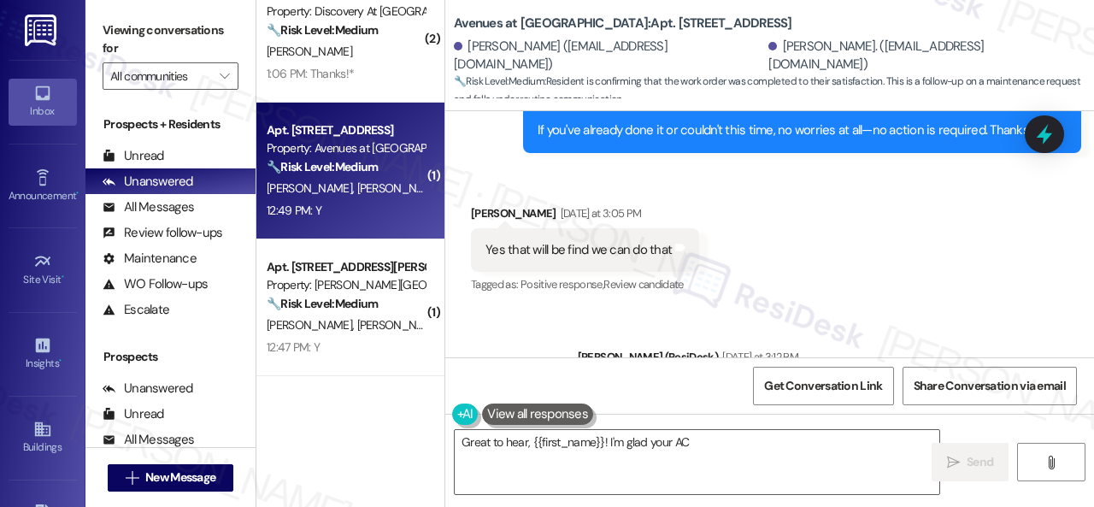
scroll to position [1921, 0]
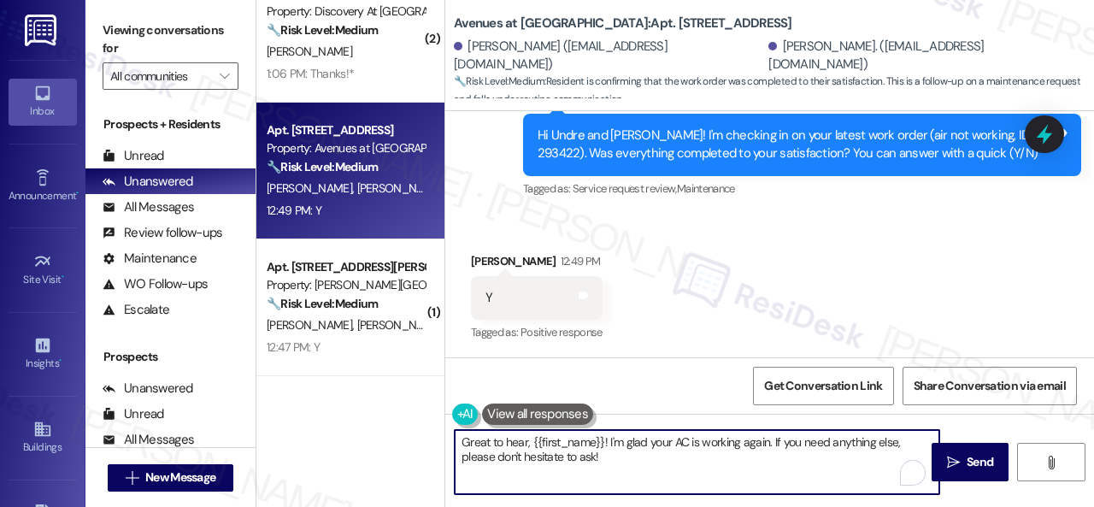
drag, startPoint x: 619, startPoint y: 462, endPoint x: 404, endPoint y: 440, distance: 216.4
click at [403, 440] on div "( 1 ) Apt. 5760D3, 5800 Great Northern Boulevard Property: Butternut Ridge 🔧 Ri…" at bounding box center [674, 253] width 837 height 507
paste textarea "lad to hear things are all set! If {{property}} met your expectations, please r…"
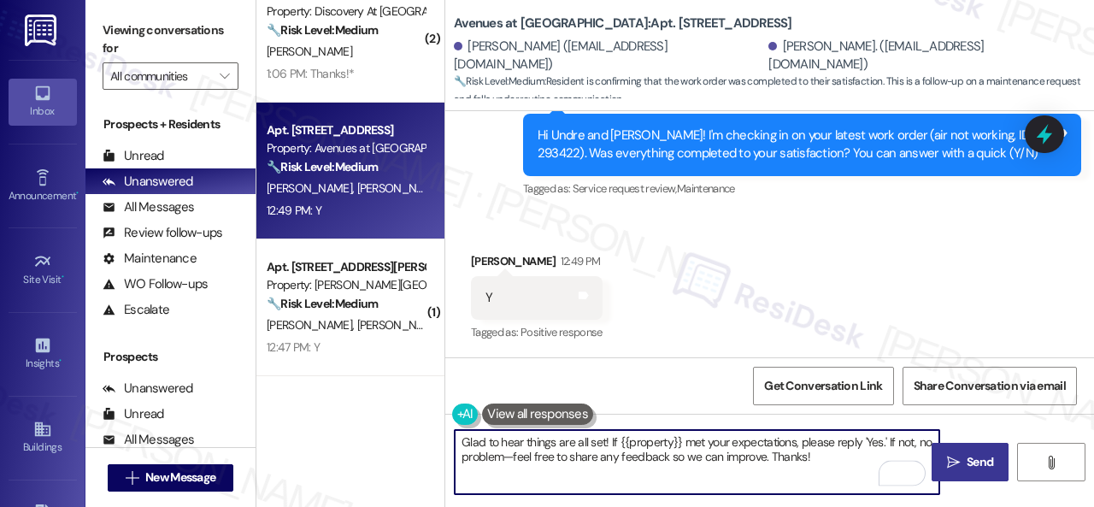
type textarea "Glad to hear things are all set! If {{property}} met your expectations, please …"
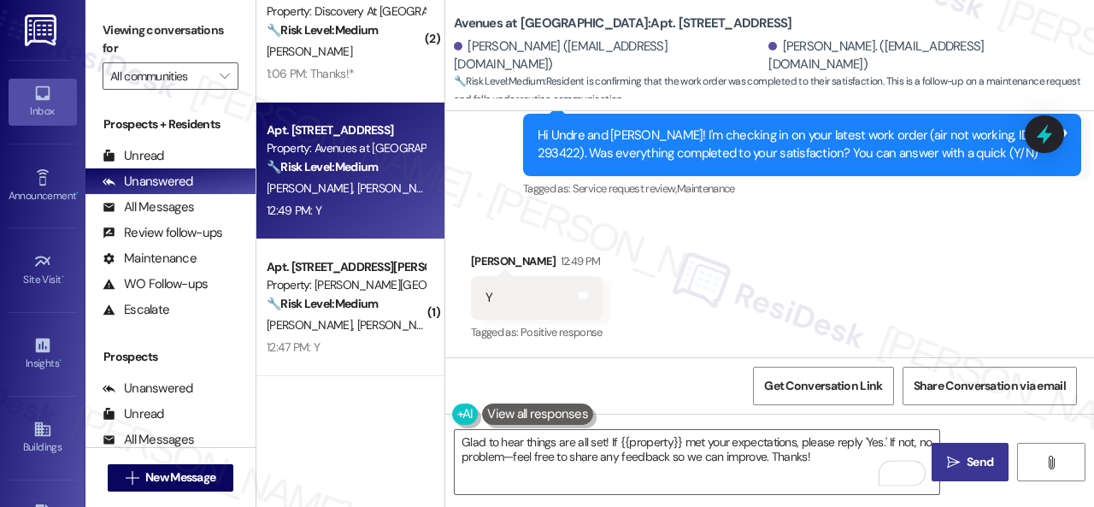
click at [966, 461] on span "Send" at bounding box center [979, 462] width 26 height 18
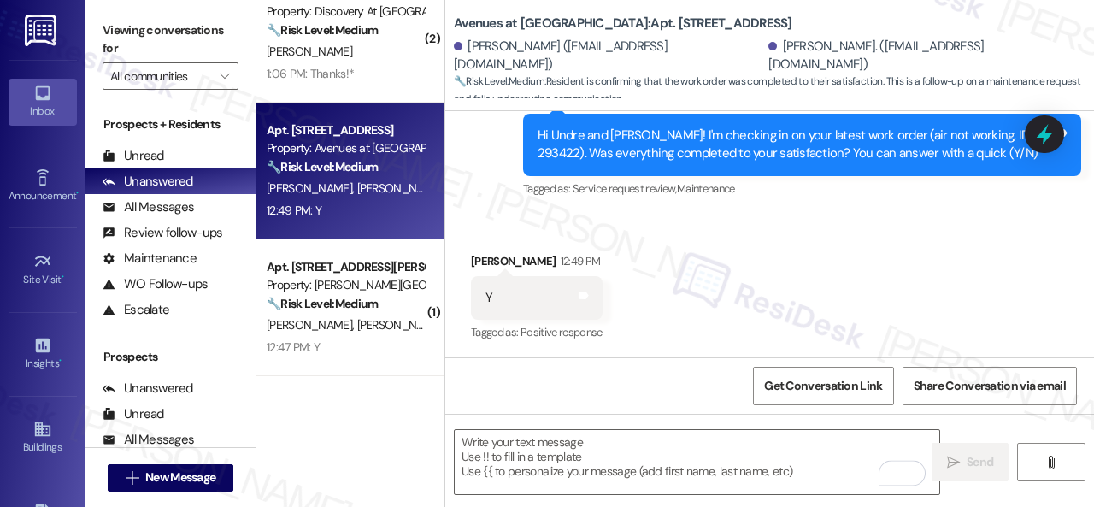
type textarea "Fetching suggested responses. Please feel free to read through the conversation…"
click at [381, 202] on div "12:47 PM: Y 12:47 PM: Y" at bounding box center [345, 210] width 161 height 21
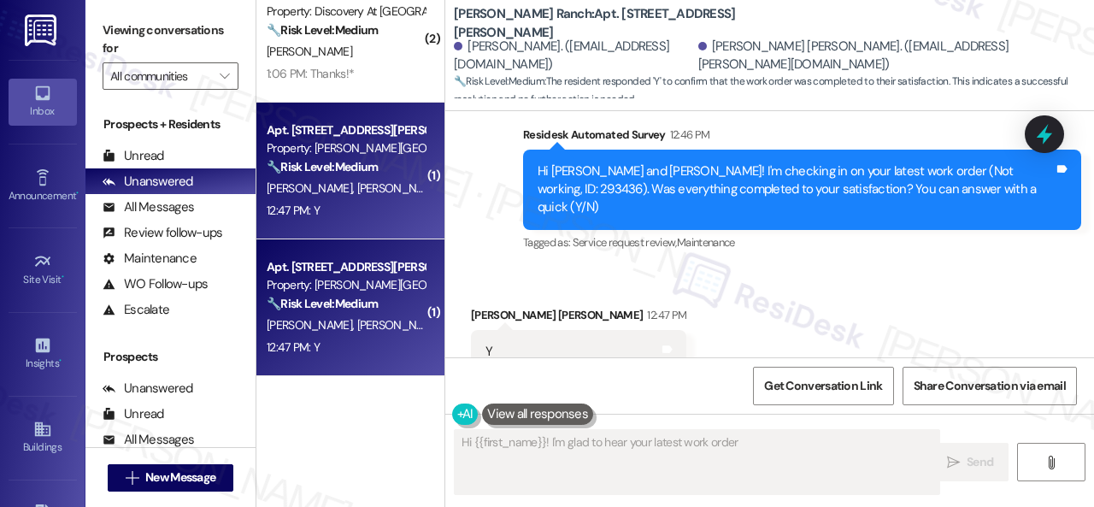
scroll to position [3850, 0]
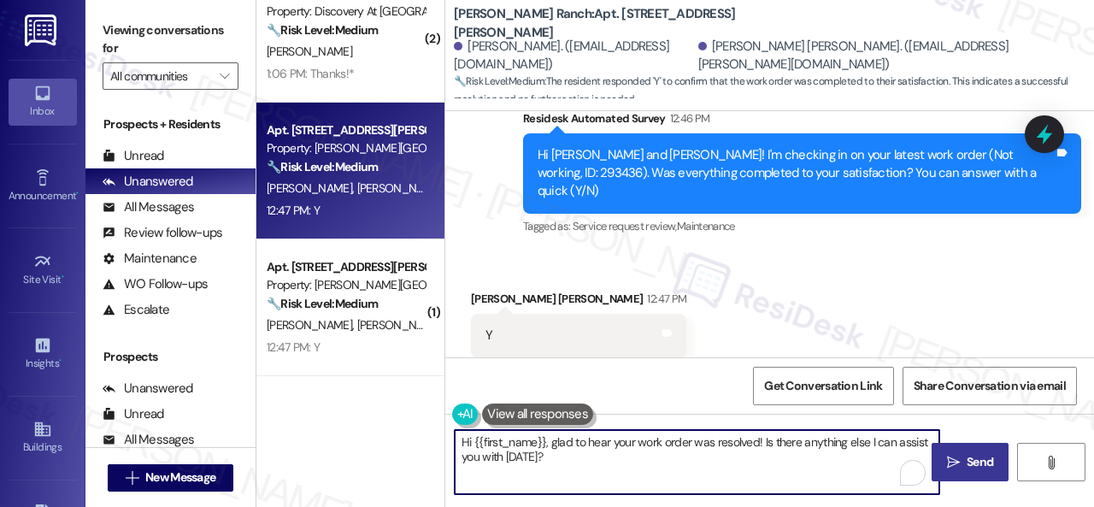
drag, startPoint x: 569, startPoint y: 460, endPoint x: 432, endPoint y: 421, distance: 142.0
click at [431, 421] on div "( 1 ) Apt. 5760D3, 5800 Great Northern Boulevard Property: Butternut Ridge 🔧 Ri…" at bounding box center [674, 253] width 837 height 507
paste textarea "Glad to hear things are all set! If {{property}} met your expectations, please …"
type textarea "Glad to hear things are all set! If {{property}} met your expectations, please …"
click at [947, 457] on icon "" at bounding box center [953, 462] width 13 height 14
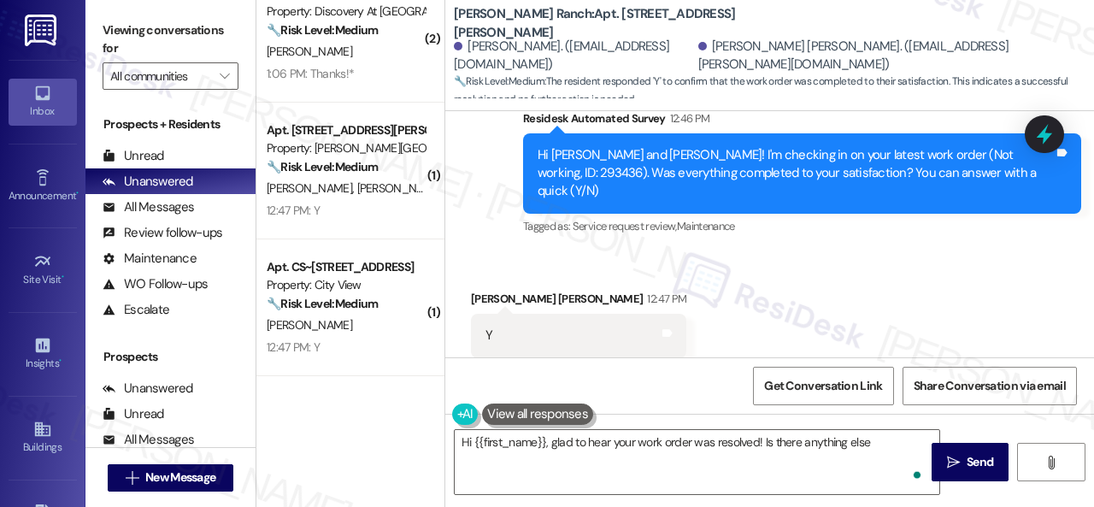
scroll to position [3988, 0]
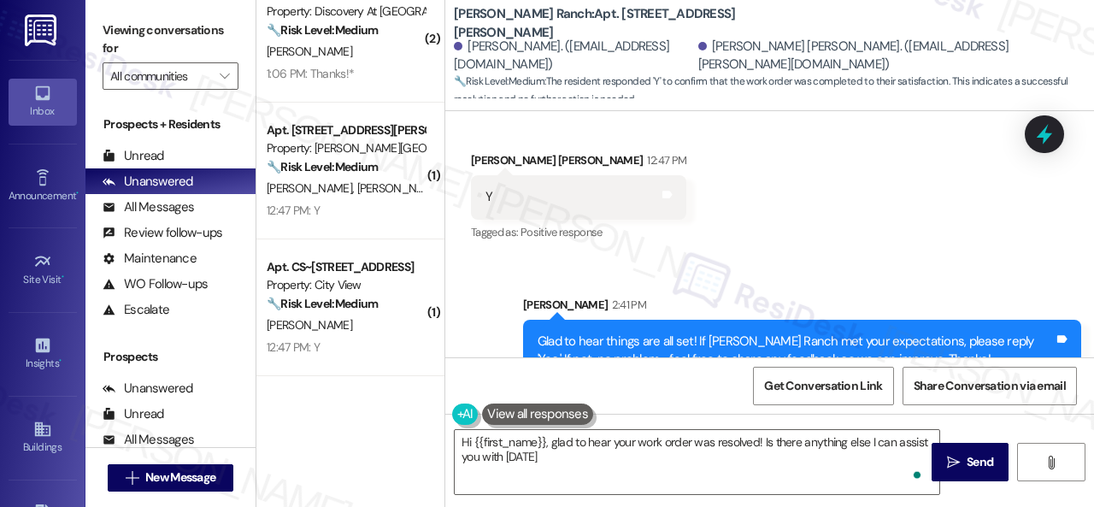
type textarea "Hi {{first_name}}, glad to hear your work order was resolved! Is there anything…"
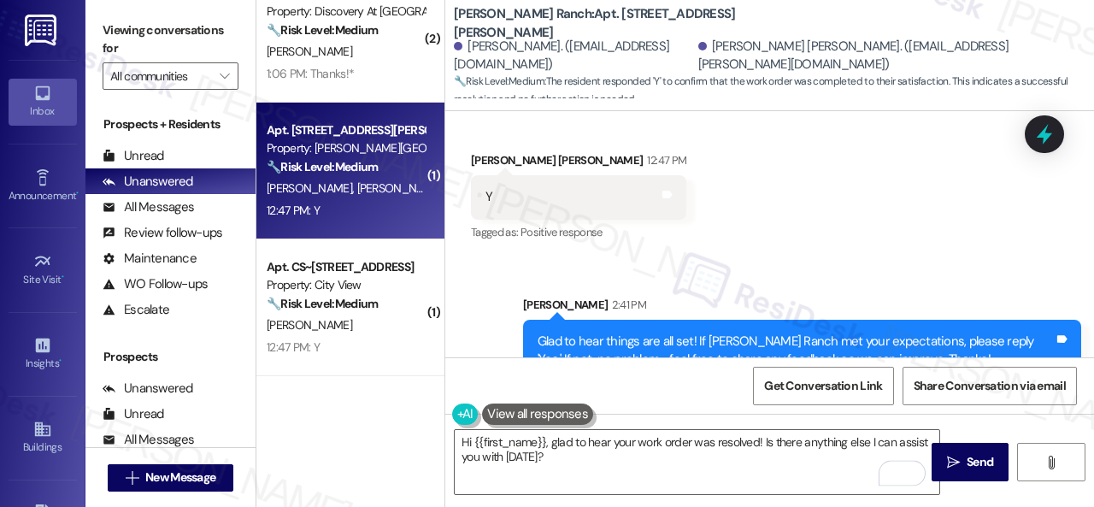
click at [379, 212] on div "12:47 PM: Y 12:47 PM: Y" at bounding box center [345, 210] width 161 height 21
type textarea "Fetching suggested responses. Please feel free to read through the conversation…"
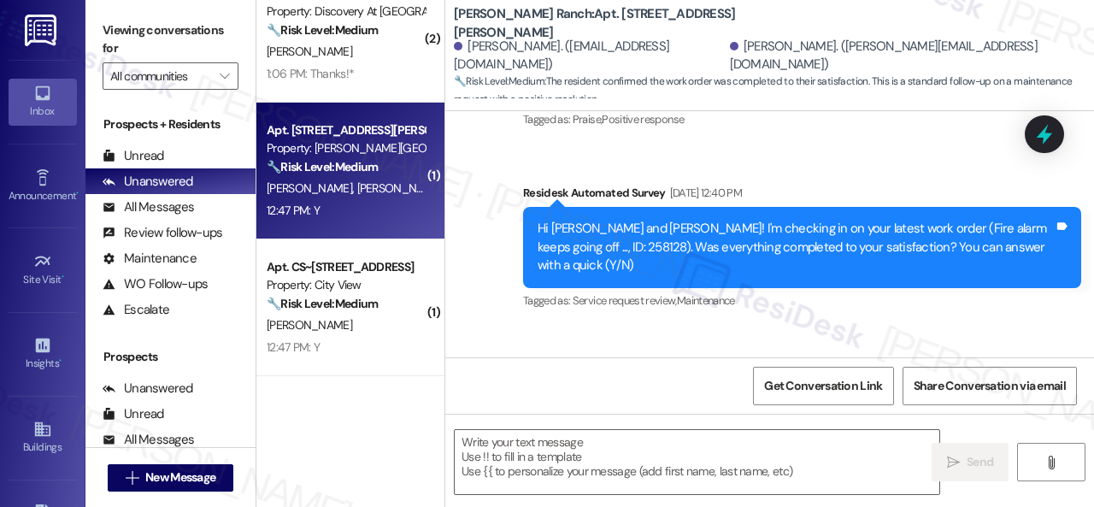
type textarea "Fetching suggested responses. Please feel free to read through the conversation…"
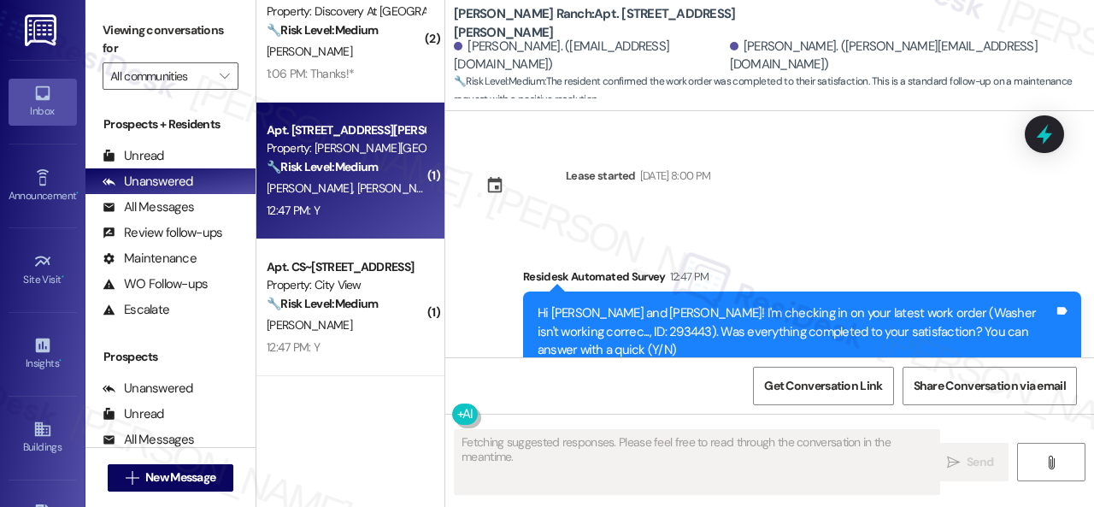
scroll to position [6430, 0]
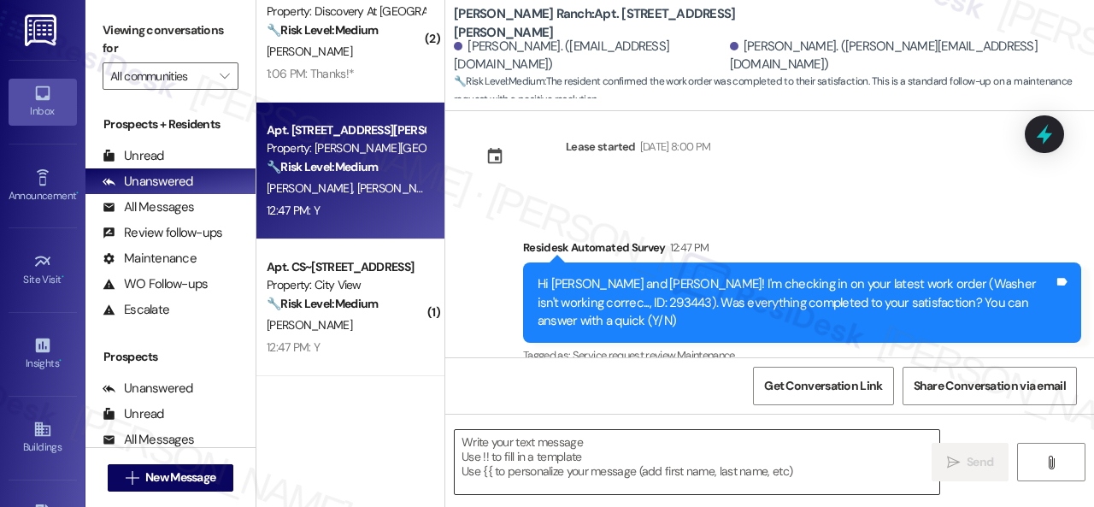
click at [598, 449] on textarea at bounding box center [697, 462] width 484 height 64
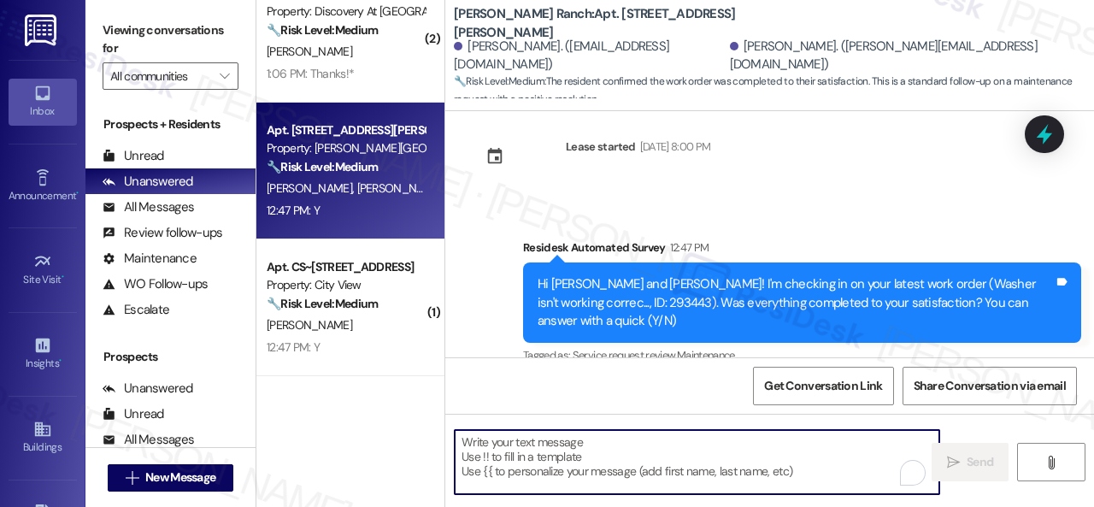
paste textarea "Glad to hear things are all set! If {{property}} met your expectations, please …"
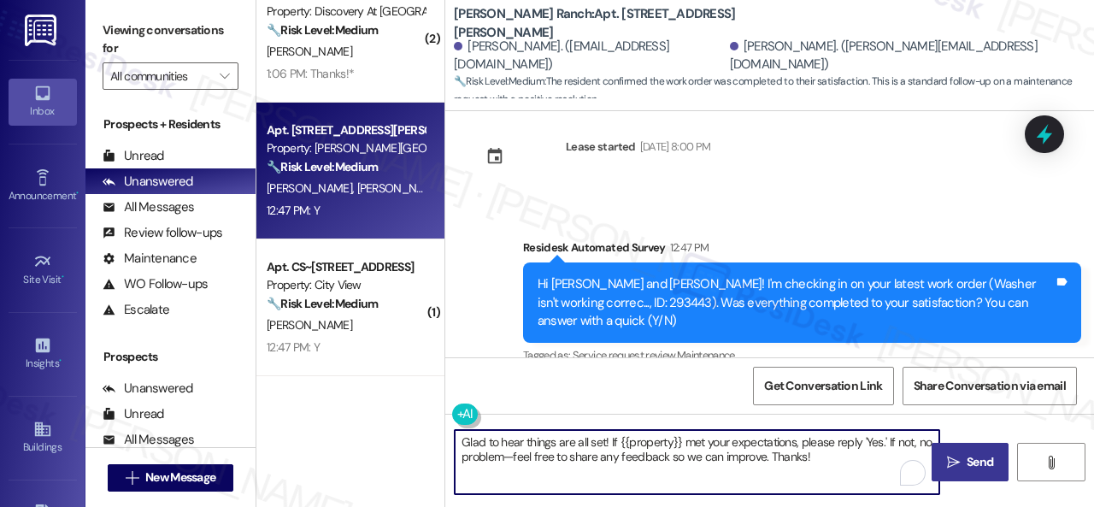
type textarea "Glad to hear things are all set! If {{property}} met your expectations, please …"
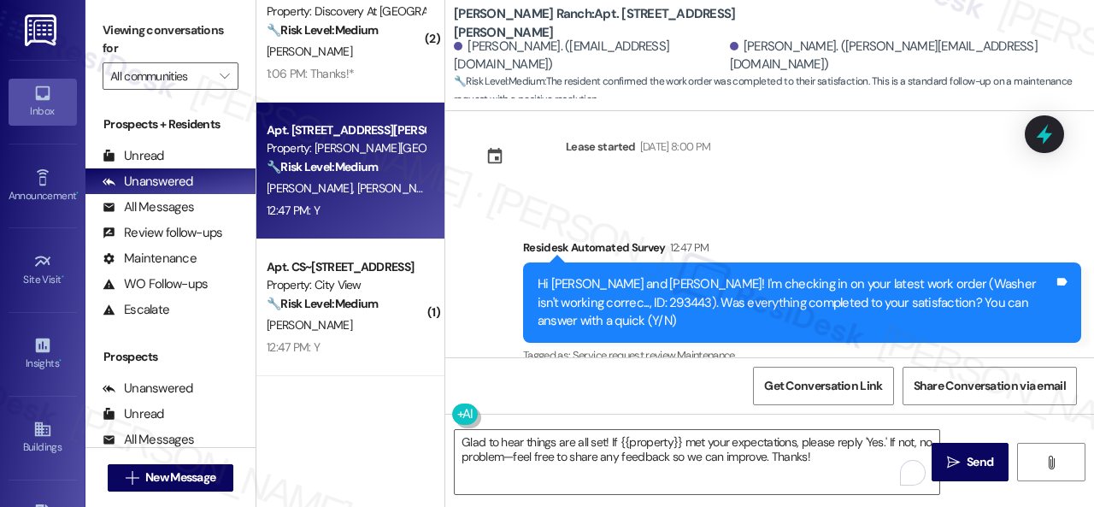
drag, startPoint x: 949, startPoint y: 457, endPoint x: 759, endPoint y: 414, distance: 195.4
click at [951, 457] on icon "" at bounding box center [953, 462] width 13 height 14
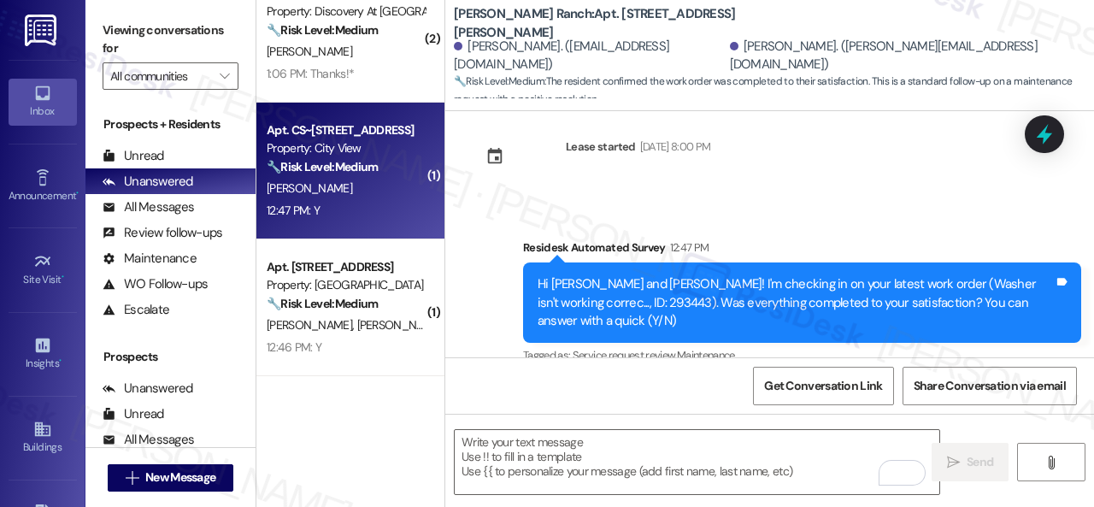
click at [374, 211] on div "12:47 PM: Y 12:47 PM: Y" at bounding box center [345, 210] width 161 height 21
type textarea "Fetching suggested responses. Please feel free to read through the conversation…"
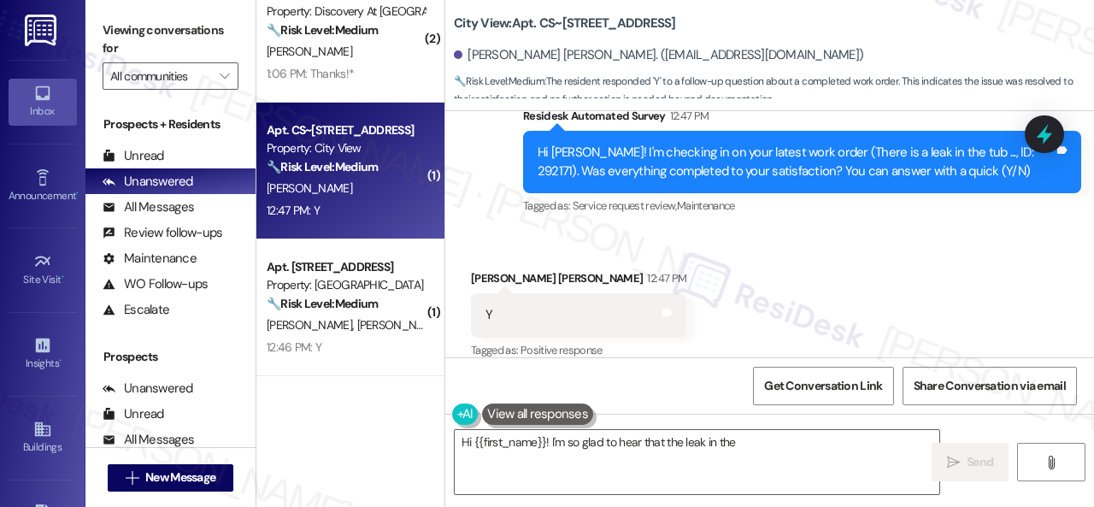
scroll to position [1006, 0]
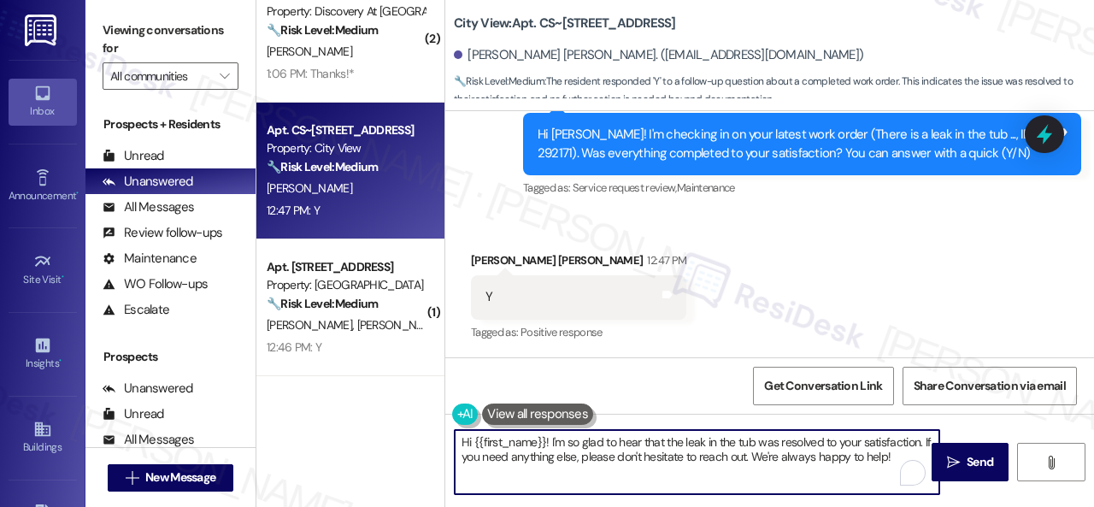
drag, startPoint x: 865, startPoint y: 455, endPoint x: 350, endPoint y: 407, distance: 516.6
click at [350, 407] on div "( 1 ) Apt. 5760D3, 5800 Great Northern Boulevard Property: Butternut Ridge 🔧 Ri…" at bounding box center [674, 253] width 837 height 507
paste textarea "Glad to hear things are all set! If {{property}} met your expectations, please …"
type textarea "Glad to hear things are all set! If {{property}} met your expectations, please …"
click at [968, 478] on button " Send" at bounding box center [969, 462] width 77 height 38
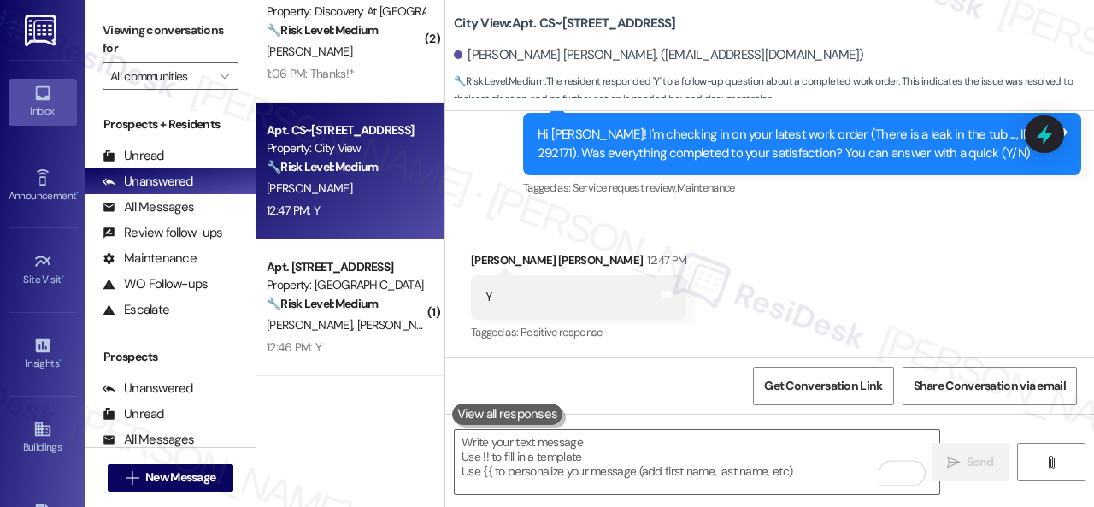
type textarea "Fetching suggested responses. Please feel free to read through the conversation…"
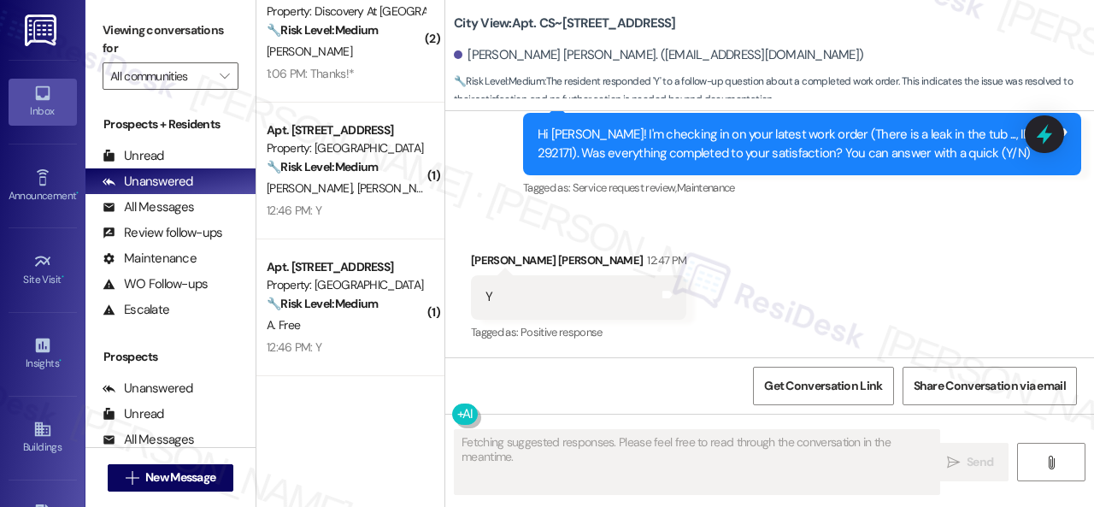
click at [384, 342] on div "12:46 PM: Y 12:46 PM: Y" at bounding box center [345, 347] width 161 height 21
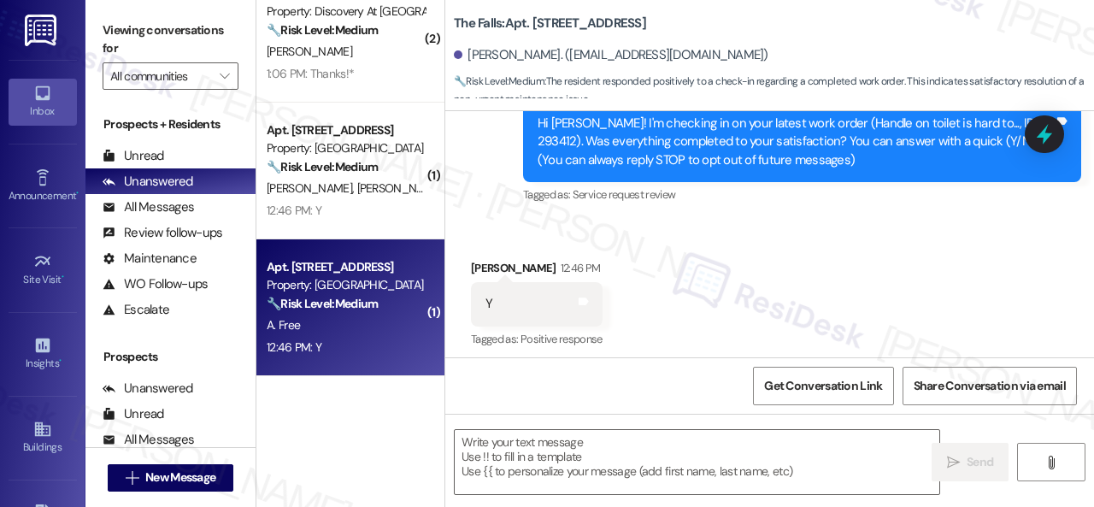
type textarea "Fetching suggested responses. Please feel free to read through the conversation…"
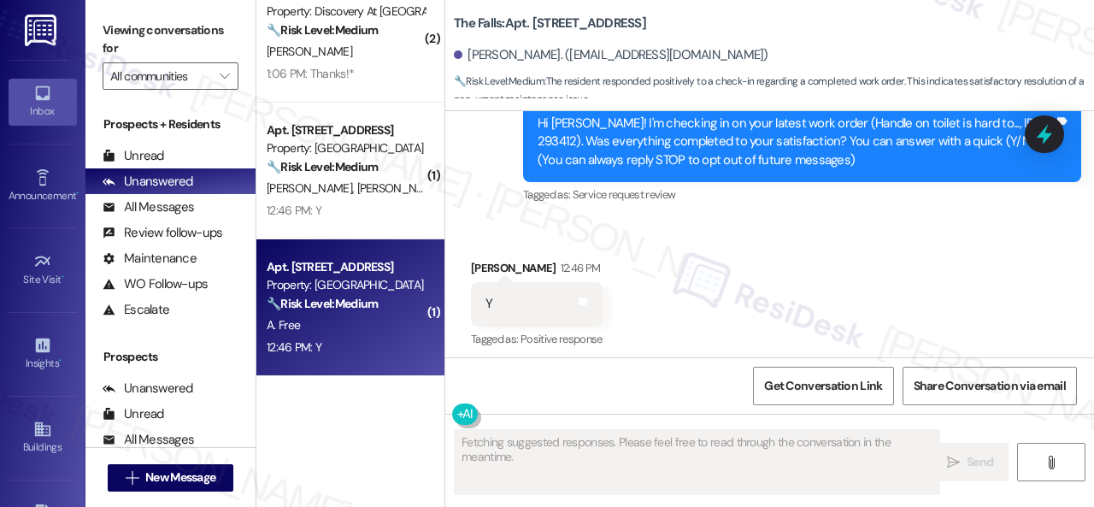
scroll to position [193, 0]
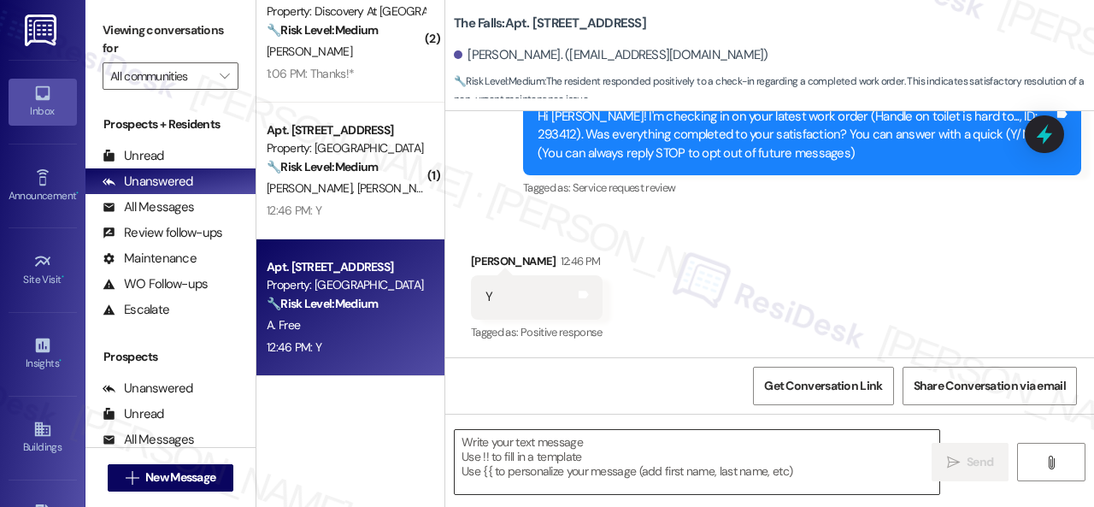
click at [596, 459] on textarea at bounding box center [697, 462] width 484 height 64
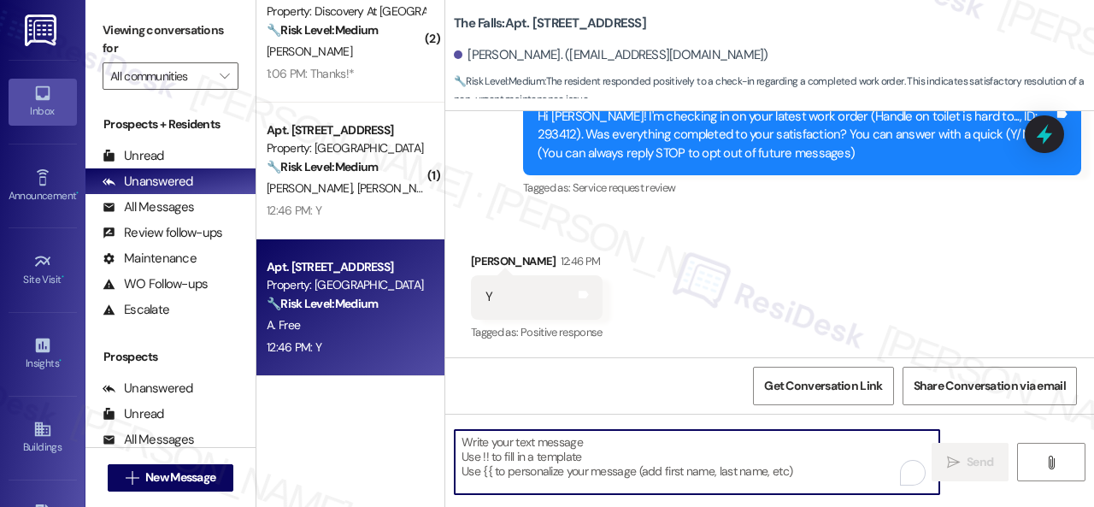
paste textarea "Glad to hear things are all set! If {{property}} met your expectations, please …"
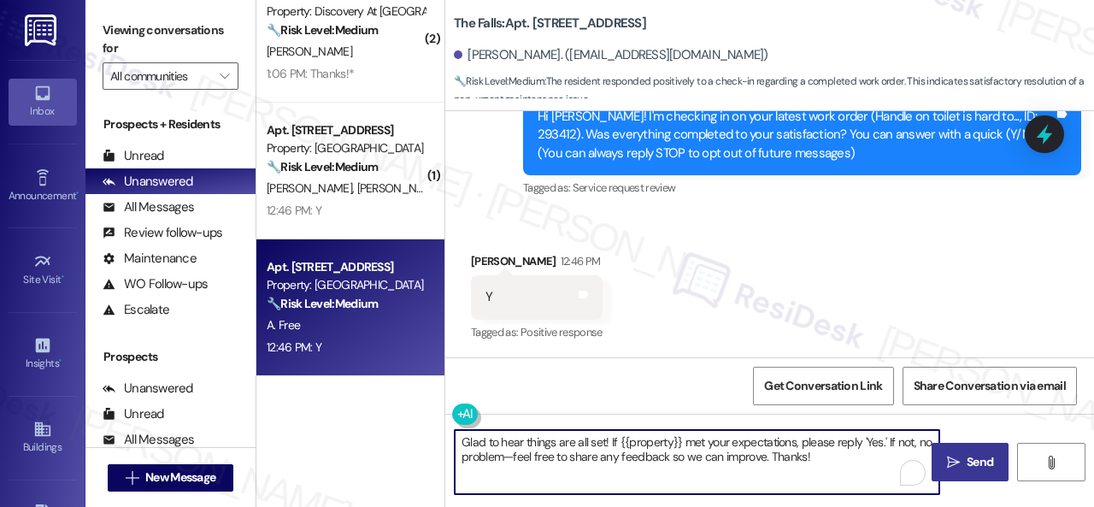
type textarea "Glad to hear things are all set! If {{property}} met your expectations, please …"
click at [966, 466] on span "Send" at bounding box center [979, 462] width 26 height 18
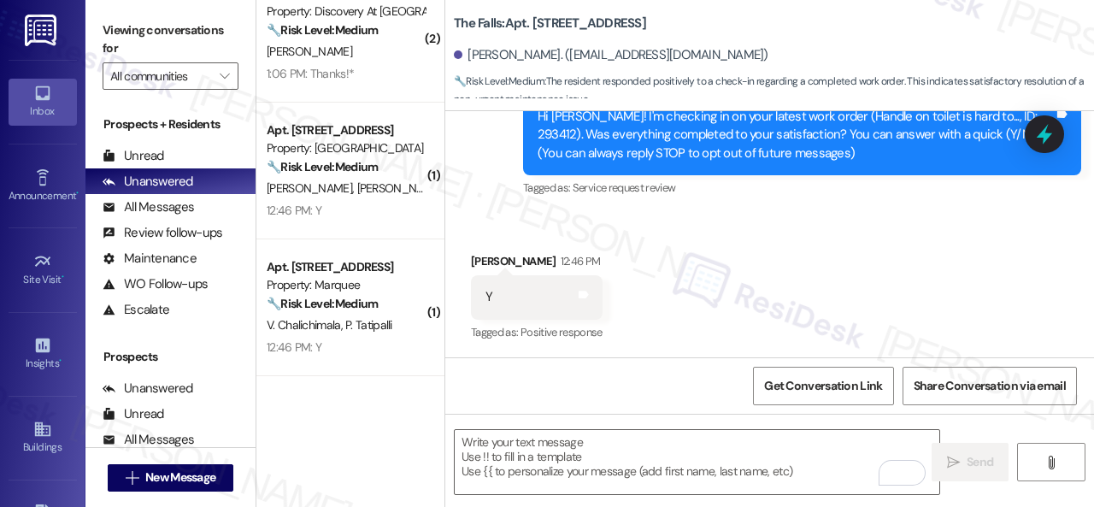
click at [400, 212] on div "12:46 PM: Y 12:46 PM: Y" at bounding box center [345, 210] width 161 height 21
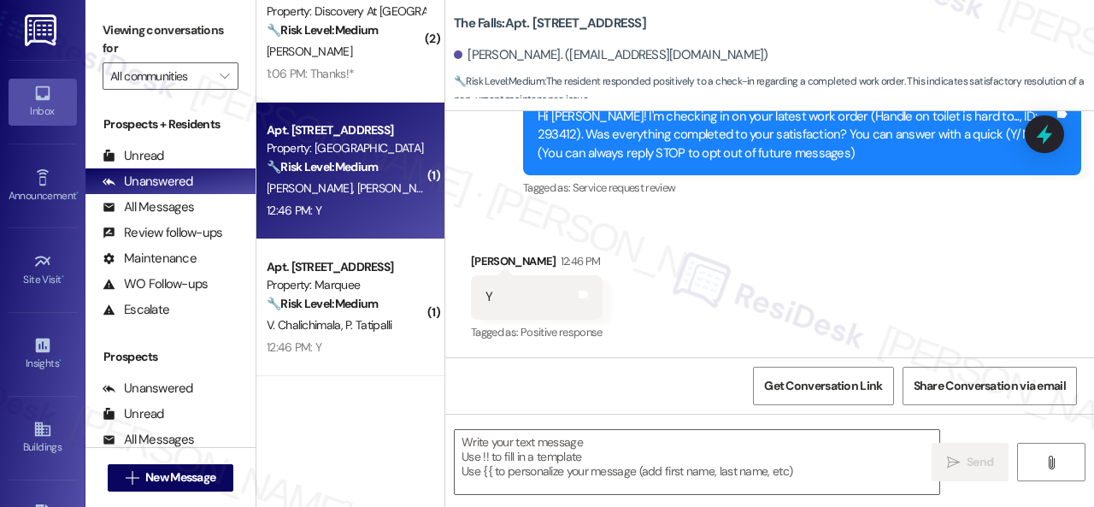
type textarea "Fetching suggested responses. Please feel free to read through the conversation…"
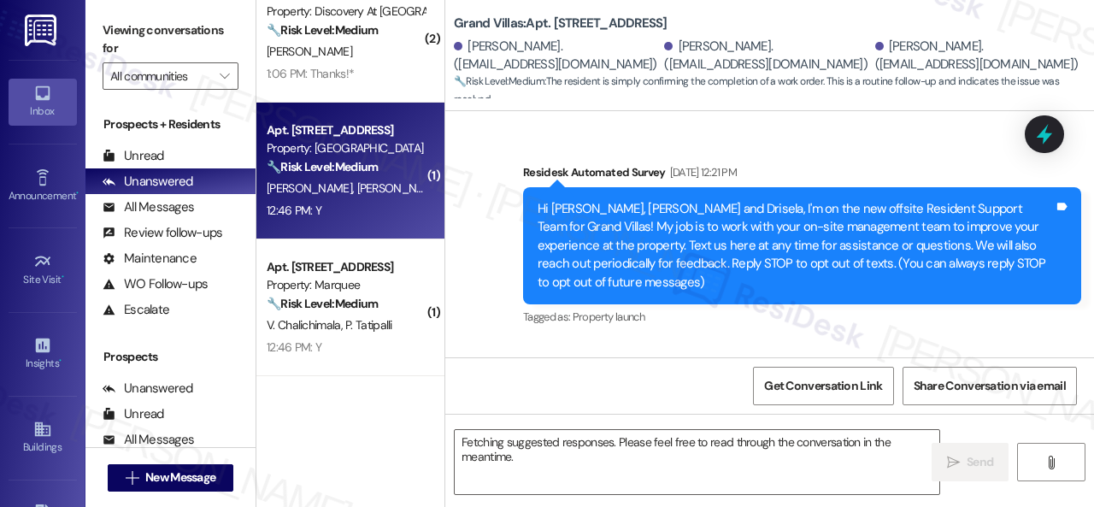
scroll to position [21079, 0]
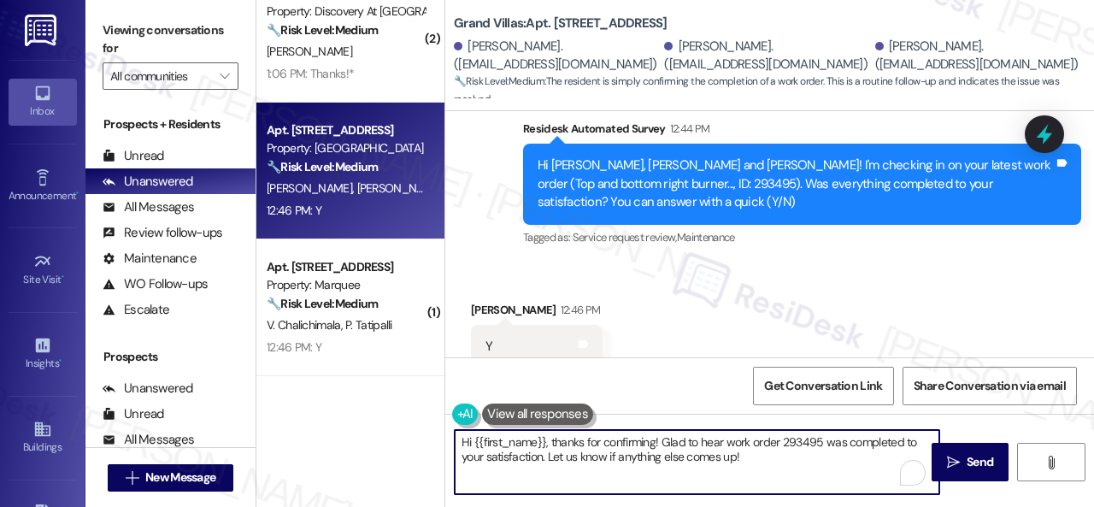
drag, startPoint x: 757, startPoint y: 466, endPoint x: 367, endPoint y: 411, distance: 393.4
click at [367, 411] on div "( 1 ) Apt. 5760D3, 5800 Great Northern Boulevard Property: Butternut Ridge 🔧 Ri…" at bounding box center [674, 253] width 837 height 507
paste textarea "Glad to hear things are all set! If {{property}} met your expectations, please …"
type textarea "Glad to hear things are all set! If {{property}} met your expectations, please …"
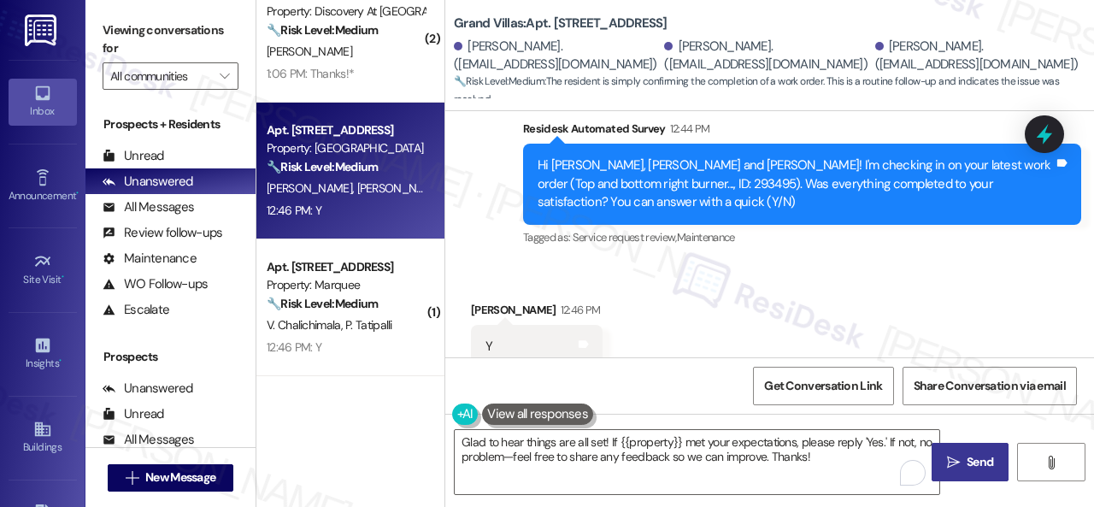
click at [966, 466] on span "Send" at bounding box center [979, 462] width 26 height 18
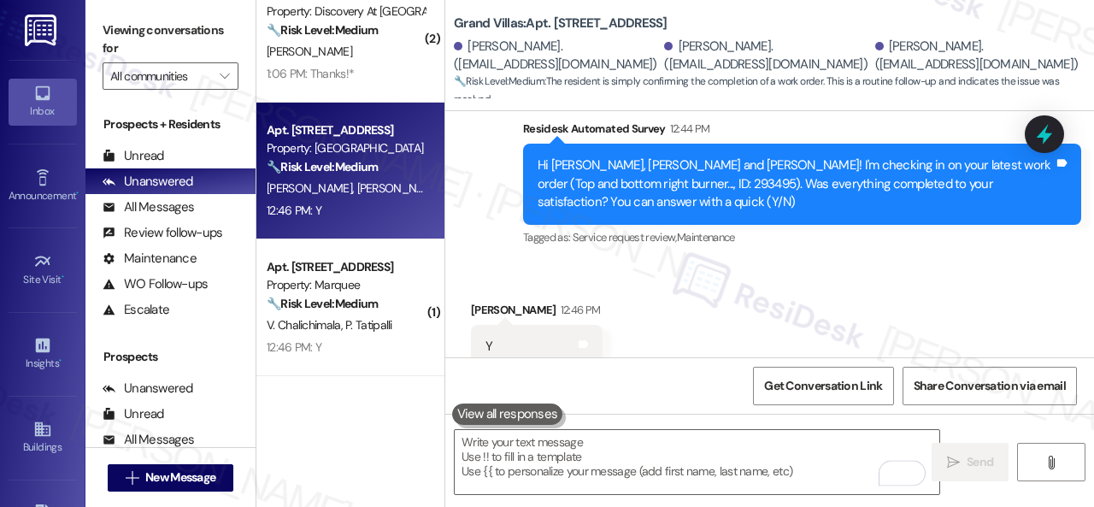
scroll to position [21079, 0]
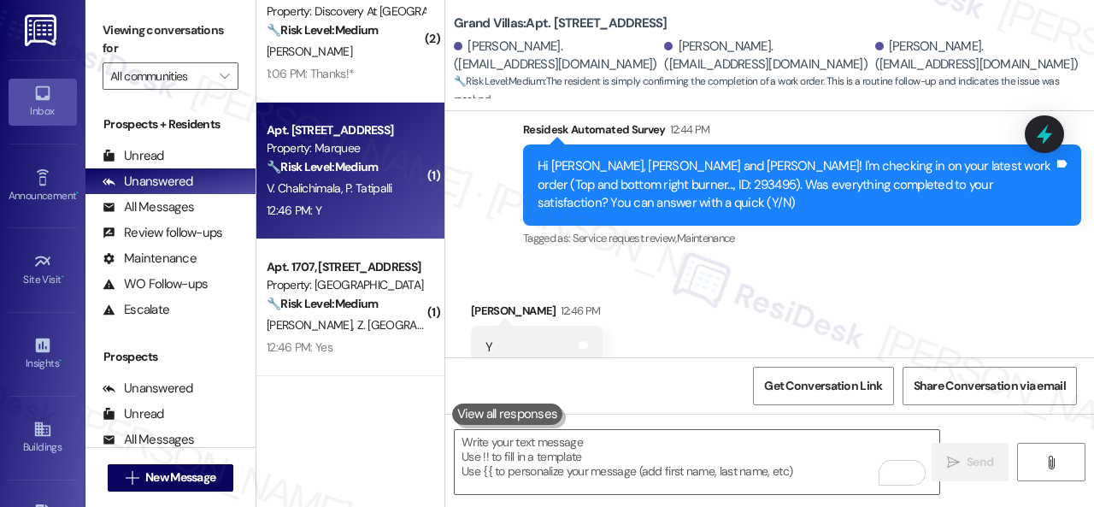
click at [403, 214] on div "12:46 PM: Y 12:46 PM: Y" at bounding box center [345, 210] width 161 height 21
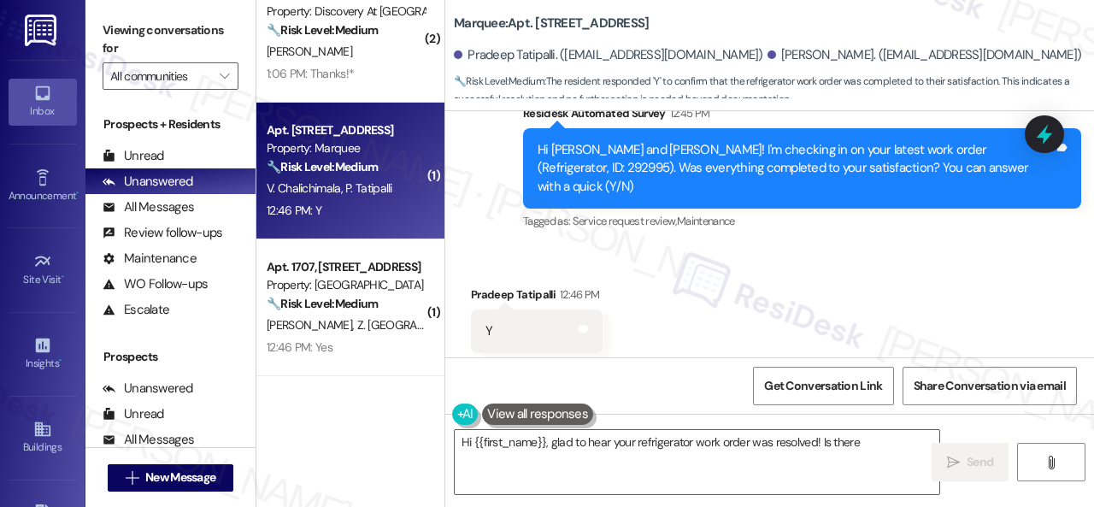
scroll to position [3259, 0]
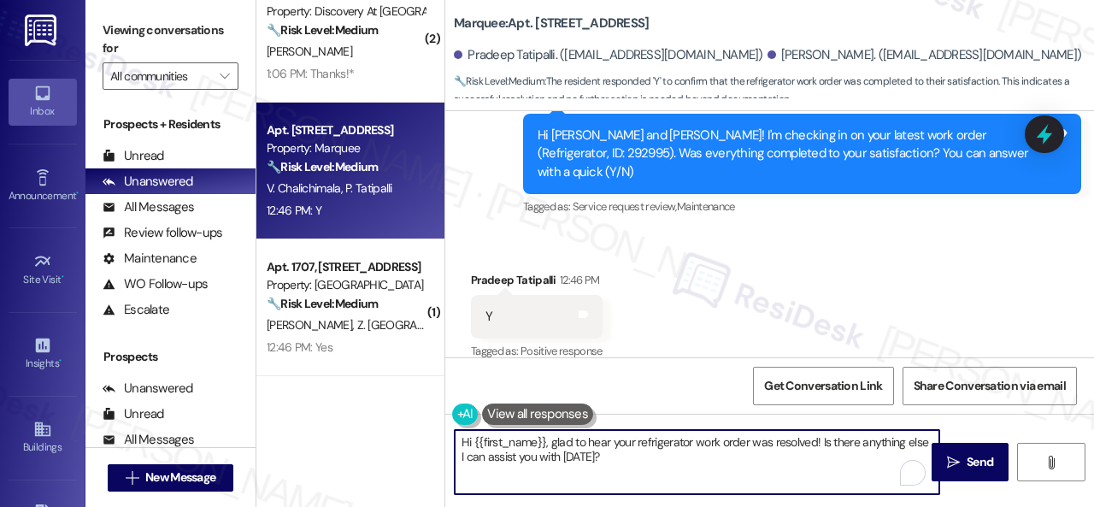
drag, startPoint x: 607, startPoint y: 455, endPoint x: 372, endPoint y: 419, distance: 236.8
click at [372, 419] on div "( 1 ) Apt. 5760D3, 5800 Great Northern Boulevard Property: Butternut Ridge 🔧 Ri…" at bounding box center [674, 253] width 837 height 507
paste textarea "Glad to hear things are all set! If {{property}} met your expectations, please …"
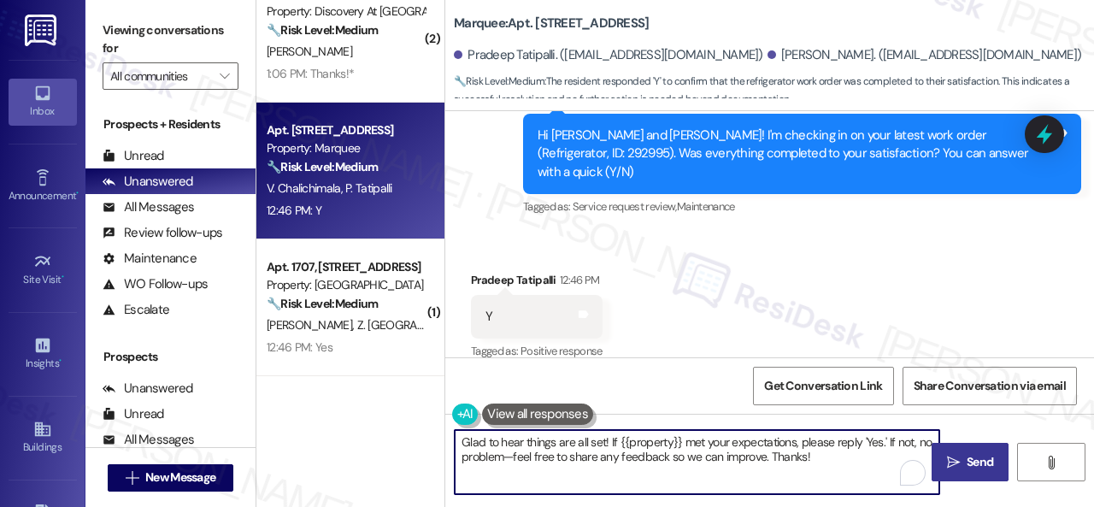
type textarea "Glad to hear things are all set! If {{property}} met your expectations, please …"
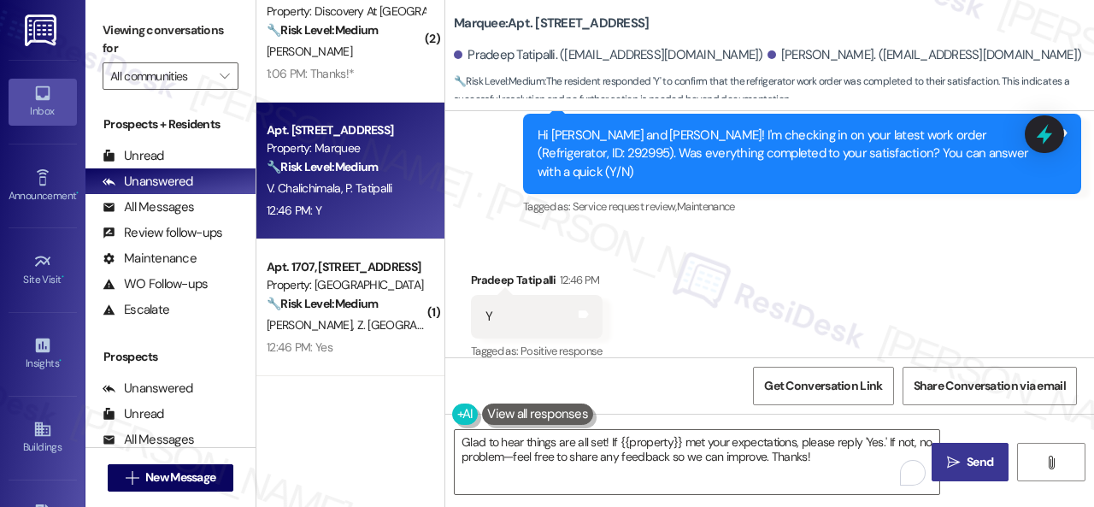
drag, startPoint x: 960, startPoint y: 459, endPoint x: 938, endPoint y: 450, distance: 23.8
click at [966, 459] on span "Send" at bounding box center [979, 462] width 26 height 18
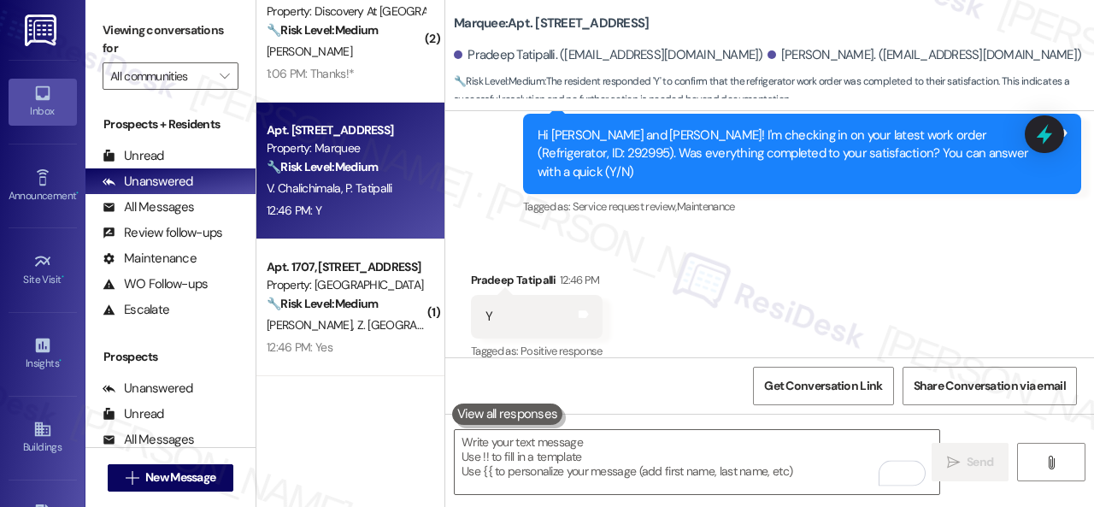
type textarea "Fetching suggested responses. Please feel free to read through the conversation…"
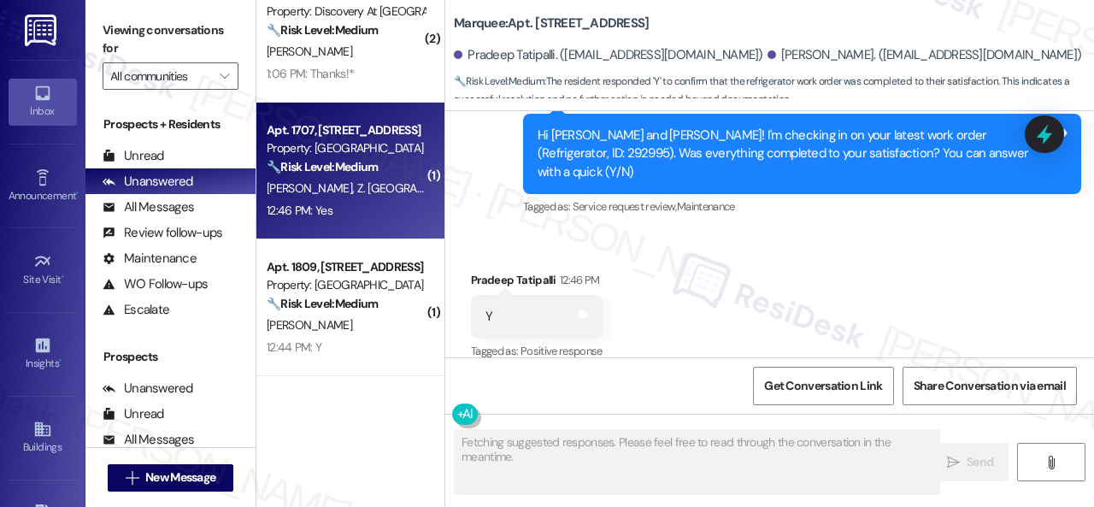
click at [400, 222] on div "Apt. 1707, 1550 Katy Gap Rd Property: Grand Villas 🔧 Risk Level: Medium The res…" at bounding box center [350, 171] width 188 height 137
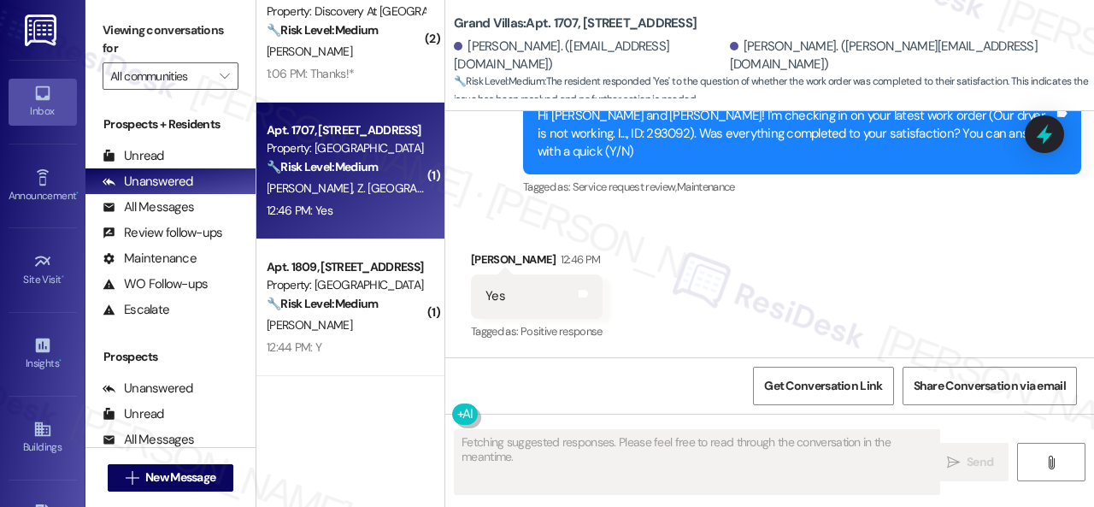
scroll to position [2379, 0]
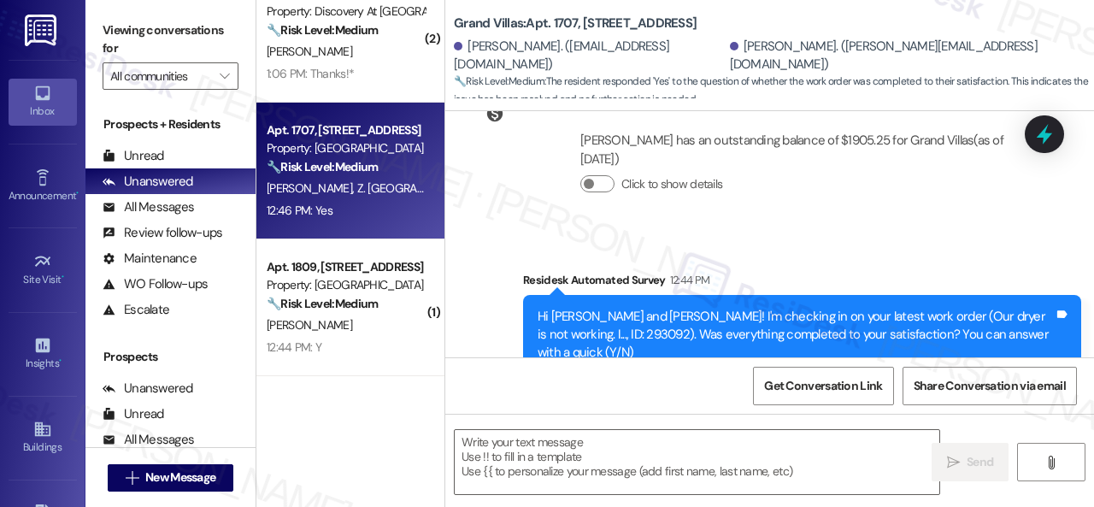
click at [400, 222] on div "Apt. 1707, 1550 Katy Gap Rd Property: Grand Villas 🔧 Risk Level: Medium The res…" at bounding box center [350, 171] width 188 height 137
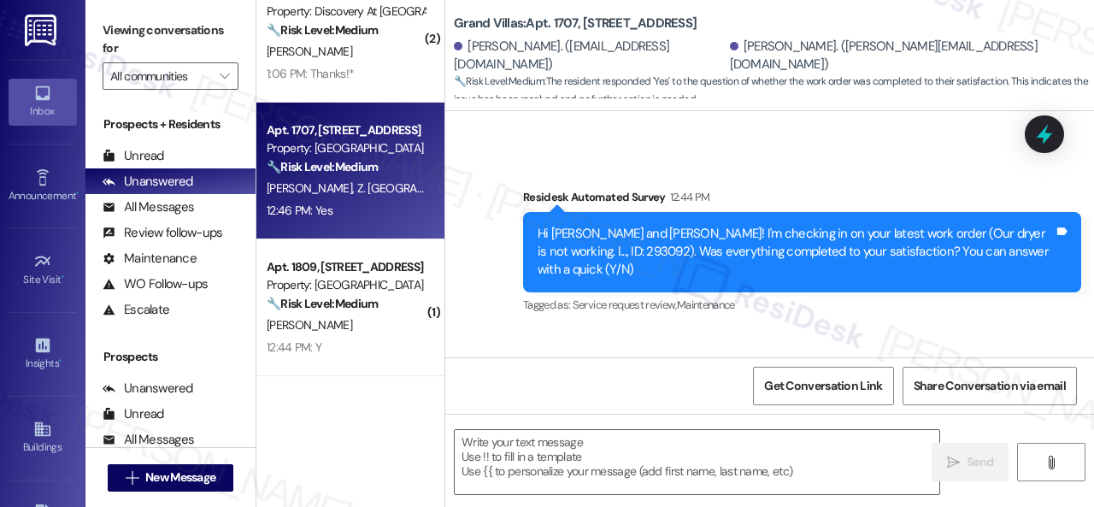
scroll to position [2543, 0]
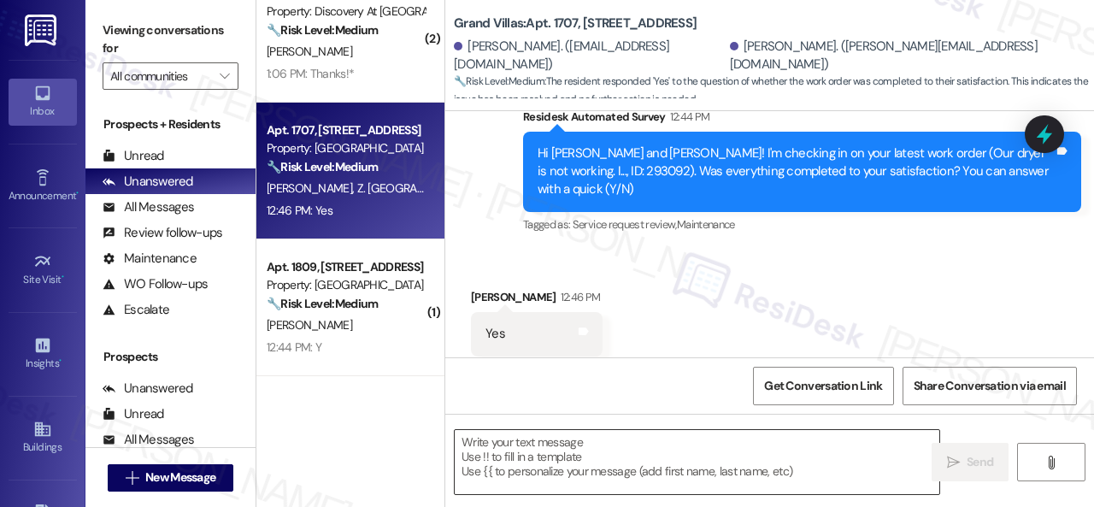
click at [595, 455] on textarea at bounding box center [697, 462] width 484 height 64
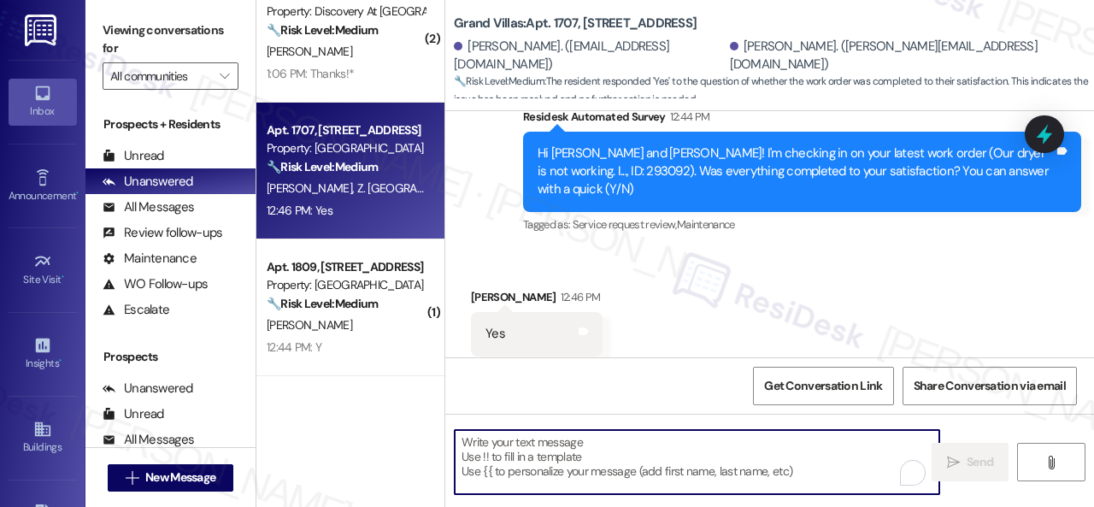
paste textarea "Glad to hear things are all set! If {{property}} met your expectations, please …"
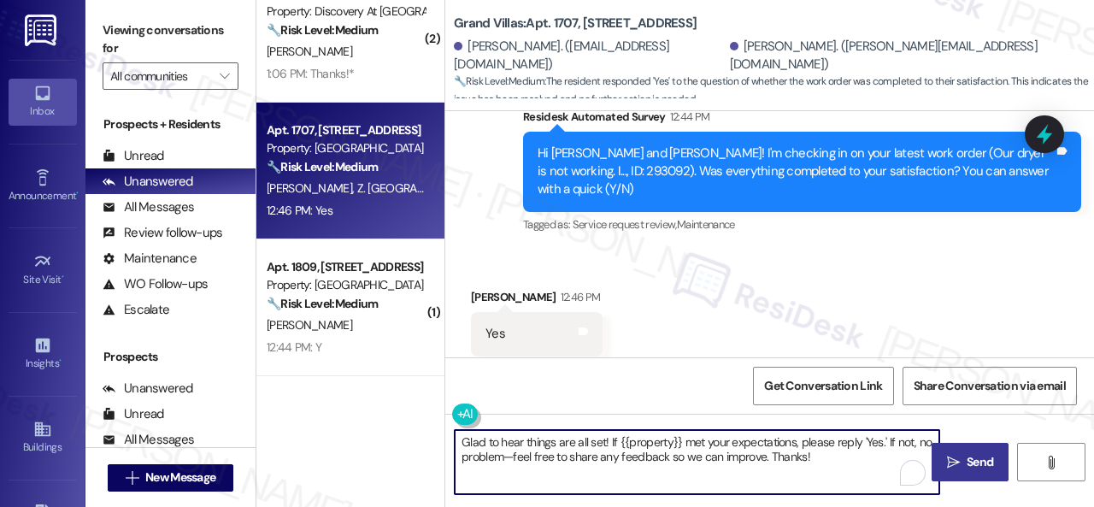
type textarea "Glad to hear things are all set! If {{property}} met your expectations, please …"
click at [956, 457] on span " Send" at bounding box center [970, 462] width 54 height 18
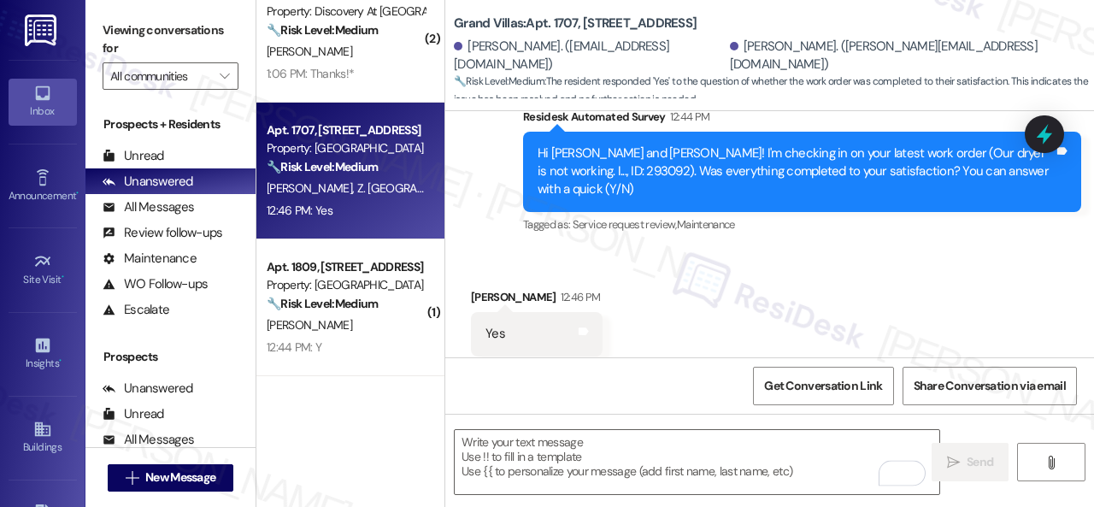
scroll to position [2397, 0]
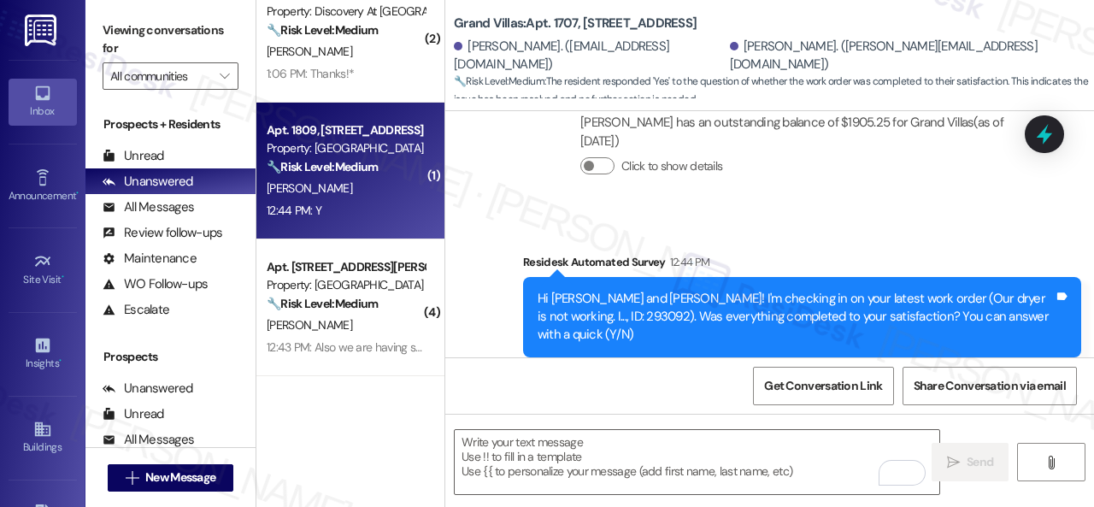
click at [388, 214] on div "12:44 PM: Y 12:44 PM: Y" at bounding box center [345, 210] width 161 height 21
type textarea "Fetching suggested responses. Please feel free to read through the conversation…"
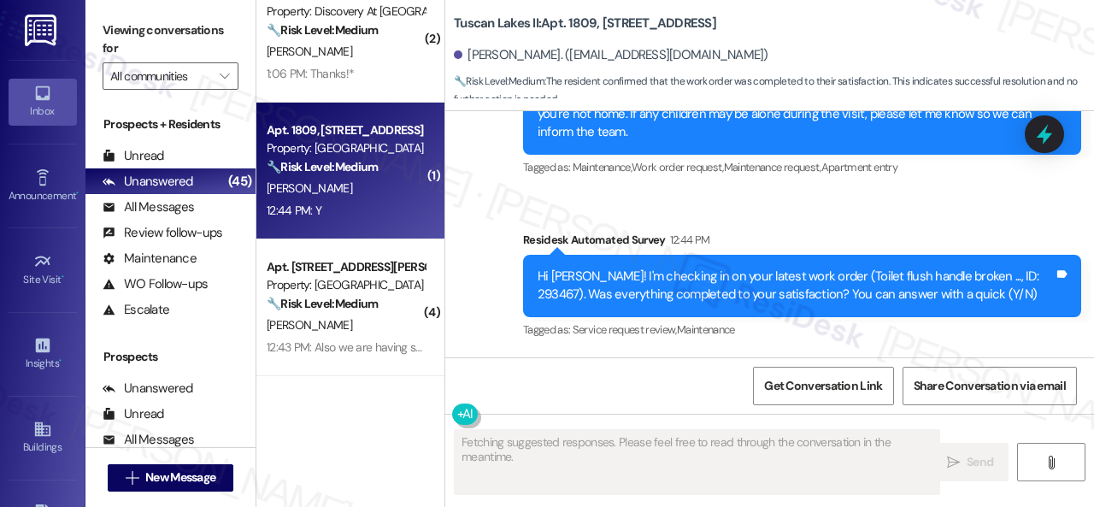
scroll to position [10213, 0]
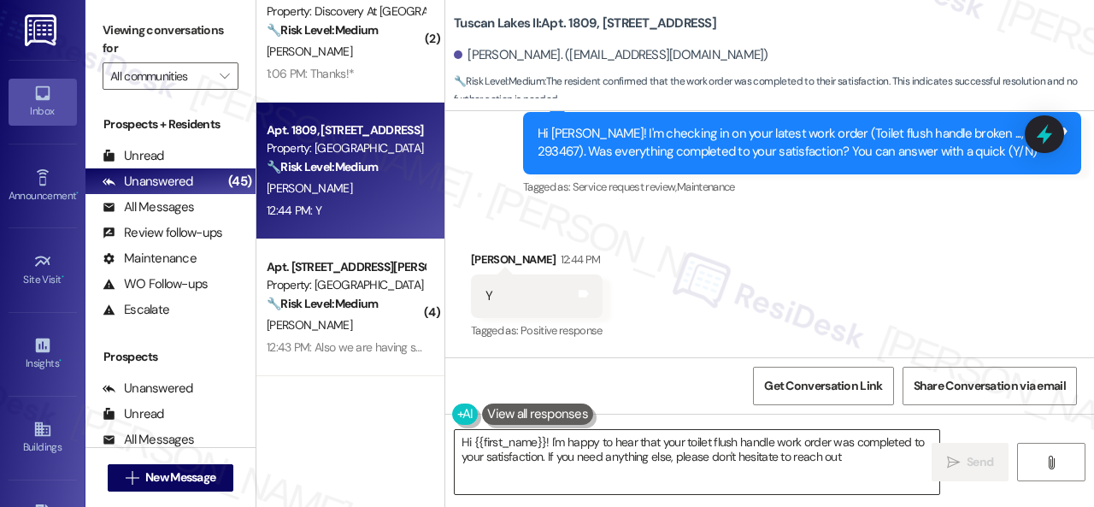
type textarea "Hi {{first_name}}! I'm happy to hear that your toilet flush handle work order w…"
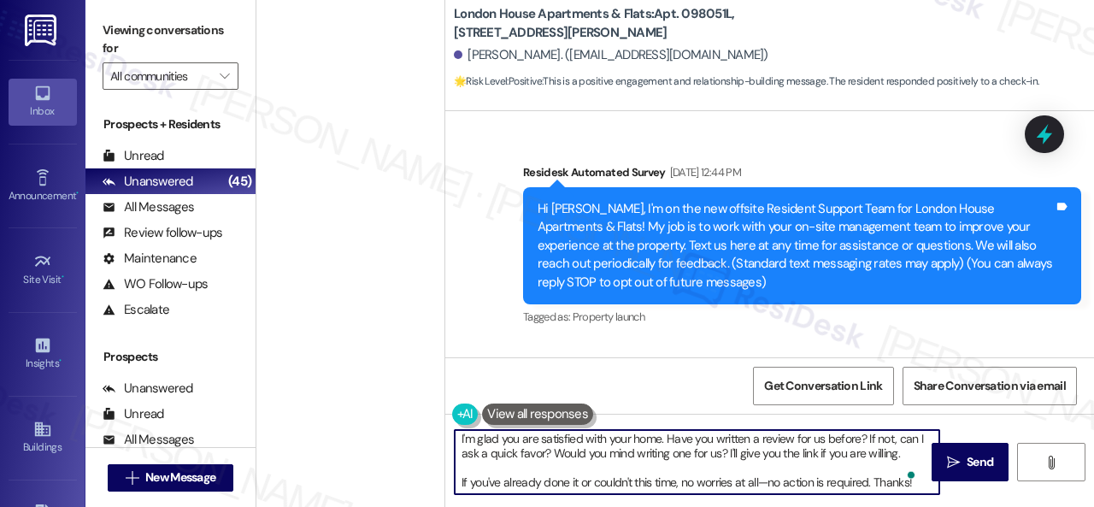
scroll to position [3787, 0]
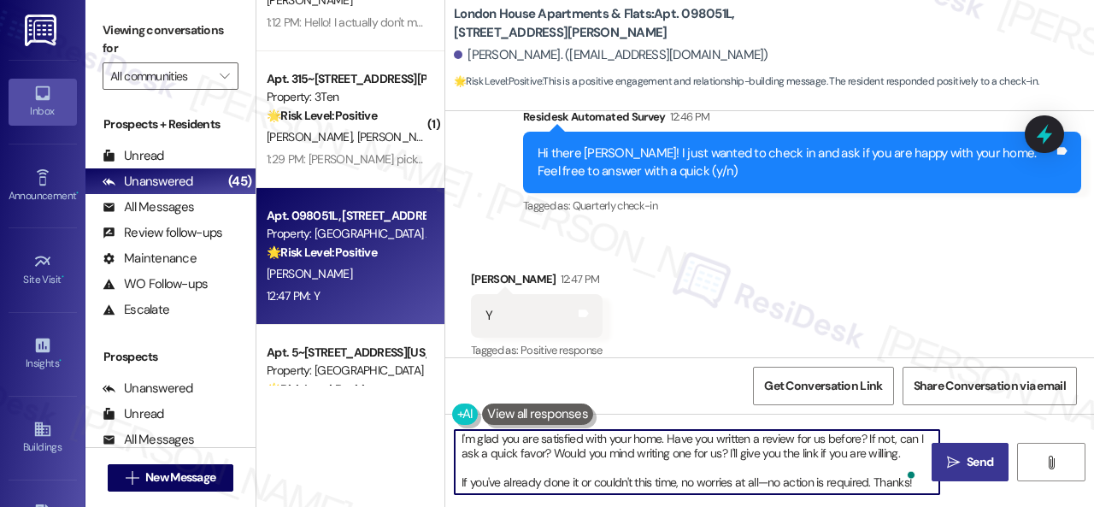
type textarea "I'm glad you are satisfied with your home. Have you written a review for us bef…"
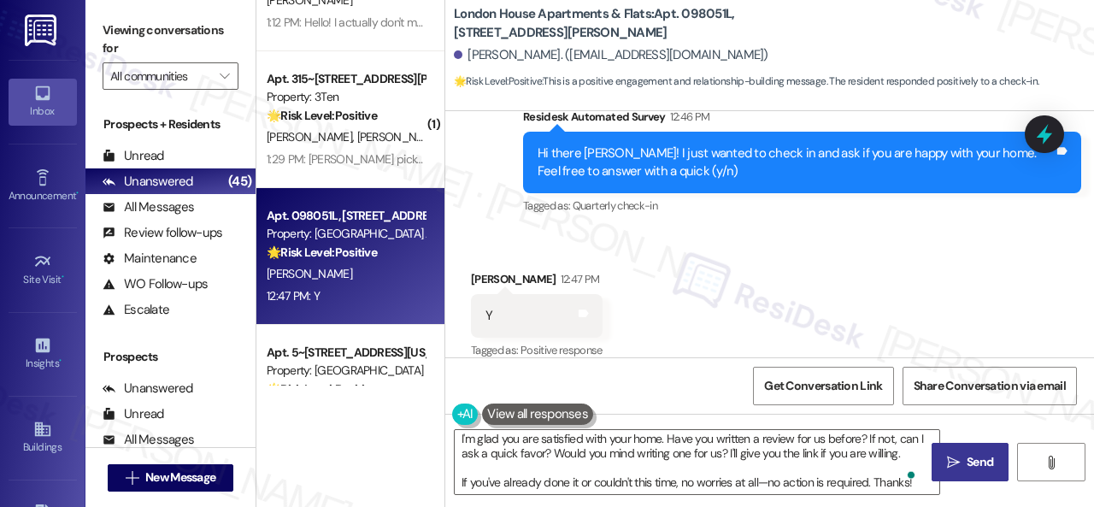
click at [952, 456] on icon "" at bounding box center [953, 462] width 13 height 14
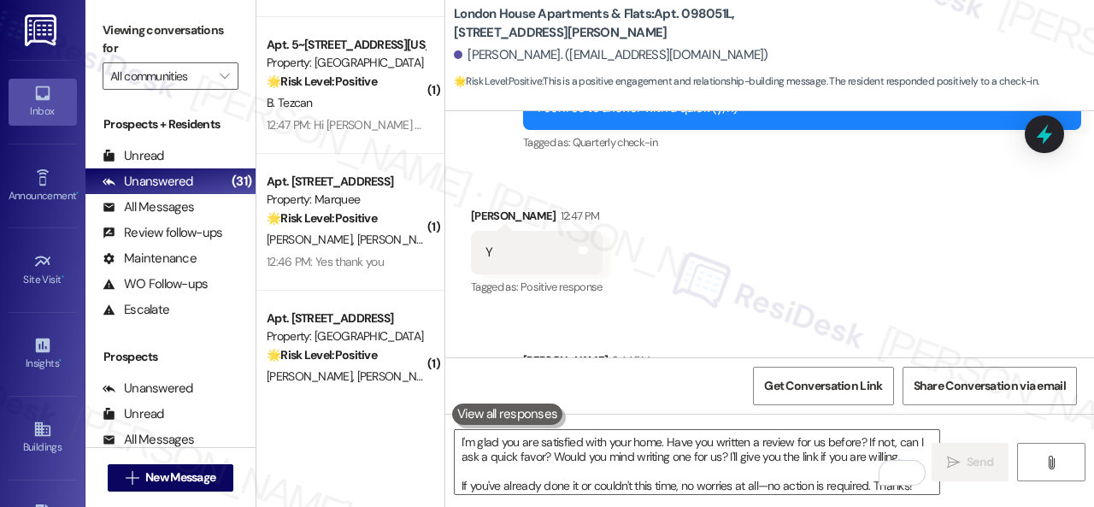
scroll to position [3962, 0]
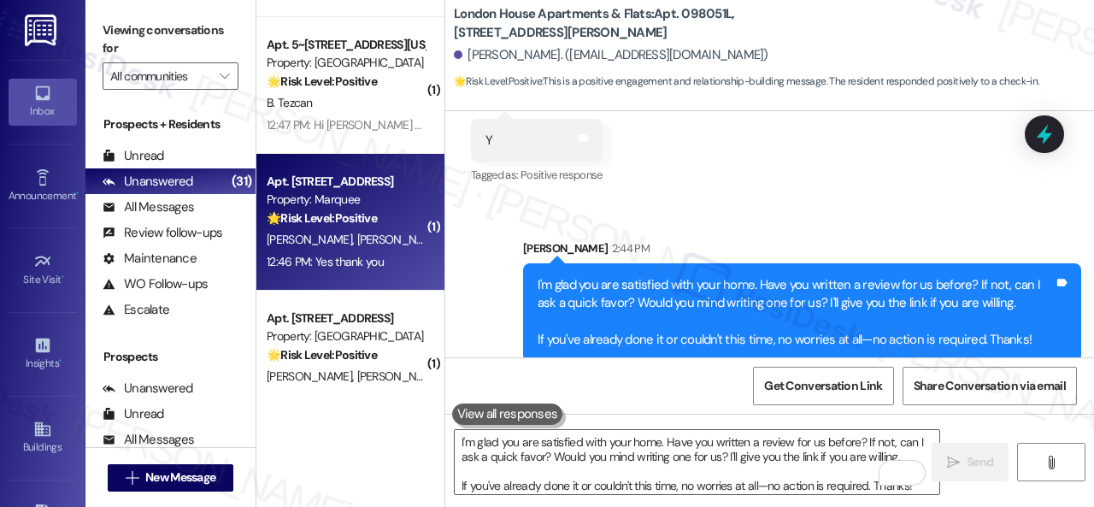
click at [403, 259] on div "12:46 PM: Yes thank you 12:46 PM: Yes thank you" at bounding box center [345, 261] width 161 height 21
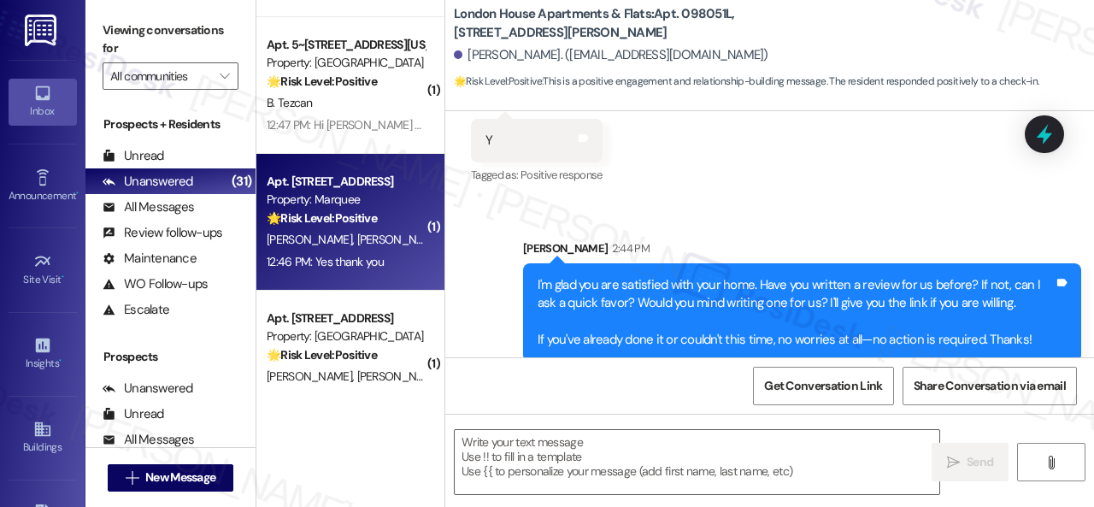
type textarea "Fetching suggested responses. Please feel free to read through the conversation…"
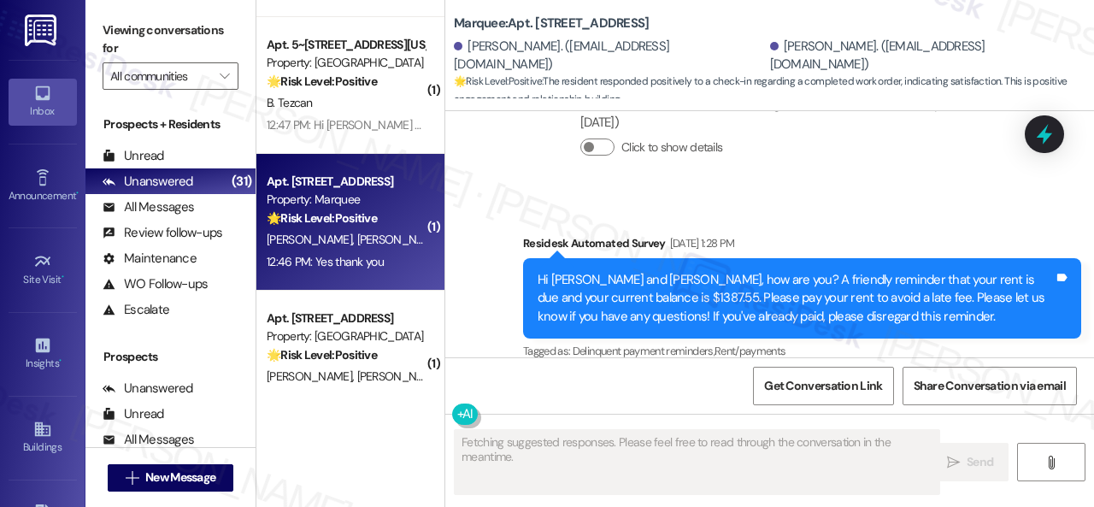
scroll to position [6854, 0]
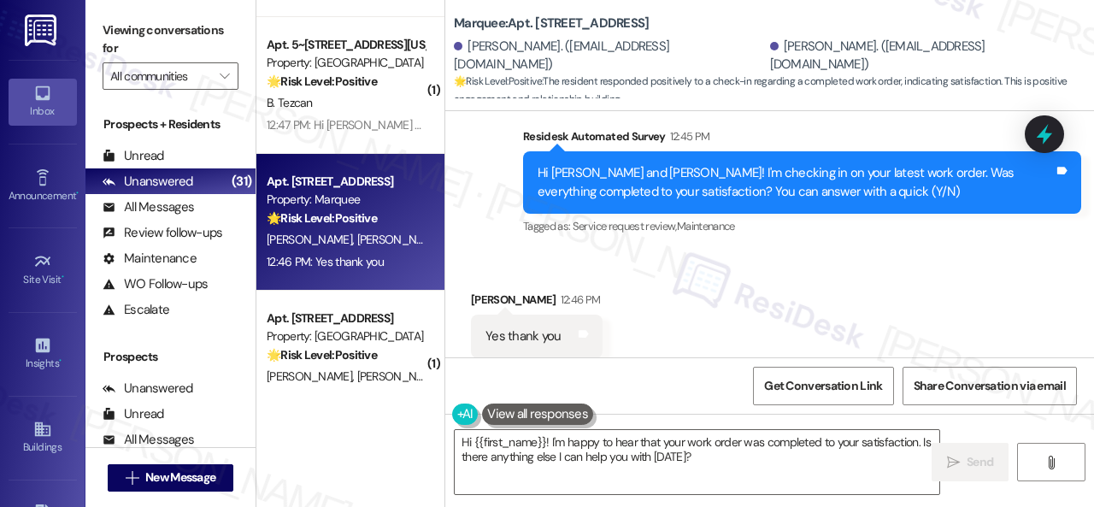
click at [492, 252] on div "Received via SMS Erminia Everett 12:46 PM Yes thank you Tags and notes Tagged a…" at bounding box center [769, 324] width 648 height 144
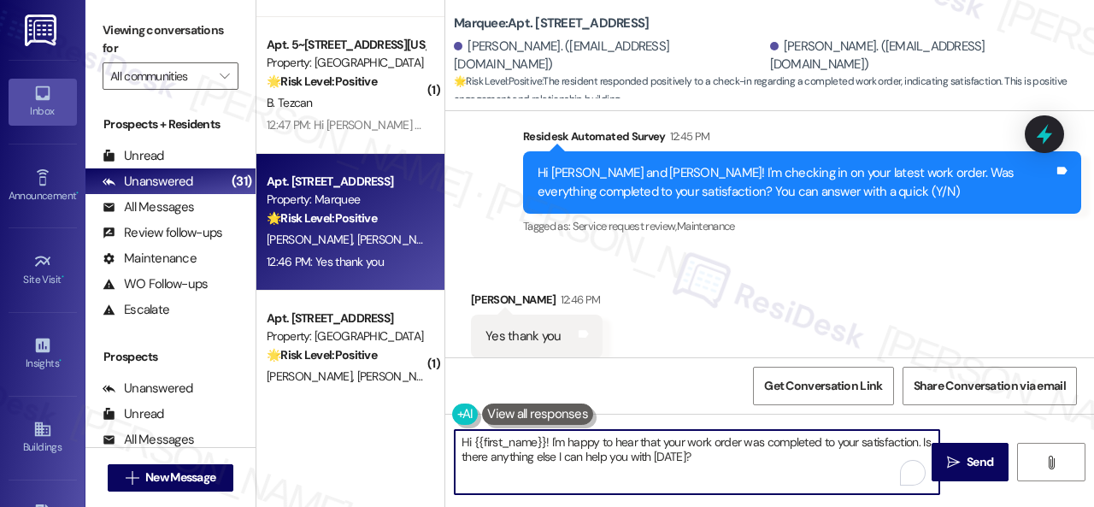
drag, startPoint x: 663, startPoint y: 438, endPoint x: 379, endPoint y: 425, distance: 284.0
click at [379, 425] on div "( 1 ) Apt. 110, 1550 Katy Gap Rd Property: Grand Villas 🔧 Risk Level: Medium Th…" at bounding box center [674, 253] width 837 height 507
paste textarea "Glad to hear things are all set! If {{property}} met your expectations, please …"
type textarea "Glad to hear things are all set! If {{property}} met your expectations, please …"
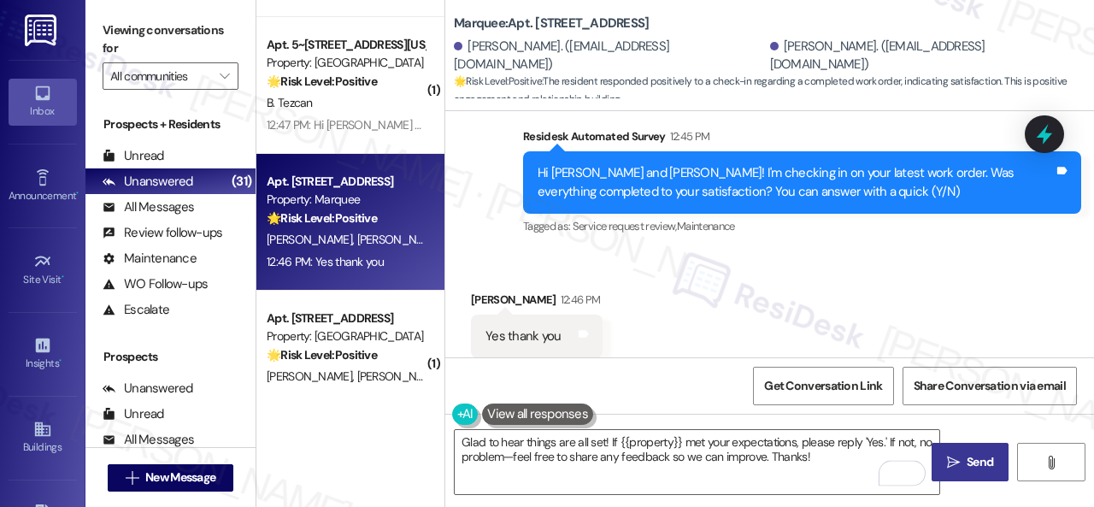
click at [963, 467] on span "Send" at bounding box center [979, 462] width 33 height 18
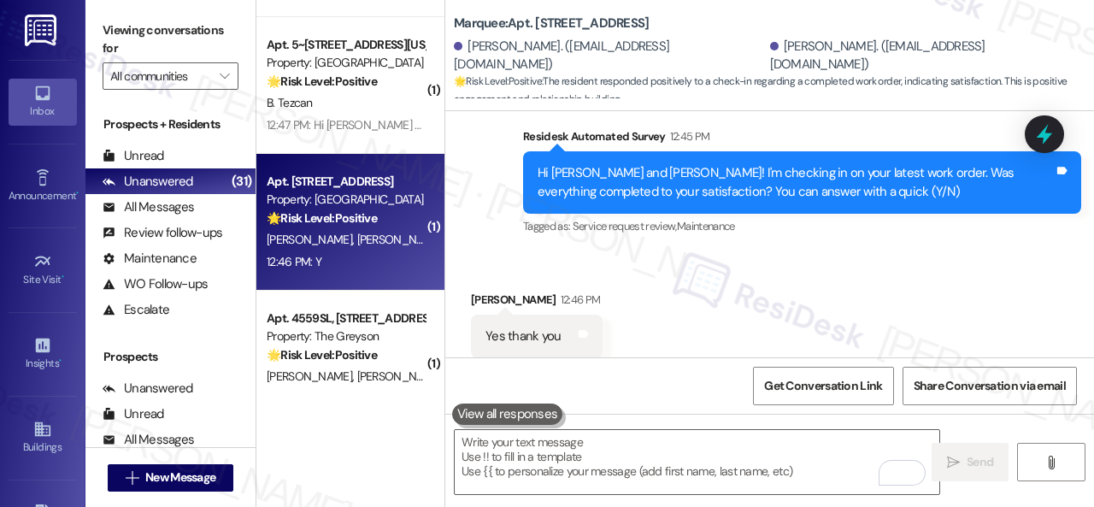
click at [381, 258] on div "12:46 PM: Y 12:46 PM: Y" at bounding box center [345, 261] width 161 height 21
type textarea "Fetching suggested responses. Please feel free to read through the conversation…"
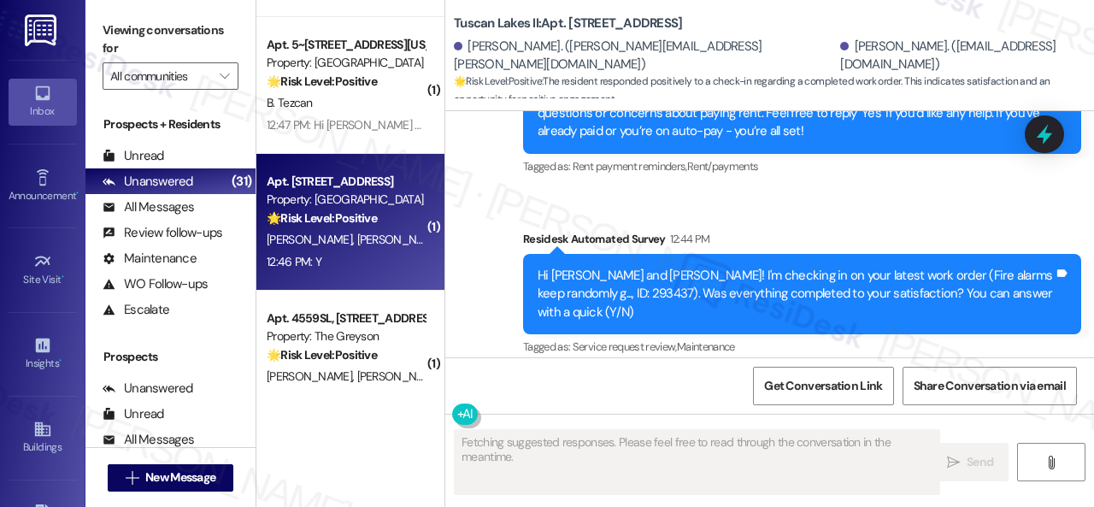
scroll to position [1514, 0]
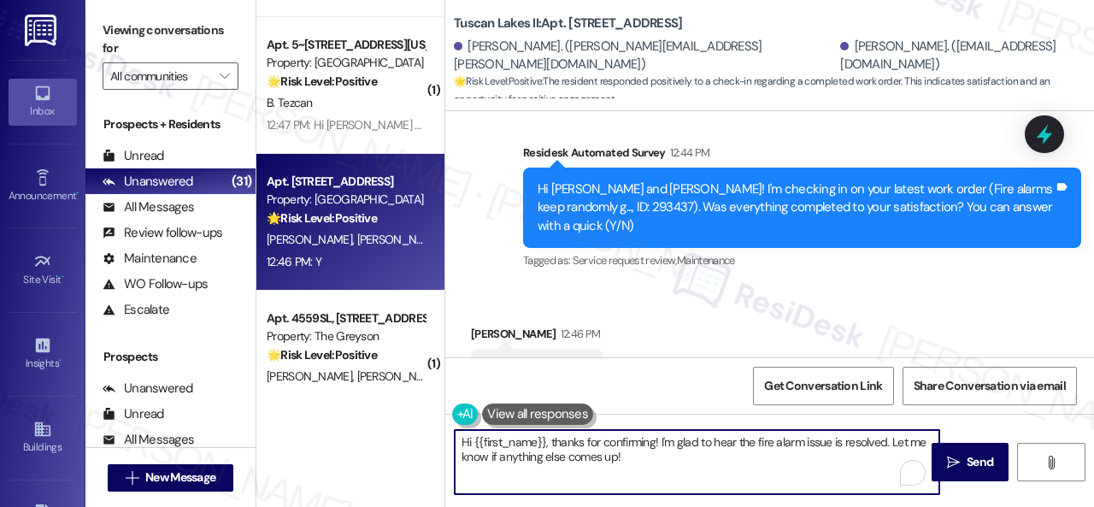
drag, startPoint x: 629, startPoint y: 457, endPoint x: 429, endPoint y: 428, distance: 202.0
click at [429, 428] on div "( 1 ) Apt. 110, 1550 Katy Gap Rd Property: Grand Villas 🔧 Risk Level: Medium Th…" at bounding box center [674, 253] width 837 height 507
paste textarea "Glad to hear things are all set! If {{property}} met your expectations, please …"
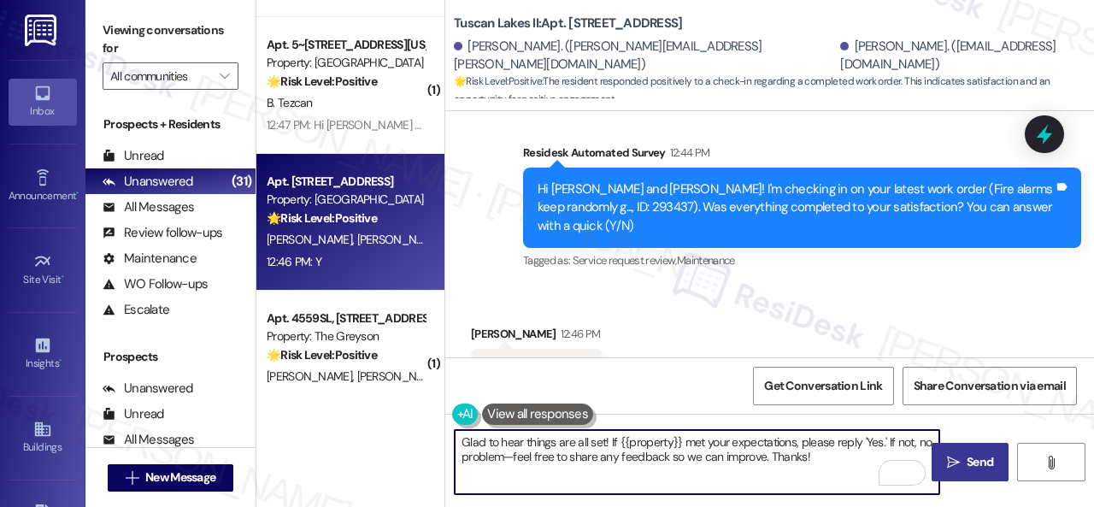
type textarea "Glad to hear things are all set! If {{property}} met your expectations, please …"
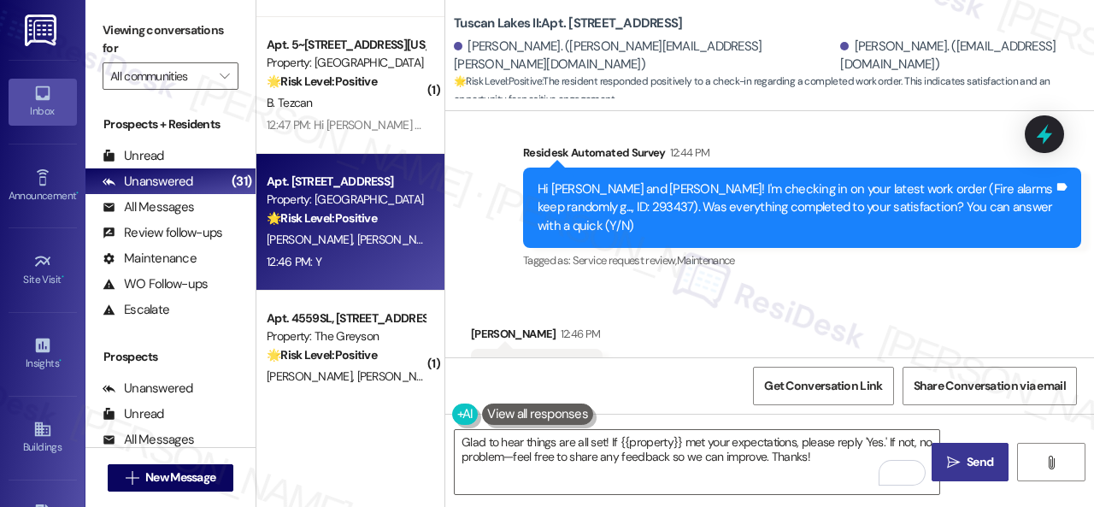
click at [966, 466] on span "Send" at bounding box center [979, 462] width 26 height 18
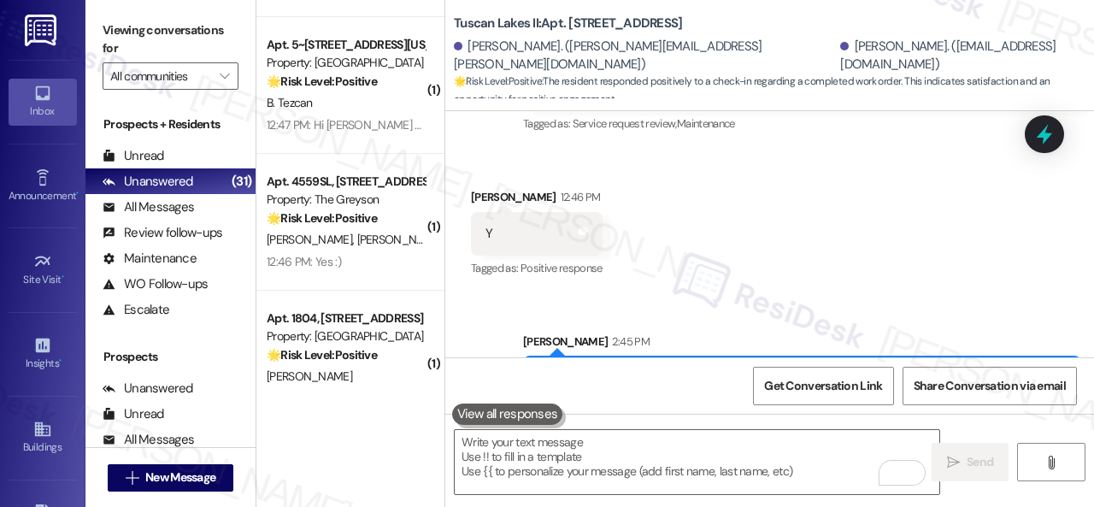
scroll to position [1652, 0]
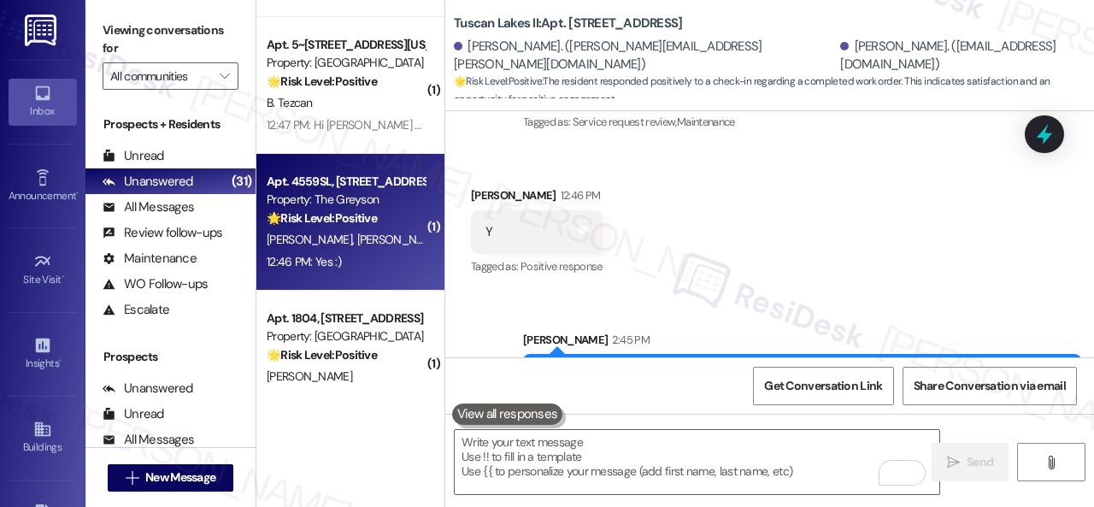
click at [376, 252] on div "12:46 PM: Yes :) 12:46 PM: Yes :)" at bounding box center [345, 261] width 161 height 21
type textarea "Fetching suggested responses. Please feel free to read through the conversation…"
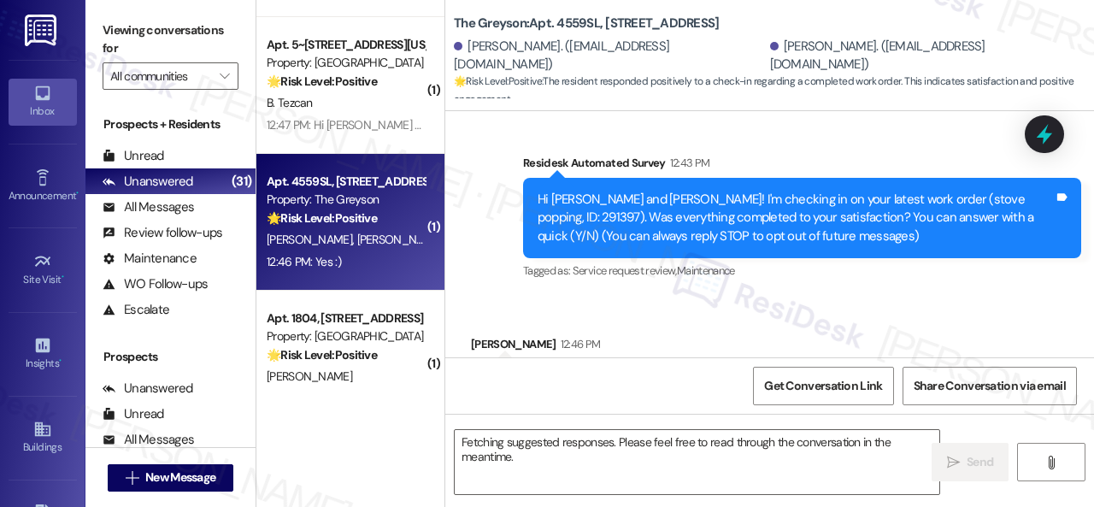
scroll to position [193, 0]
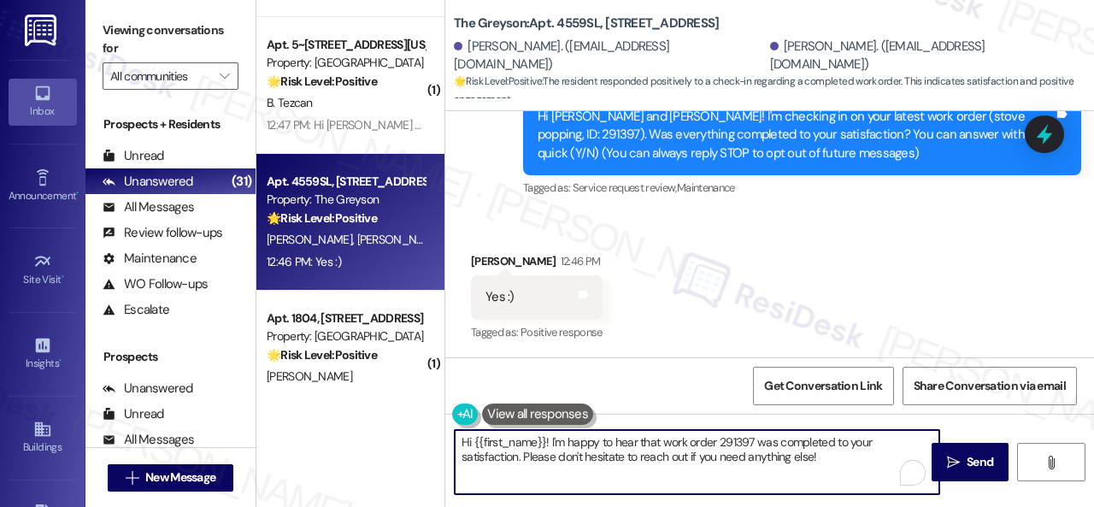
drag, startPoint x: 793, startPoint y: 453, endPoint x: 432, endPoint y: 440, distance: 360.8
click at [432, 440] on div "( 1 ) Apt. 110, 1550 Katy Gap Rd Property: Grand Villas 🔧 Risk Level: Medium Th…" at bounding box center [674, 253] width 837 height 507
paste textarea "Glad to hear things are all set! If {{property}} met your expectations, please …"
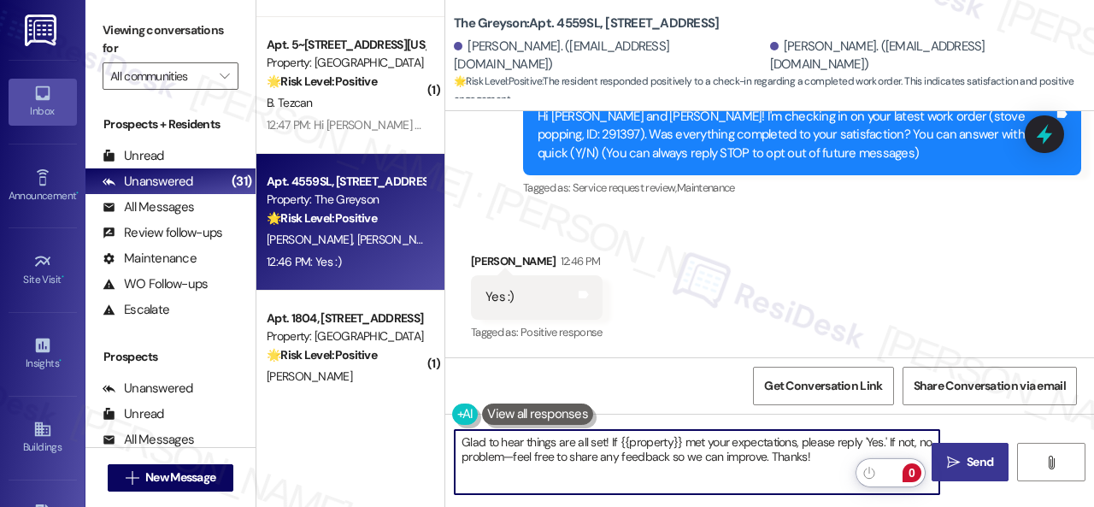
type textarea "Glad to hear things are all set! If {{property}} met your expectations, please …"
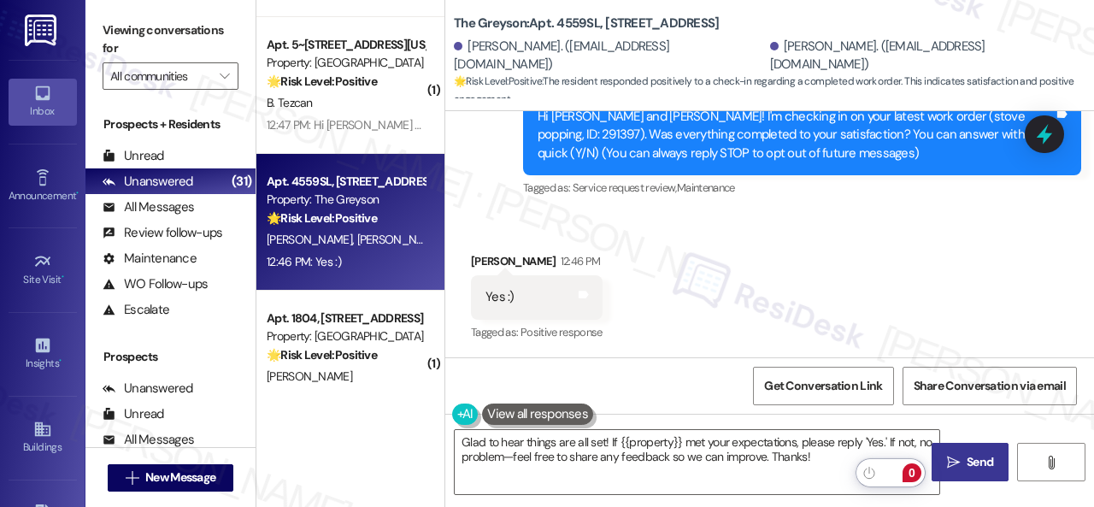
click at [966, 469] on span "Send" at bounding box center [979, 462] width 26 height 18
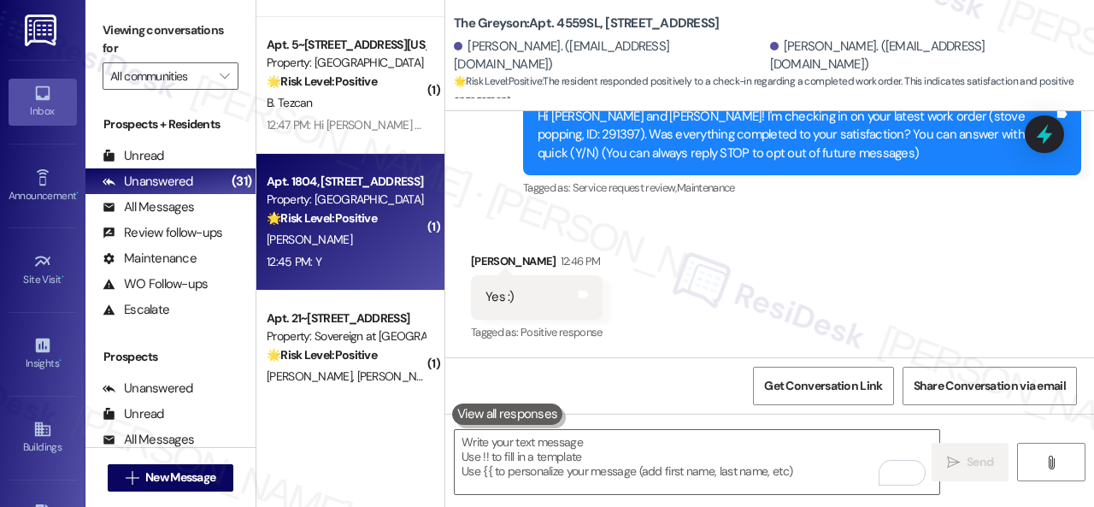
click at [381, 261] on div "12:45 PM: Y 12:45 PM: Y" at bounding box center [345, 261] width 161 height 21
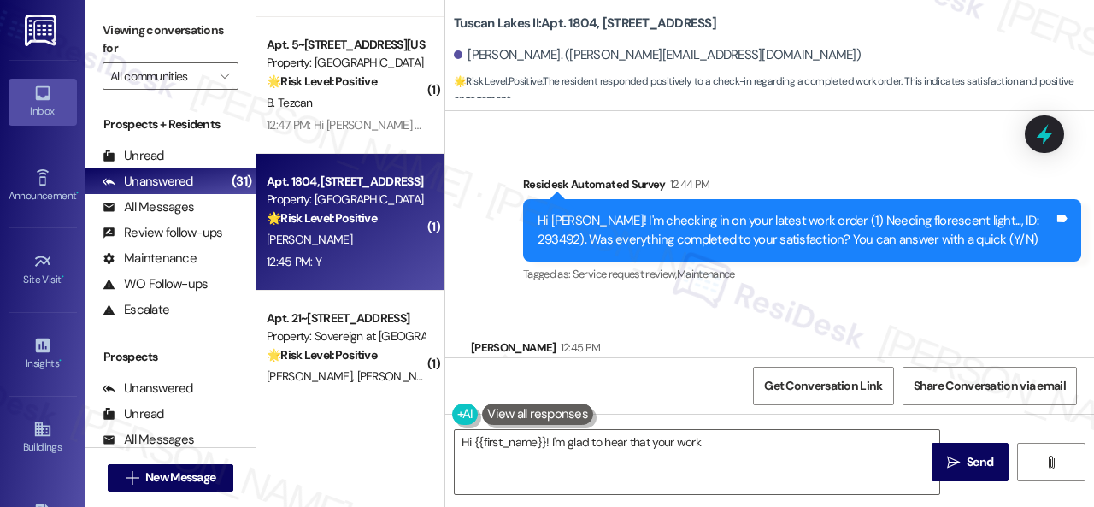
scroll to position [1039, 0]
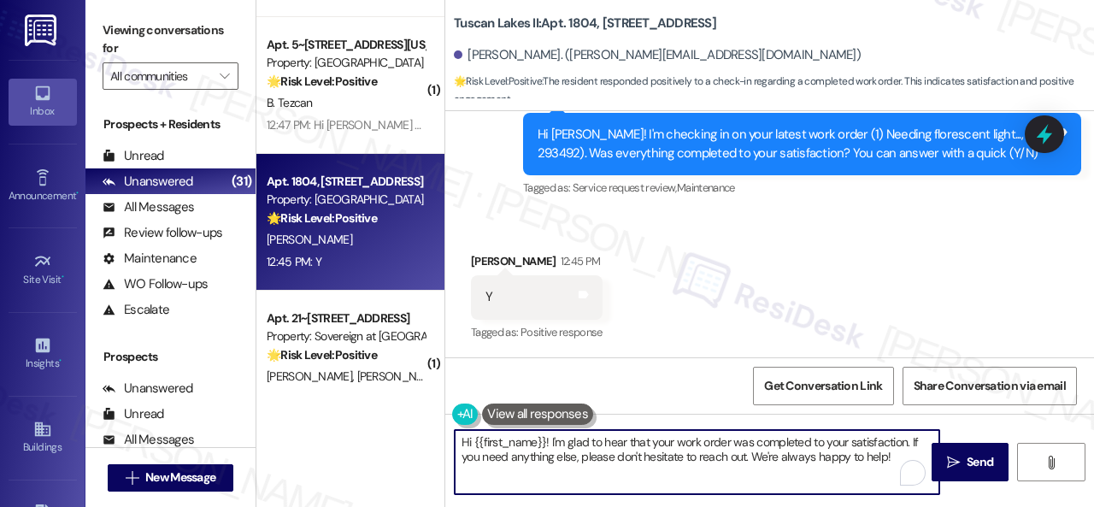
drag, startPoint x: 895, startPoint y: 455, endPoint x: 425, endPoint y: 419, distance: 471.3
click at [425, 419] on div "( 1 ) Apt. 110, 1550 Katy Gap Rd Property: Grand Villas 🔧 Risk Level: Medium Th…" at bounding box center [674, 253] width 837 height 507
paste textarea "Glad to hear things are all set! If {{property}} met your expectations, please …"
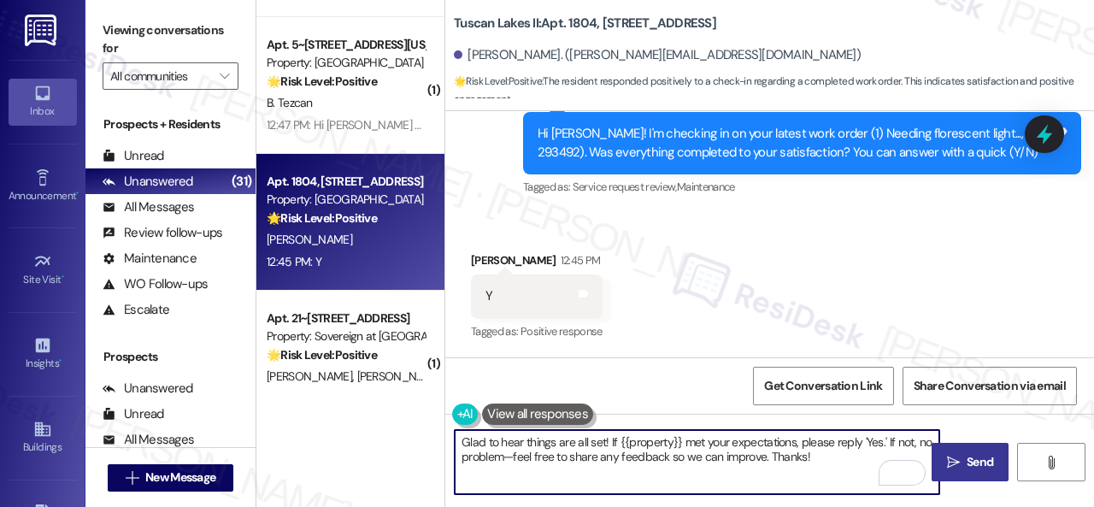
type textarea "Glad to hear things are all set! If {{property}} met your expectations, please …"
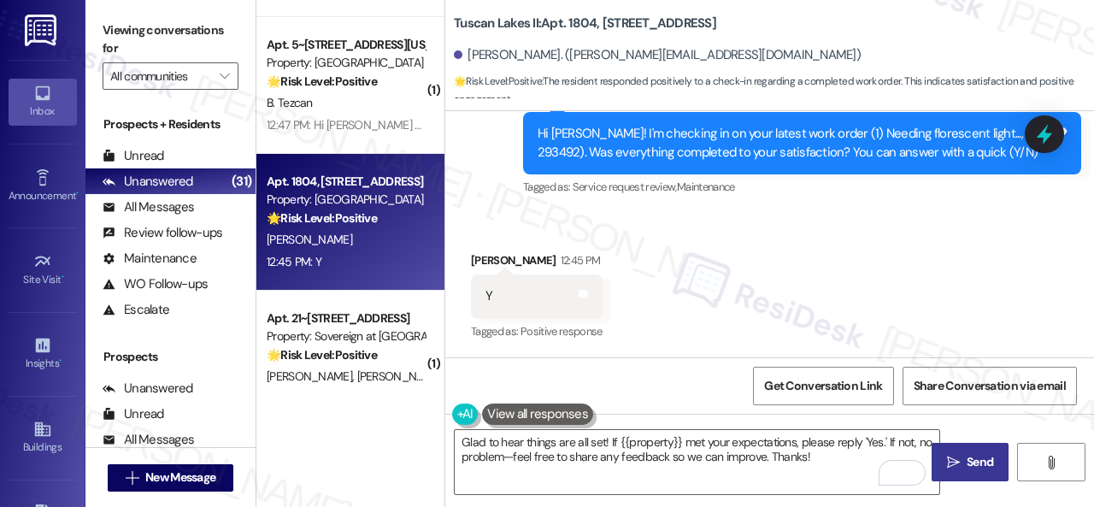
click at [977, 466] on span "Send" at bounding box center [979, 462] width 26 height 18
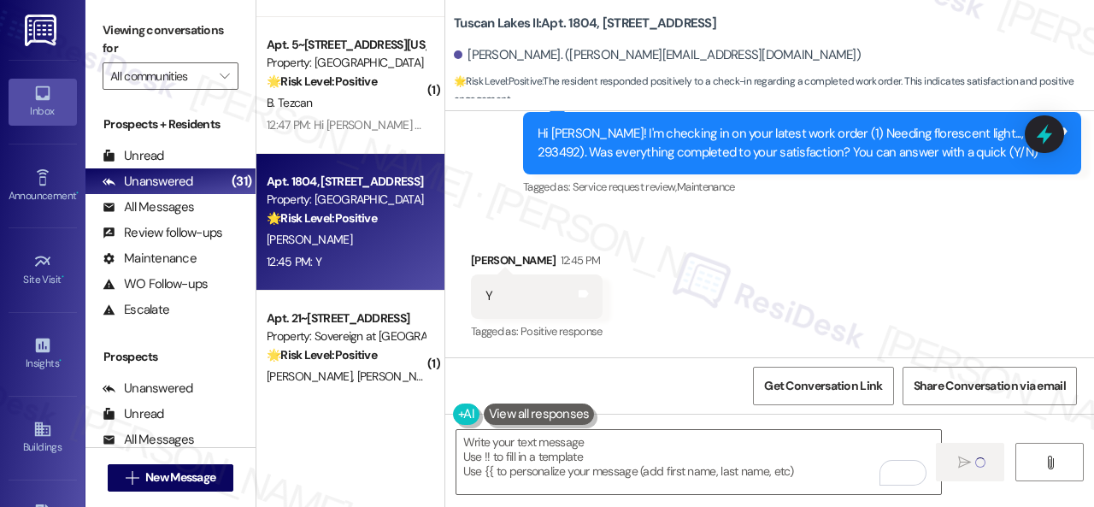
type textarea "Fetching suggested responses. Please feel free to read through the conversation…"
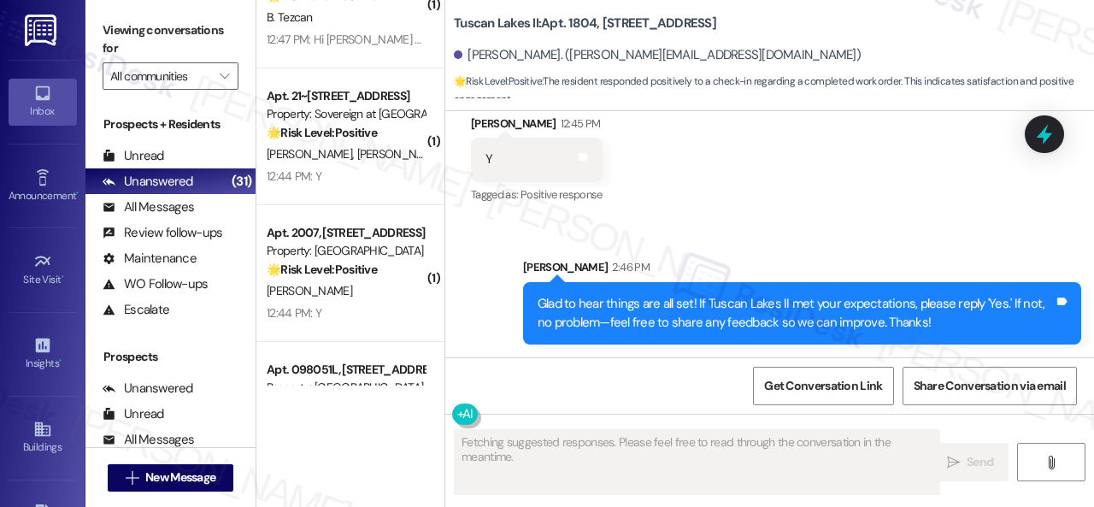
scroll to position [1177, 0]
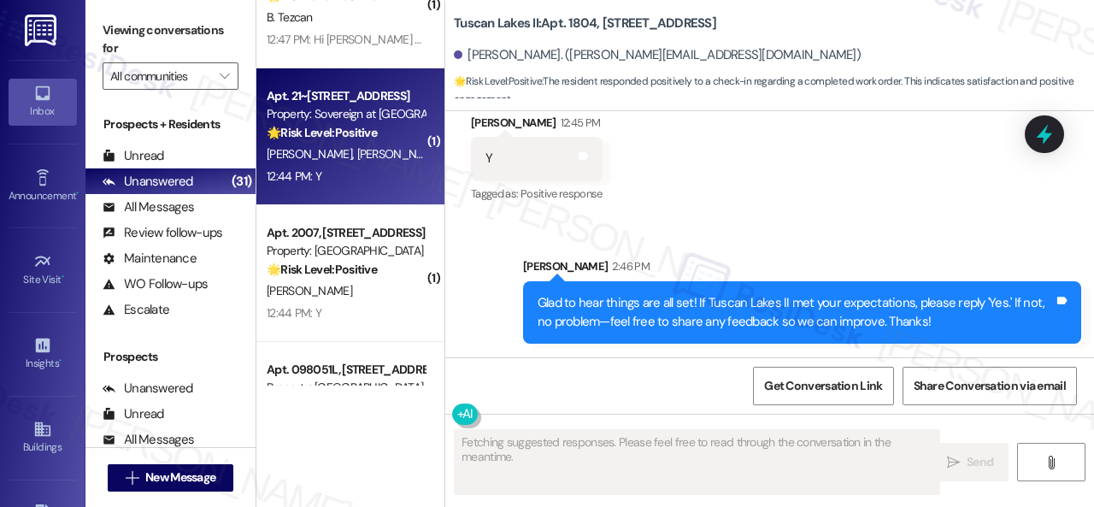
click at [386, 177] on div "12:44 PM: Y 12:44 PM: Y" at bounding box center [345, 176] width 161 height 21
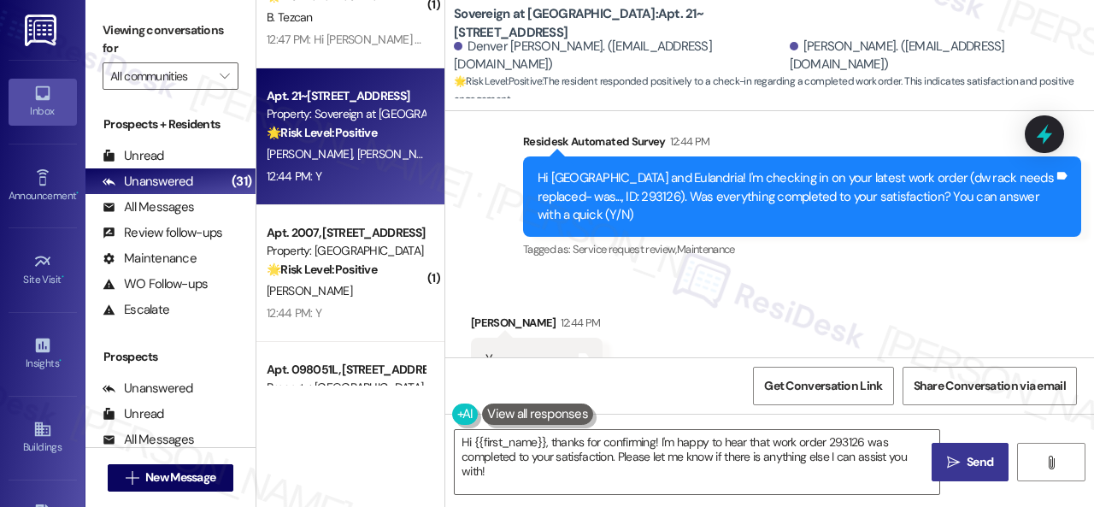
scroll to position [1569, 0]
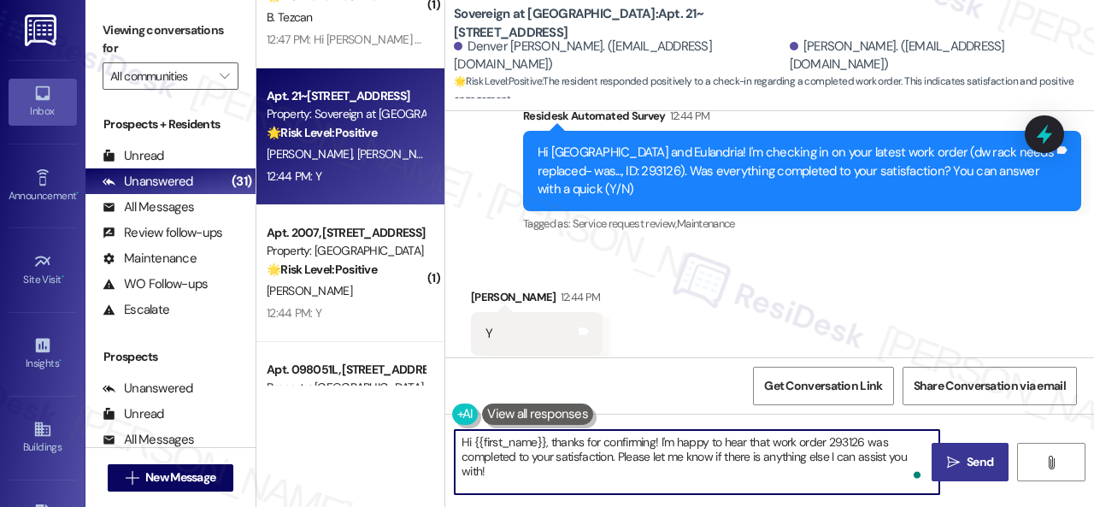
drag, startPoint x: 562, startPoint y: 469, endPoint x: 436, endPoint y: 416, distance: 137.1
click at [436, 416] on div "( 1 ) Apt. 318, 1224 Prospect Street Property: Edge 35 💡 Risk Level: Low The re…" at bounding box center [674, 253] width 837 height 507
paste textarea "Glad to hear things are all set! If {{property}} met your expectations, please …"
type textarea "Glad to hear things are all set! If {{property}} met your expectations, please …"
drag, startPoint x: 961, startPoint y: 471, endPoint x: 955, endPoint y: 450, distance: 21.4
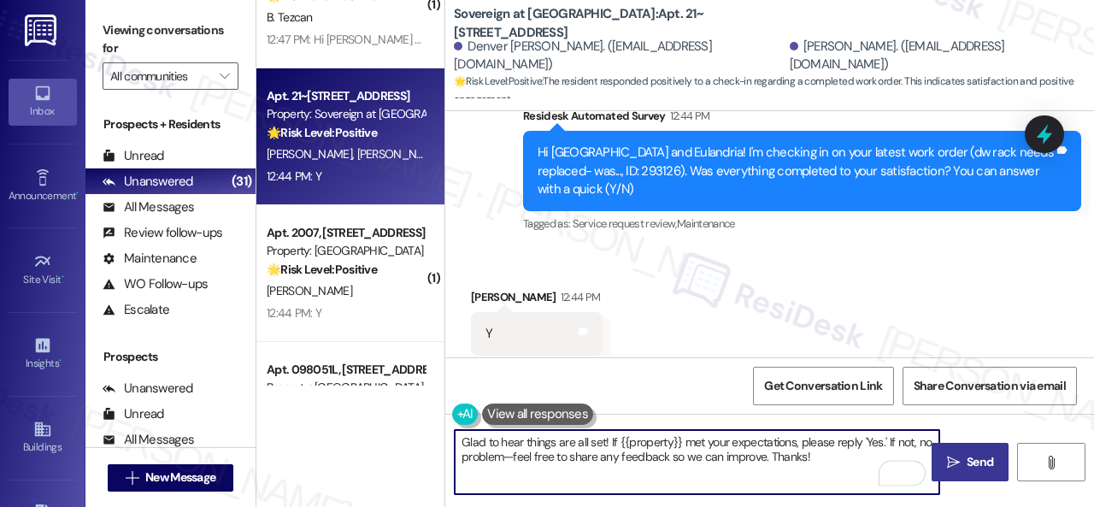
click at [962, 471] on button " Send" at bounding box center [969, 462] width 77 height 38
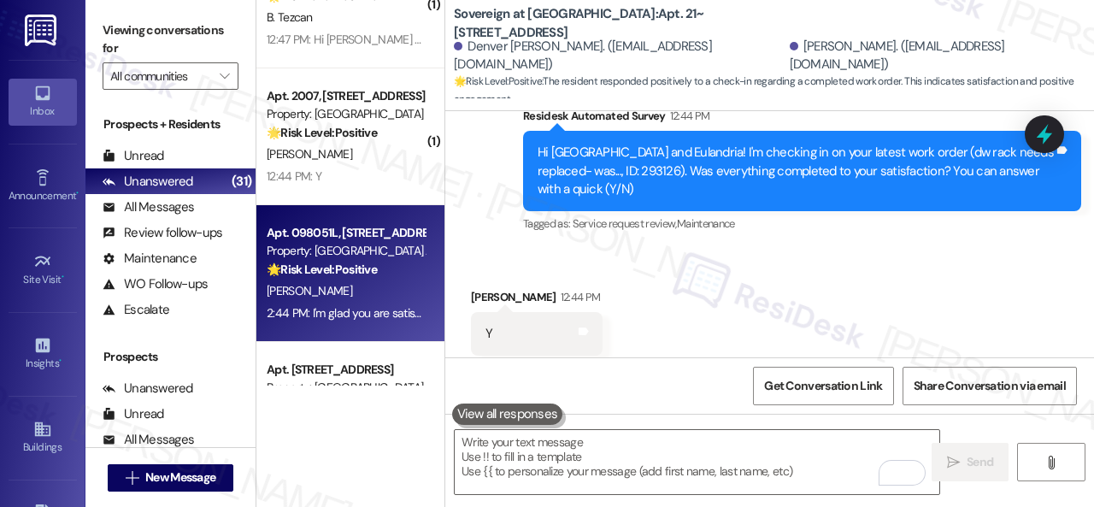
click at [362, 289] on div "N. Purnell" at bounding box center [345, 290] width 161 height 21
type textarea "Fetching suggested responses. Please feel free to read through the conversation…"
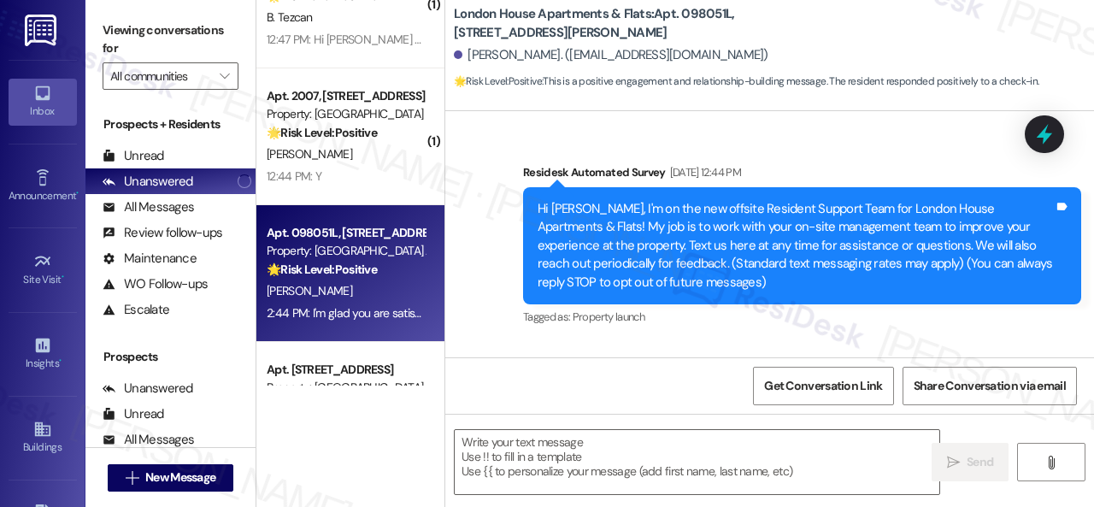
type textarea "Fetching suggested responses. Please feel free to read through the conversation…"
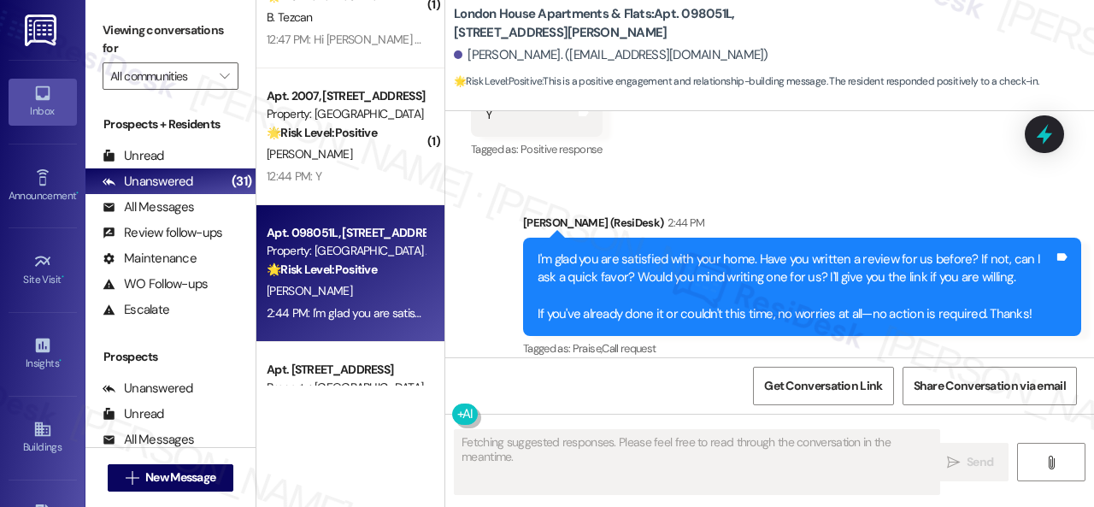
scroll to position [5, 0]
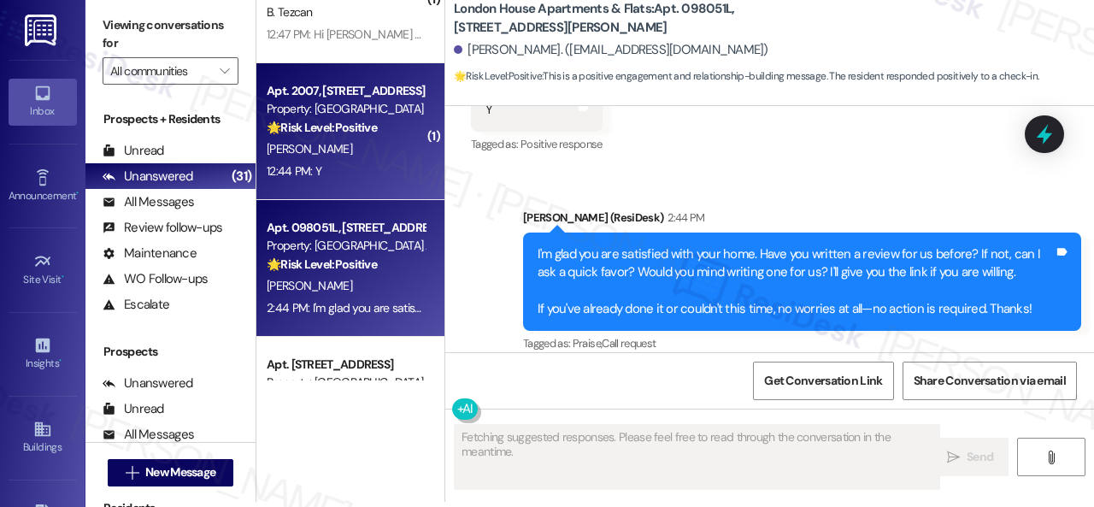
click at [390, 173] on div "12:44 PM: Y 12:44 PM: Y" at bounding box center [345, 171] width 161 height 21
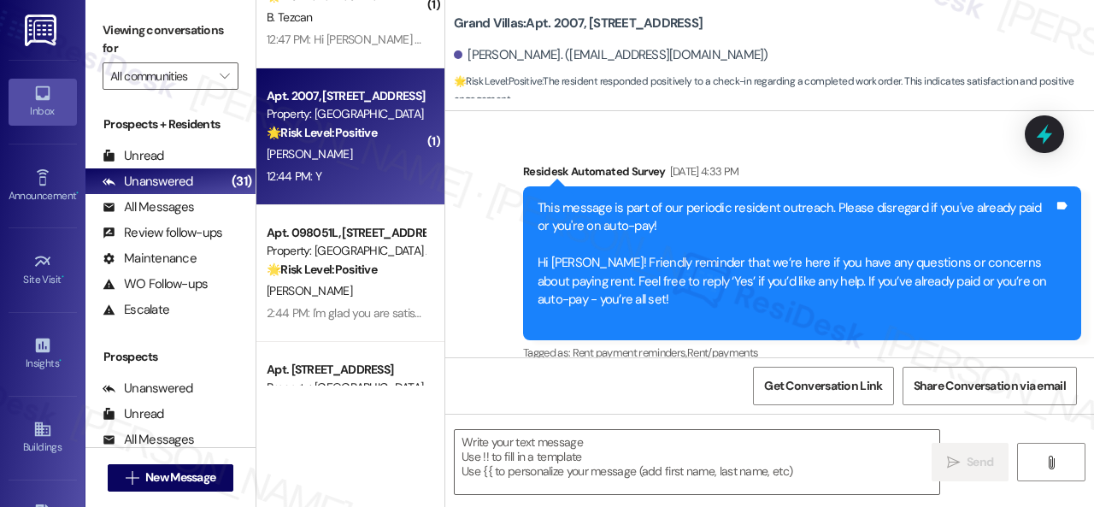
scroll to position [5943, 0]
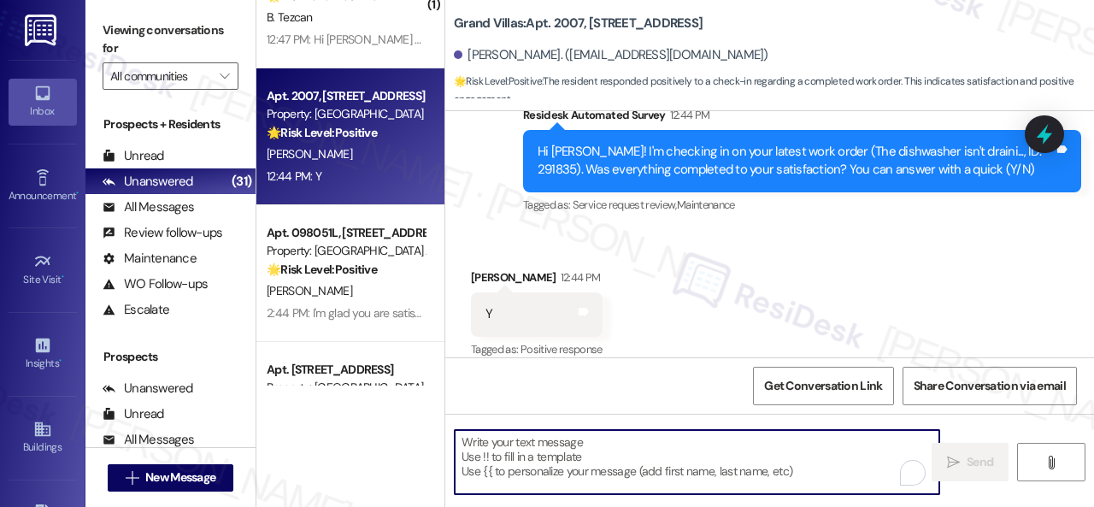
paste textarea "Glad to hear things are all set! If {{property}} met your expectations, please …"
type textarea "Glad to hear things are all set! If {{property}} met your expectations, please …"
